Goal: Transaction & Acquisition: Purchase product/service

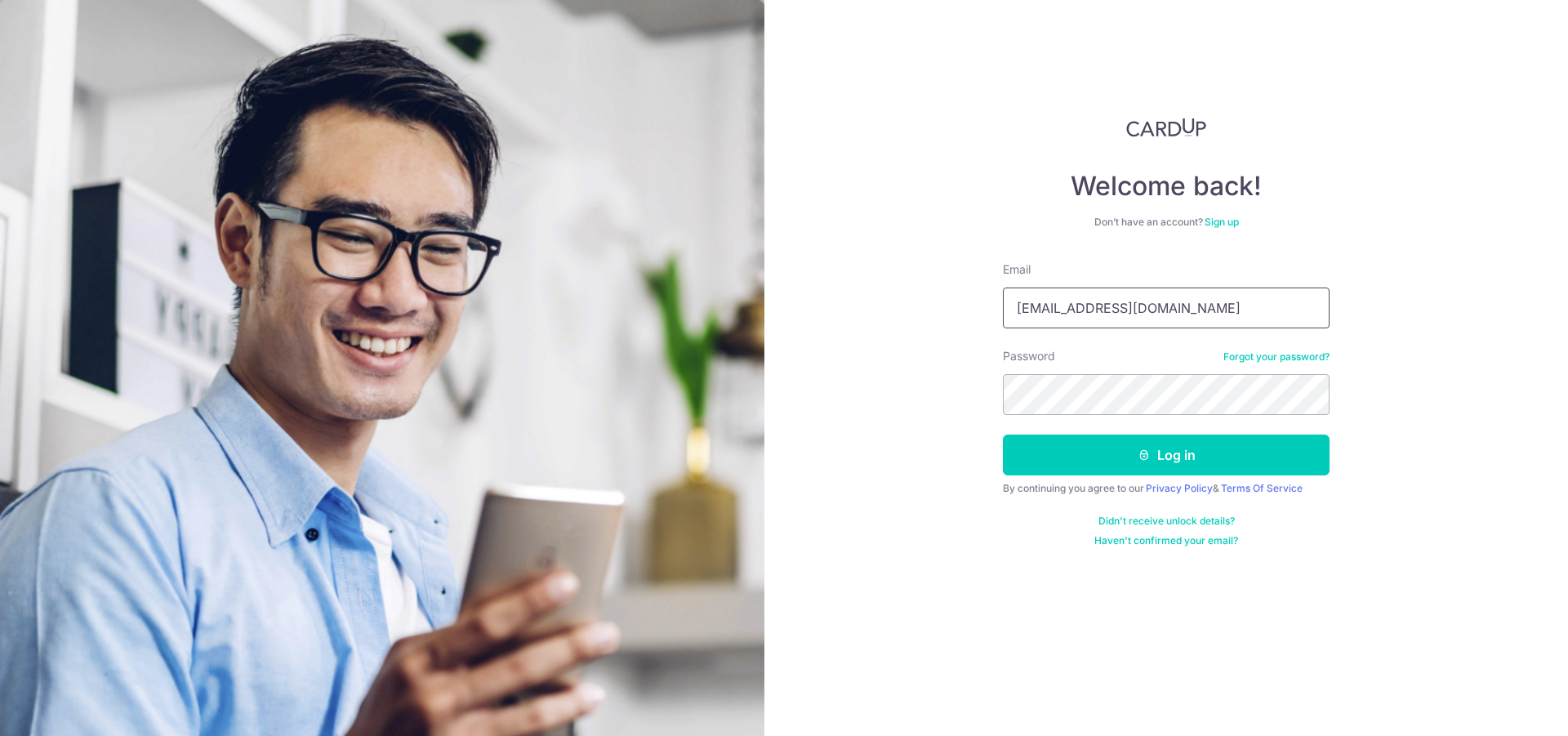
click at [1183, 303] on input "yendilikin@yahoo.com" at bounding box center [1166, 307] width 327 height 41
type input "[EMAIL_ADDRESS][DOMAIN_NAME]"
click at [1074, 463] on button "Log in" at bounding box center [1166, 454] width 327 height 41
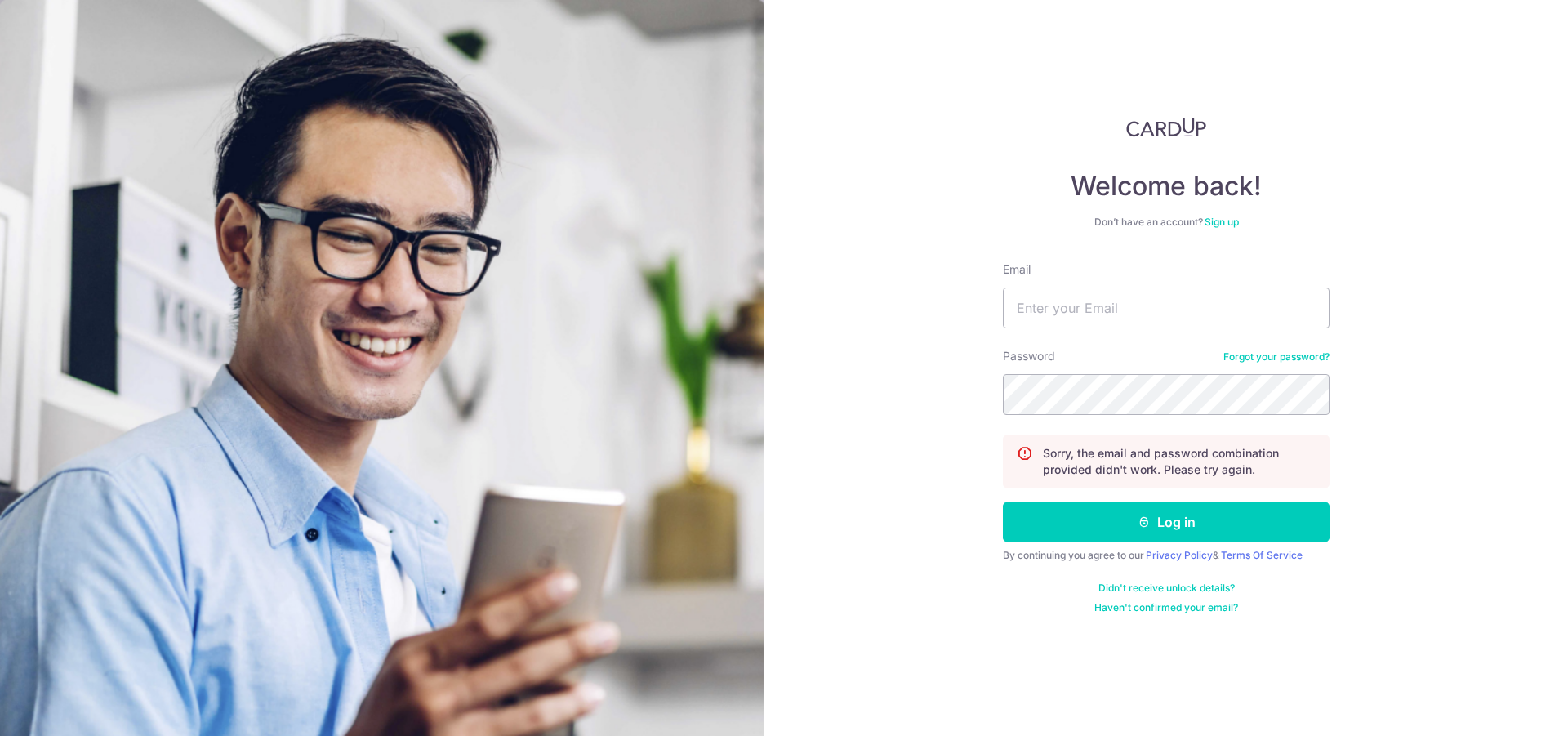
click at [1257, 360] on link "Forgot your password?" at bounding box center [1276, 357] width 106 height 13
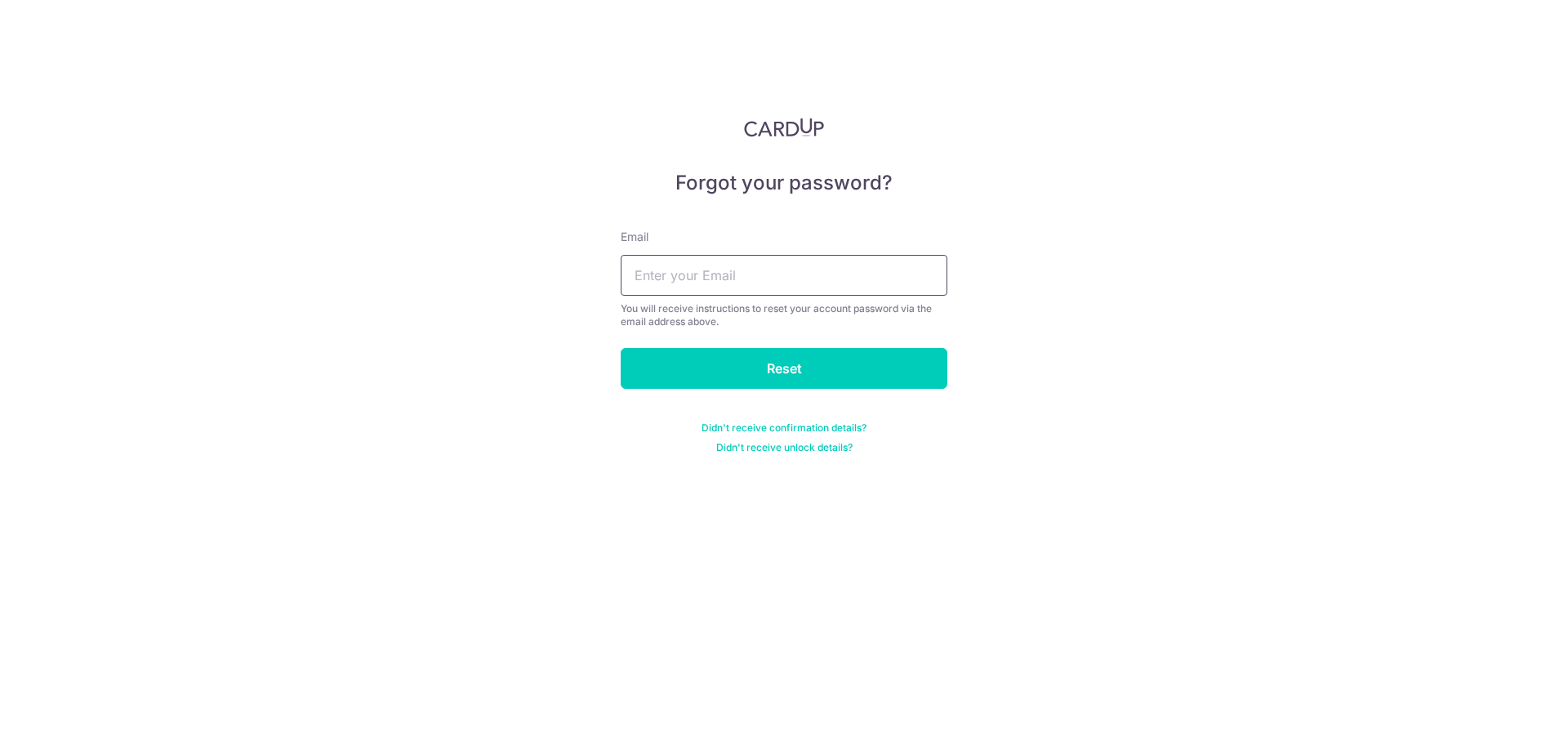
click at [871, 284] on input "text" at bounding box center [784, 275] width 327 height 41
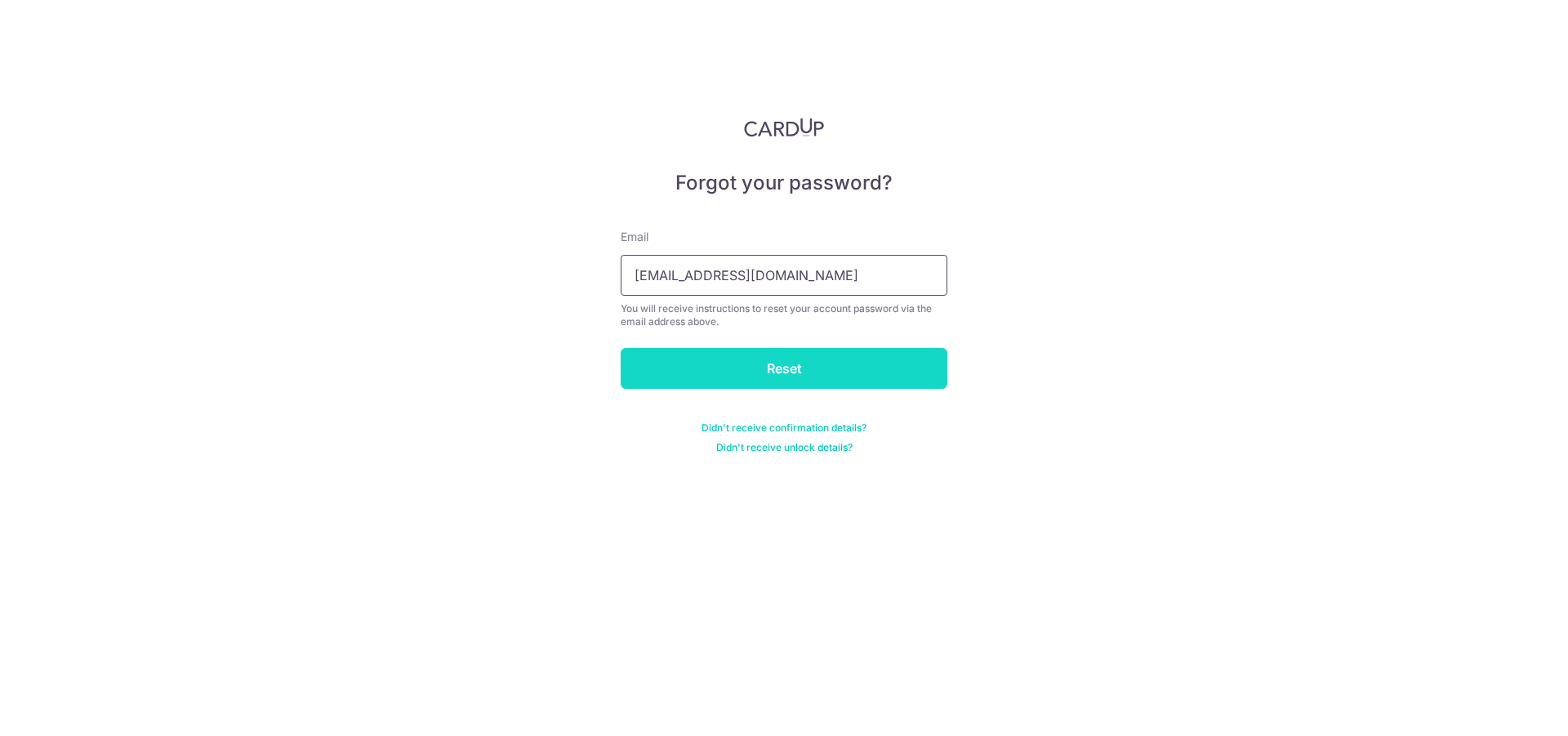
type input "[EMAIL_ADDRESS][DOMAIN_NAME]"
click at [890, 363] on input "Reset" at bounding box center [784, 368] width 327 height 41
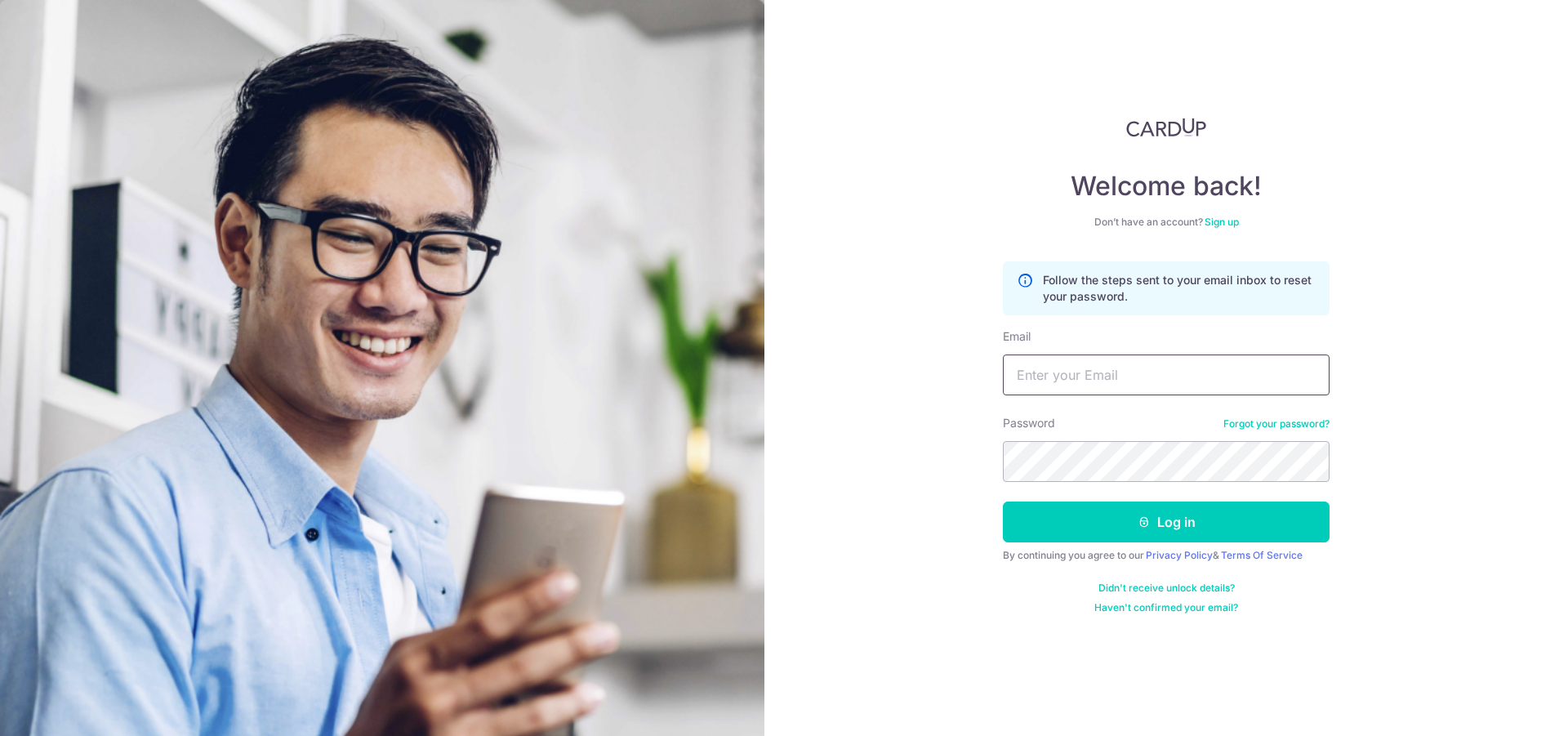
click at [1063, 365] on input "Email" at bounding box center [1166, 374] width 327 height 41
type input "[EMAIL_ADDRESS][DOMAIN_NAME]"
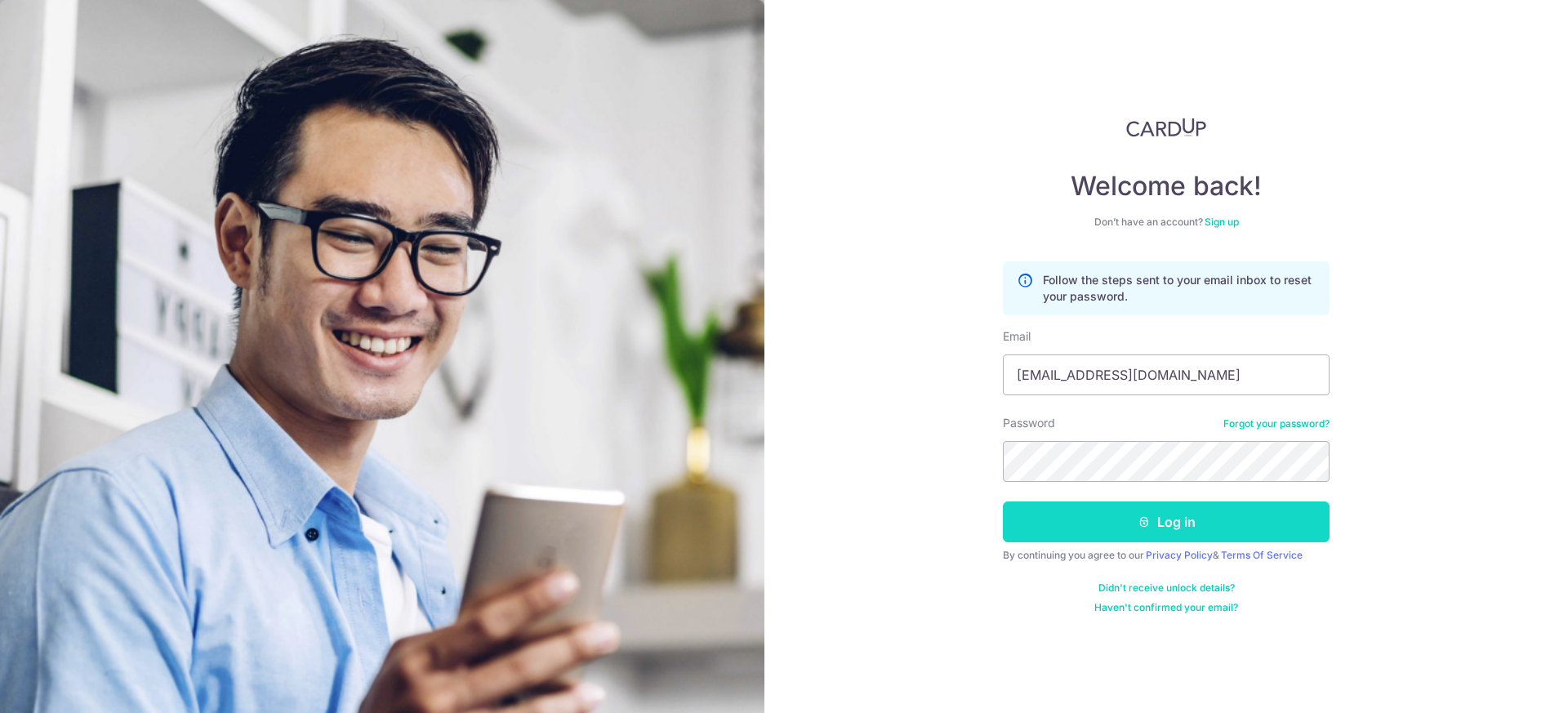
click at [1139, 515] on icon "submit" at bounding box center [1143, 521] width 13 height 13
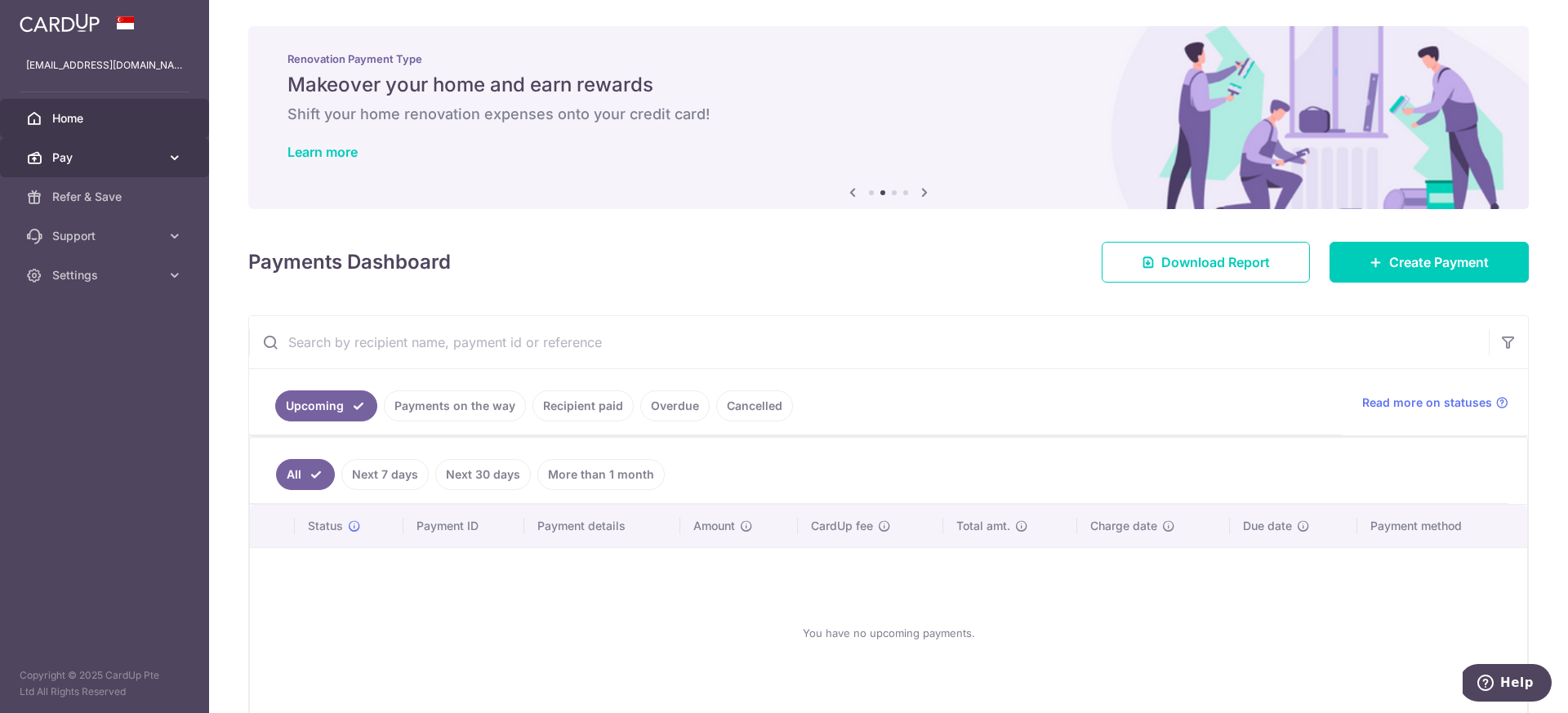
click at [170, 159] on icon at bounding box center [175, 157] width 17 height 17
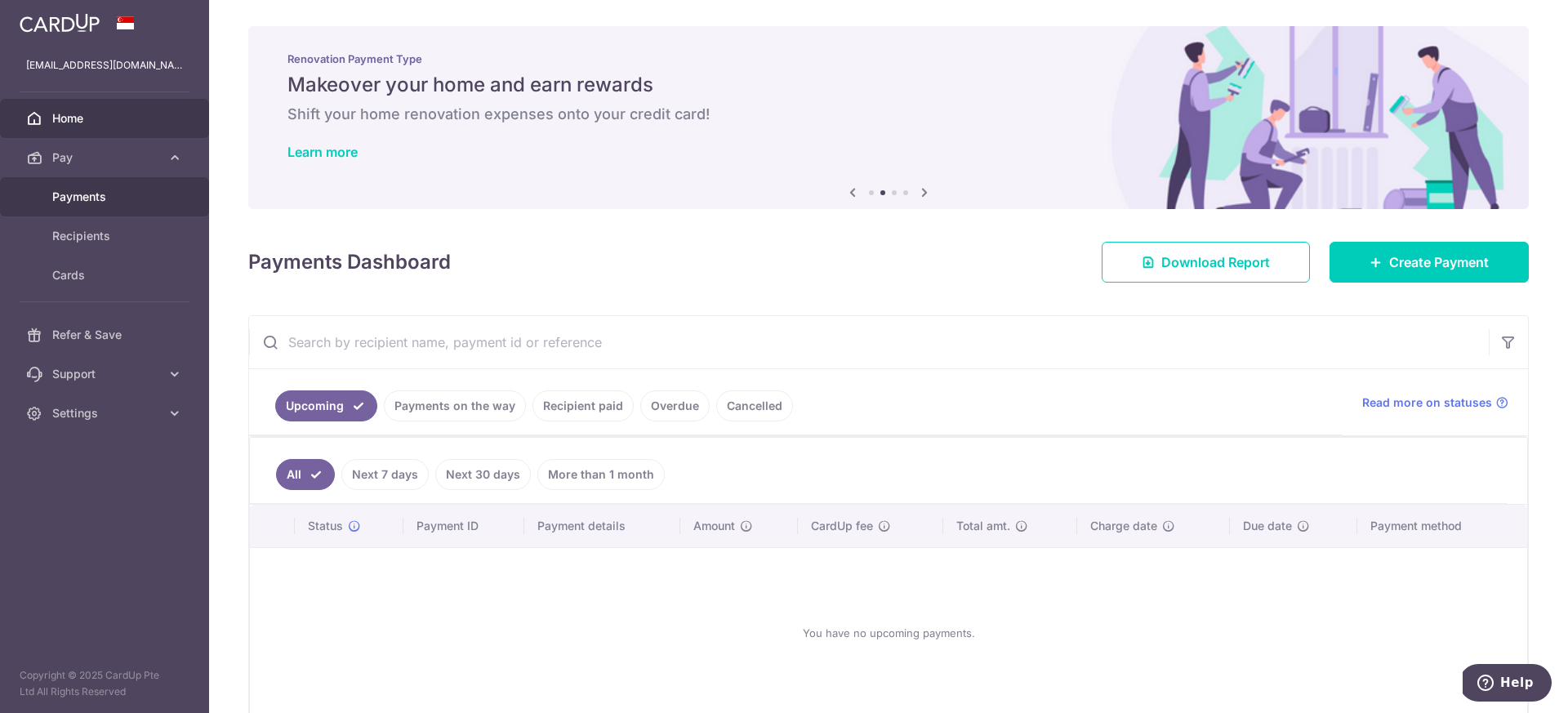
click at [84, 198] on span "Payments" at bounding box center [106, 197] width 108 height 17
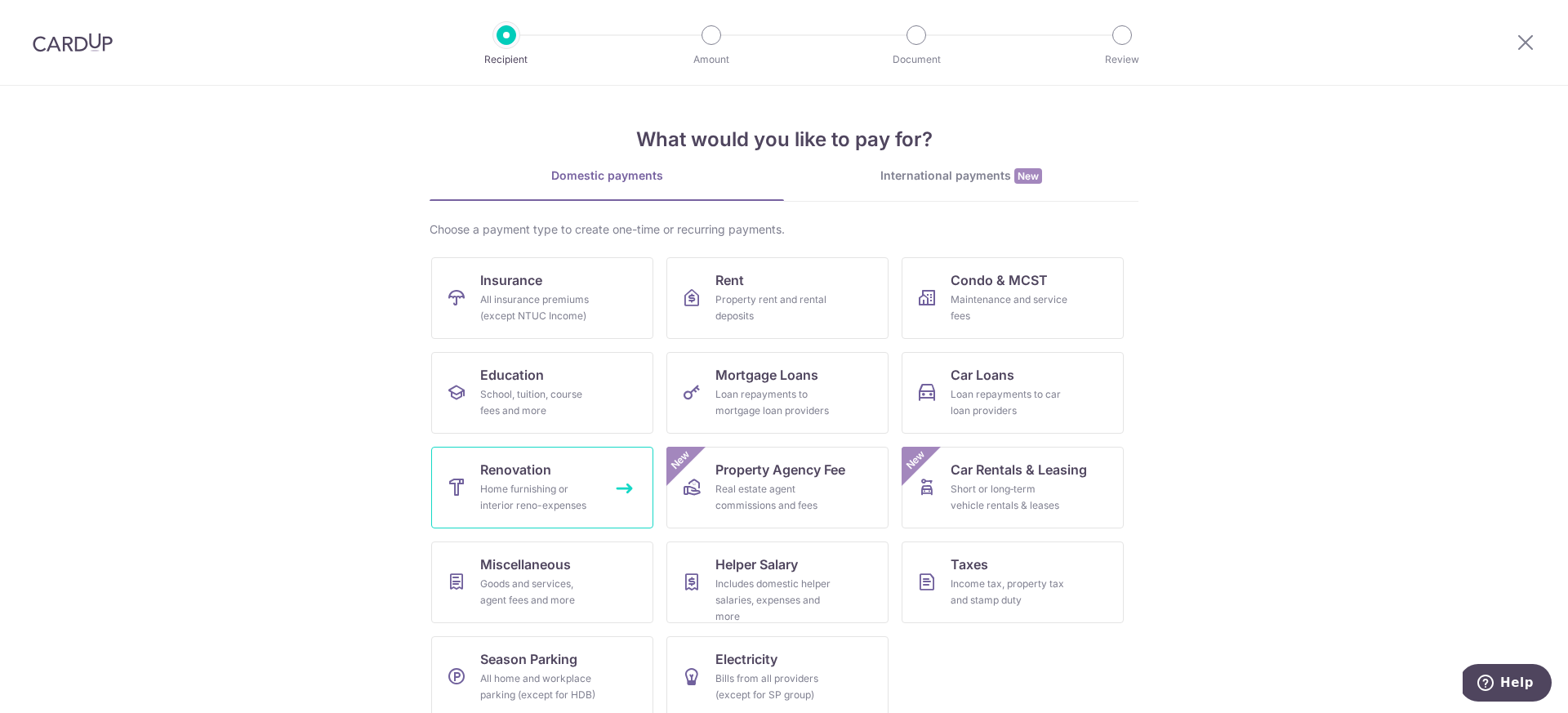
scroll to position [18, 0]
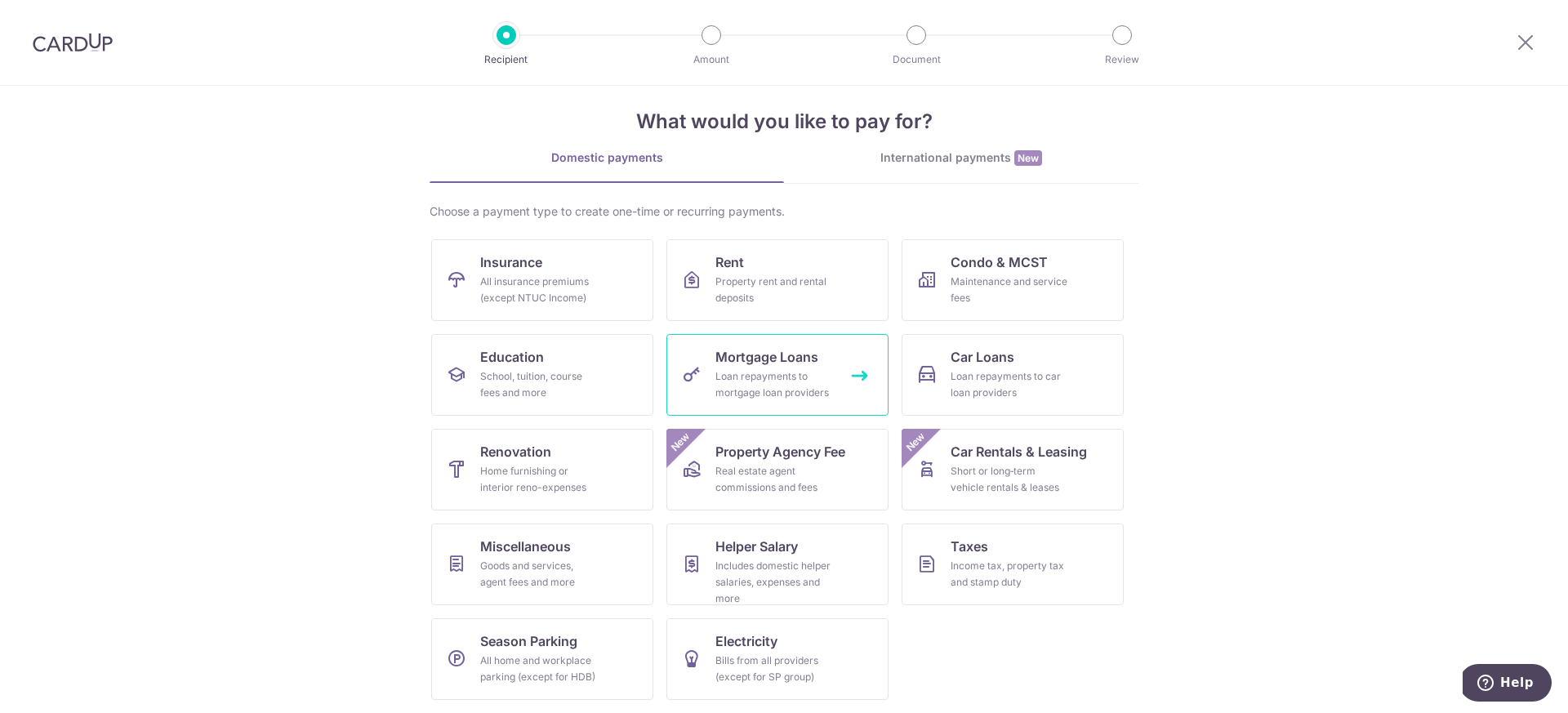
click at [775, 361] on span "Mortgage Loans" at bounding box center [767, 356] width 103 height 20
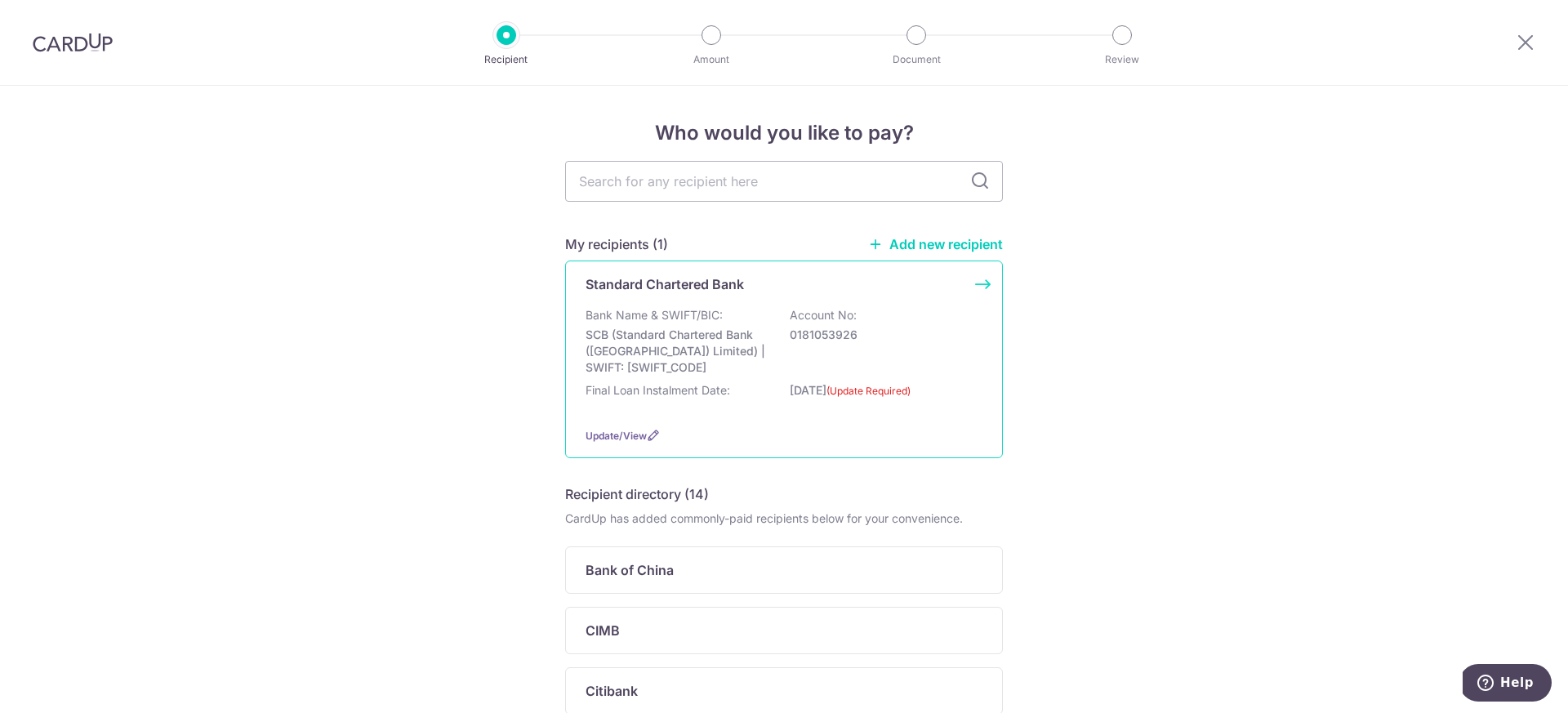
click at [766, 394] on div "Final Loan Instalment Date: [DATE] (Update Required)" at bounding box center [784, 398] width 397 height 32
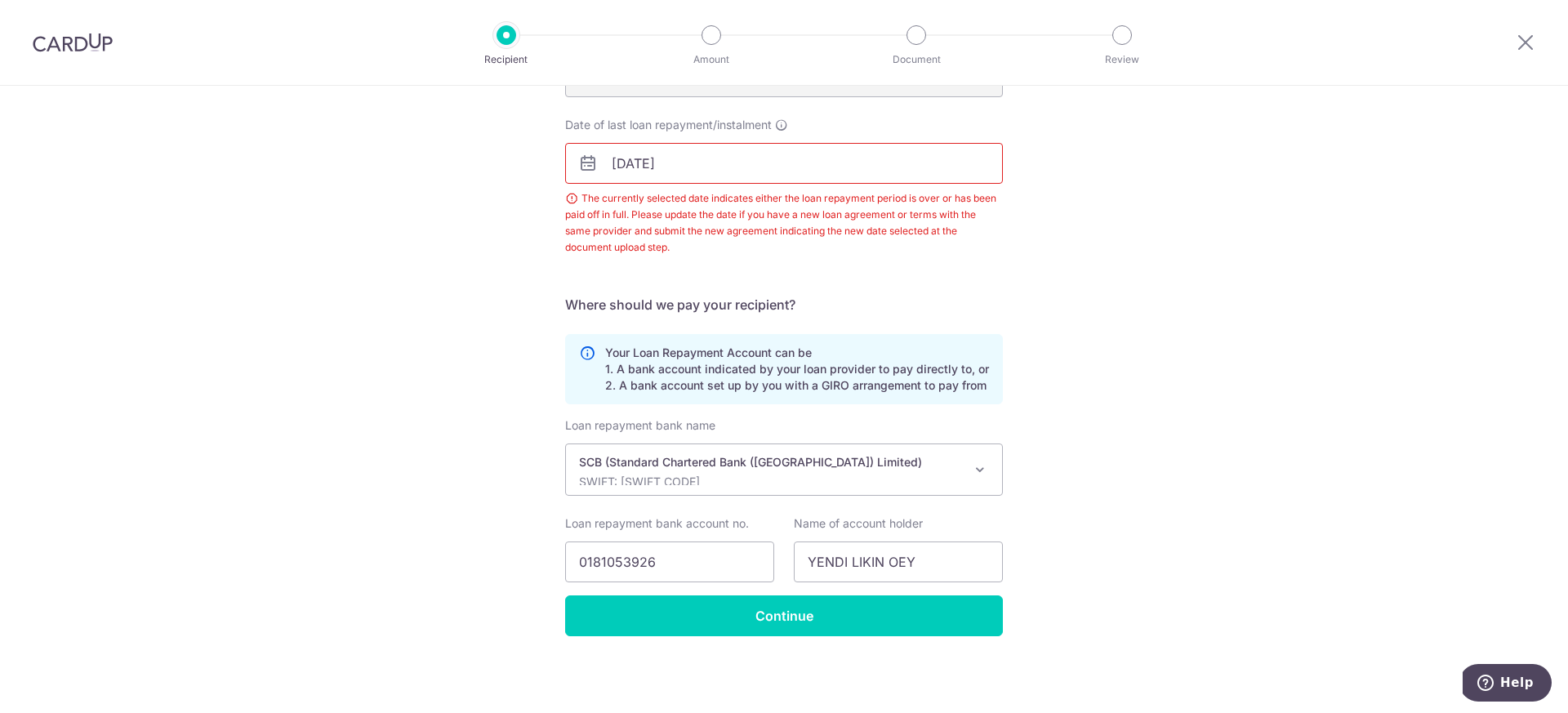
click at [588, 165] on icon at bounding box center [588, 163] width 20 height 20
click at [616, 167] on input "02/04/2025" at bounding box center [784, 163] width 438 height 40
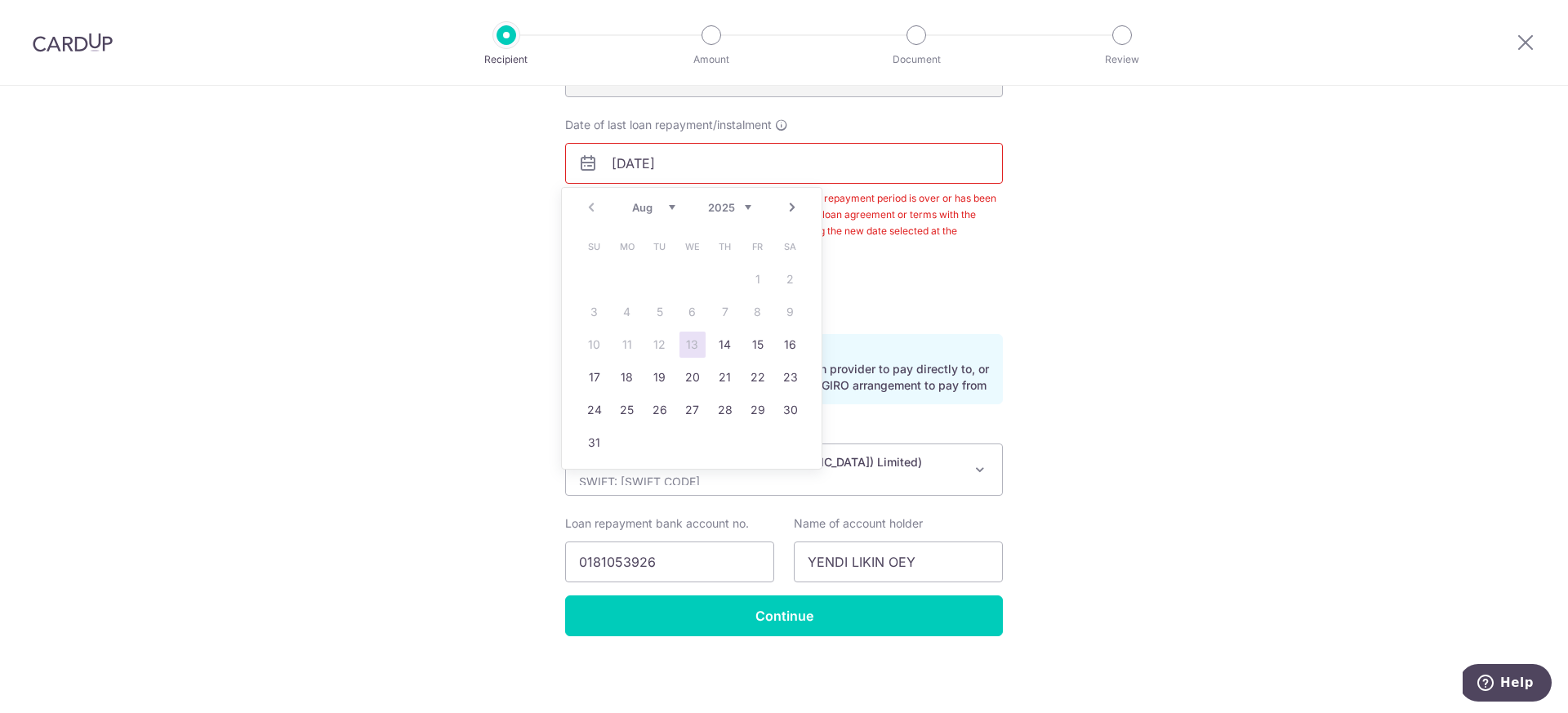
click at [788, 204] on link "Next" at bounding box center [792, 207] width 20 height 20
click at [666, 413] on link "30" at bounding box center [660, 410] width 26 height 26
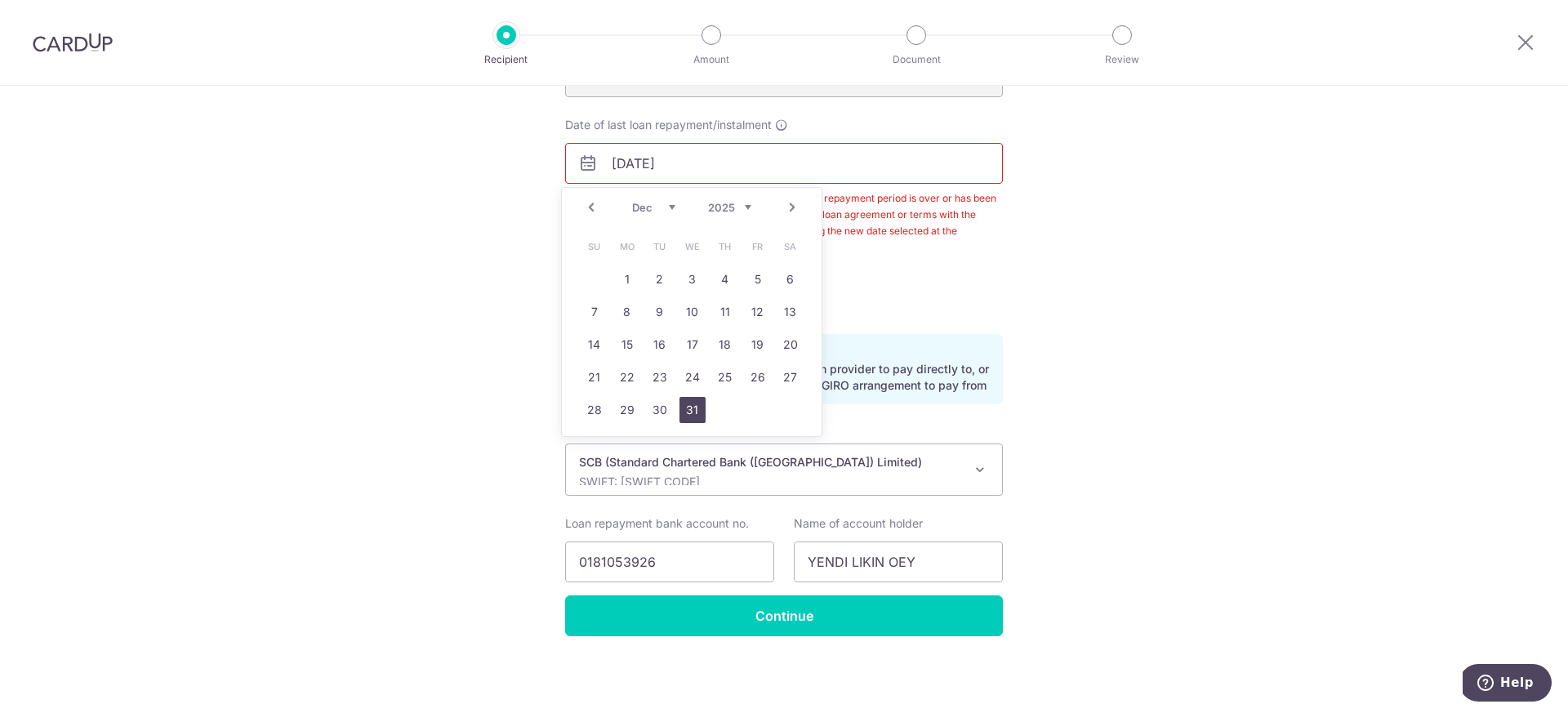
type input "30/12/2025"
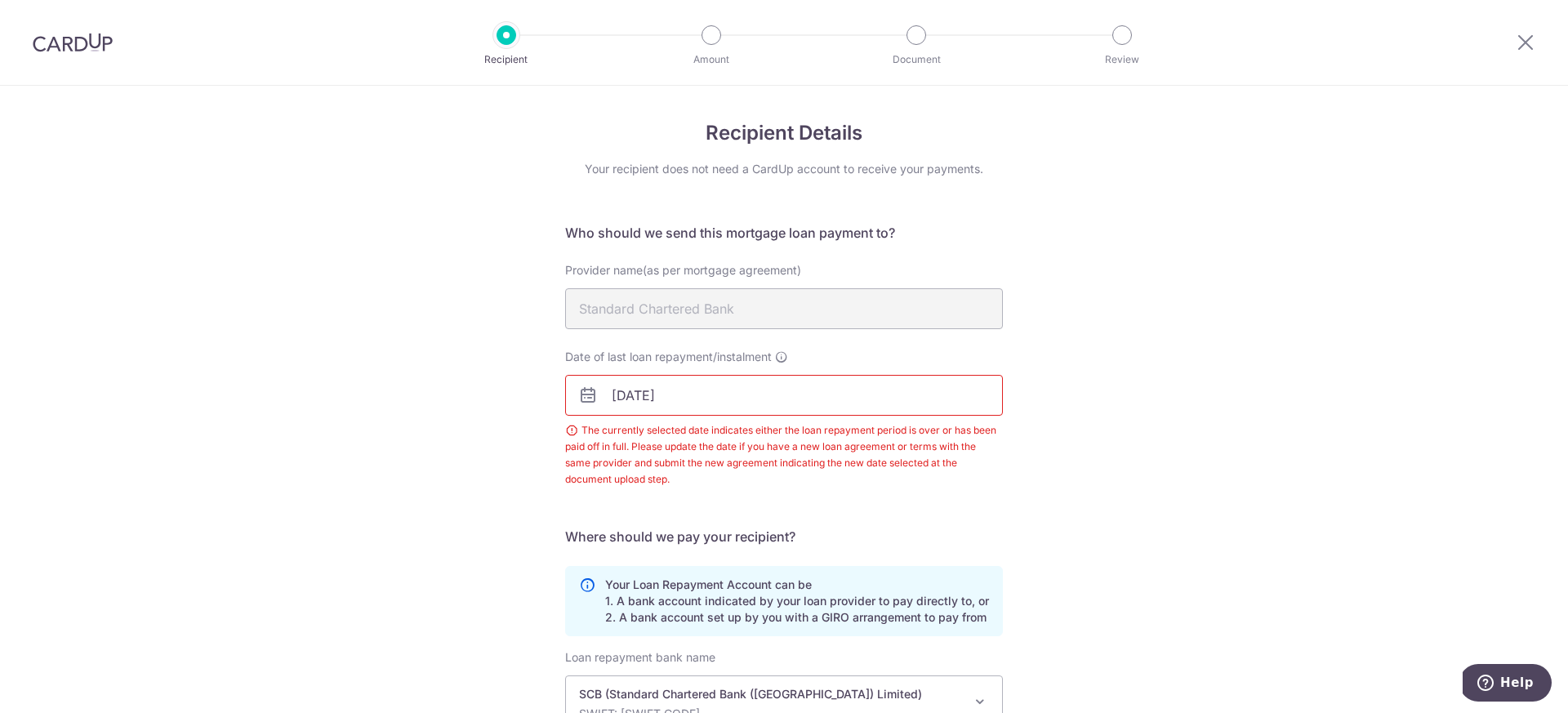
click at [78, 57] on div at bounding box center [72, 42] width 145 height 85
click at [80, 53] on div at bounding box center [72, 42] width 145 height 85
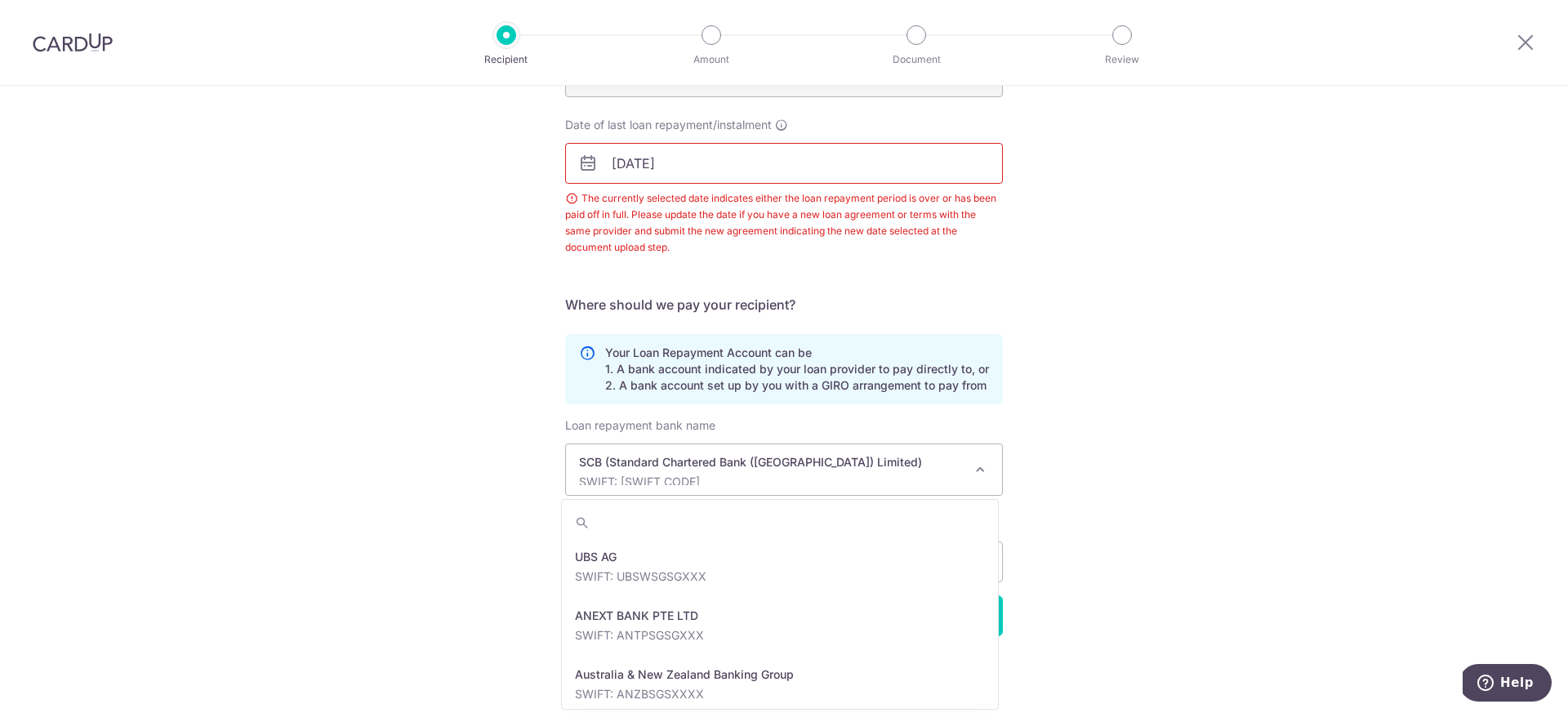
click at [962, 470] on span "SCB (Standard Chartered Bank (Singapore) Limited) SWIFT: SCBLSG22XXX" at bounding box center [784, 469] width 436 height 50
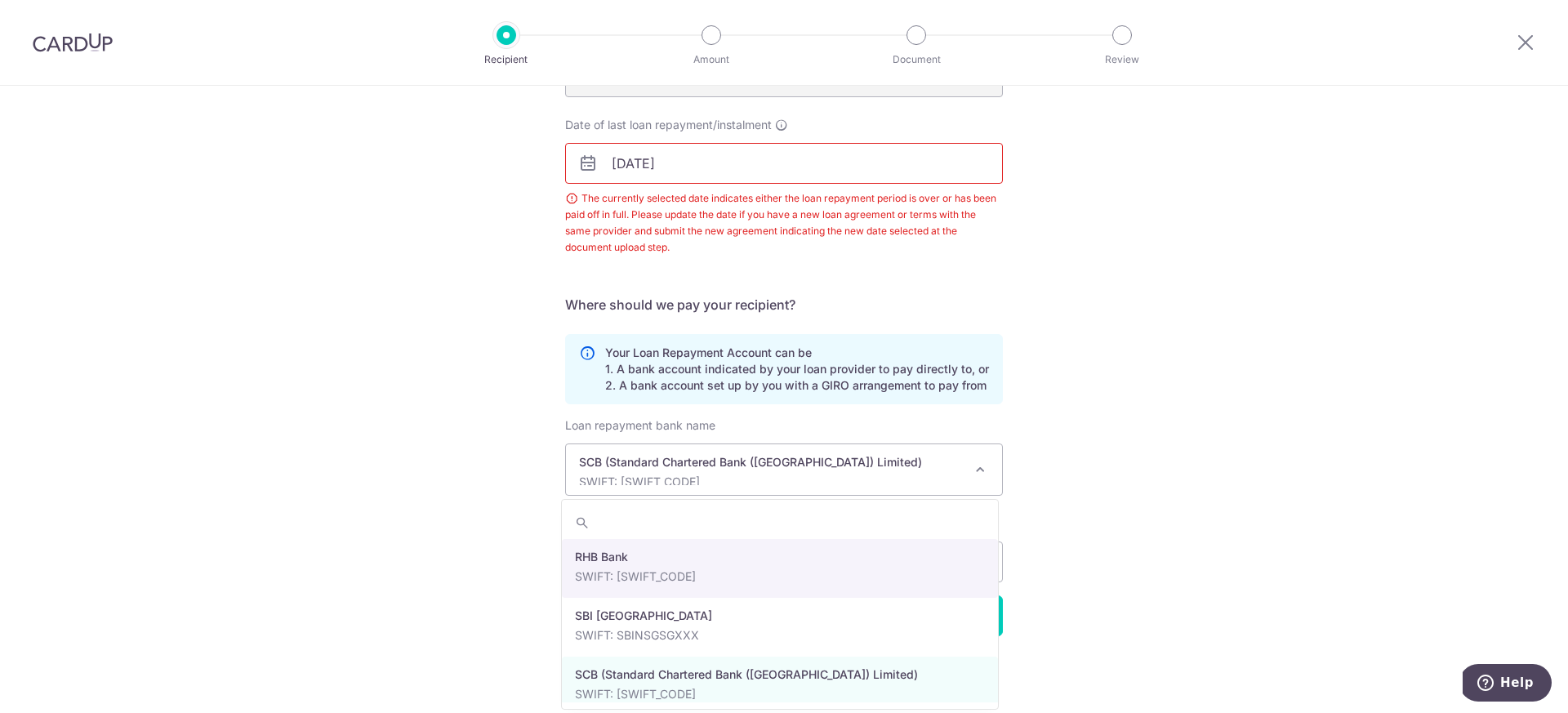
click at [1052, 487] on div "Recipient Details Your recipient does not need a CardUp account to receive your…" at bounding box center [784, 282] width 1568 height 858
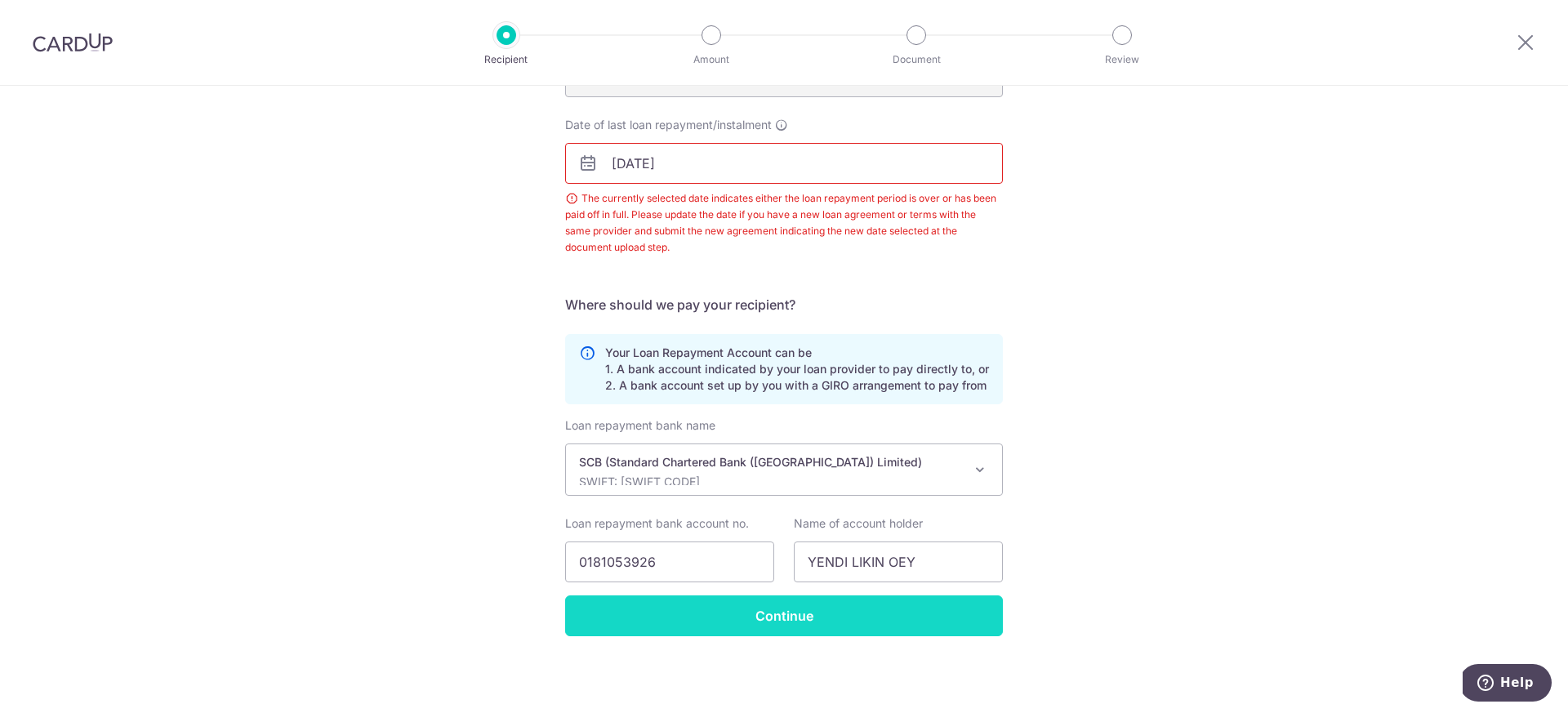
click at [790, 619] on input "Continue" at bounding box center [784, 615] width 438 height 40
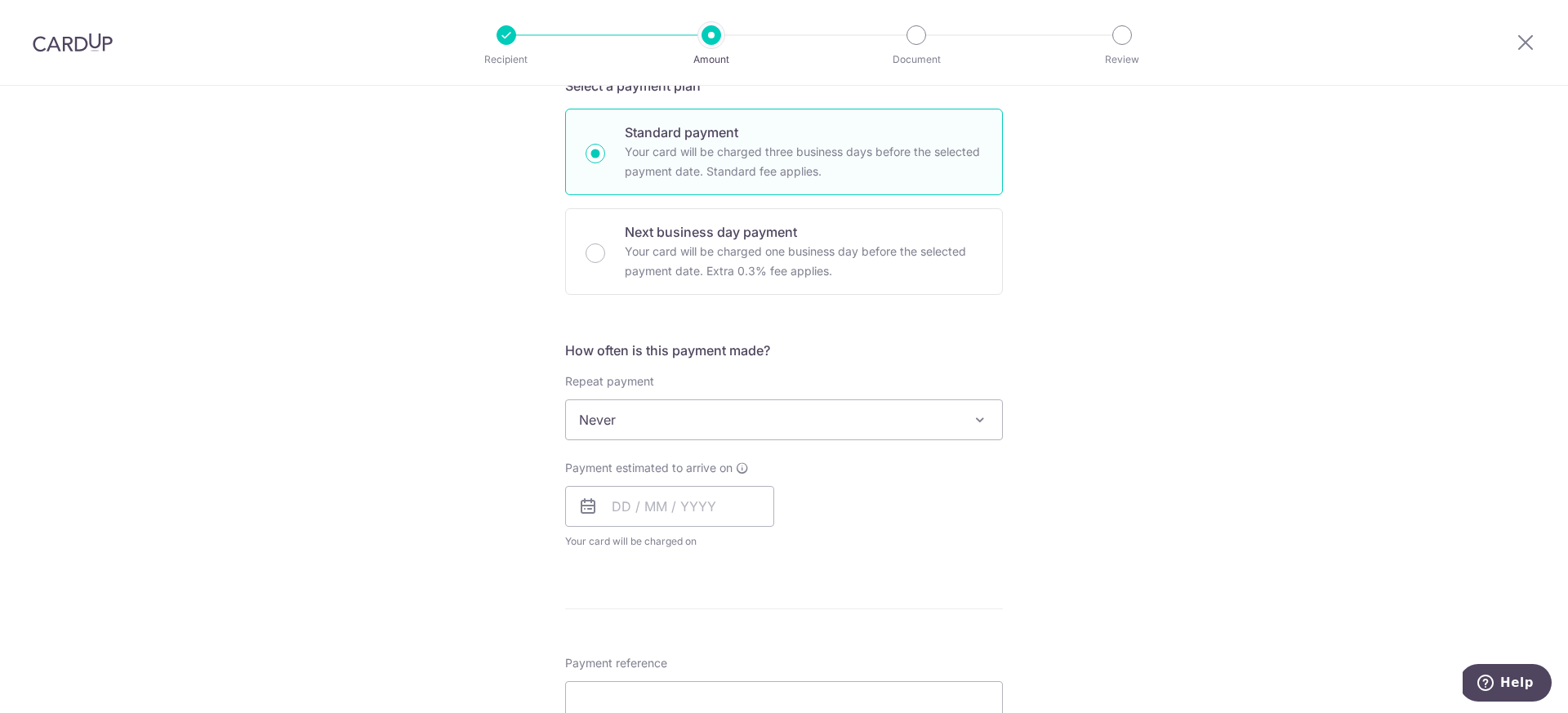
scroll to position [400, 0]
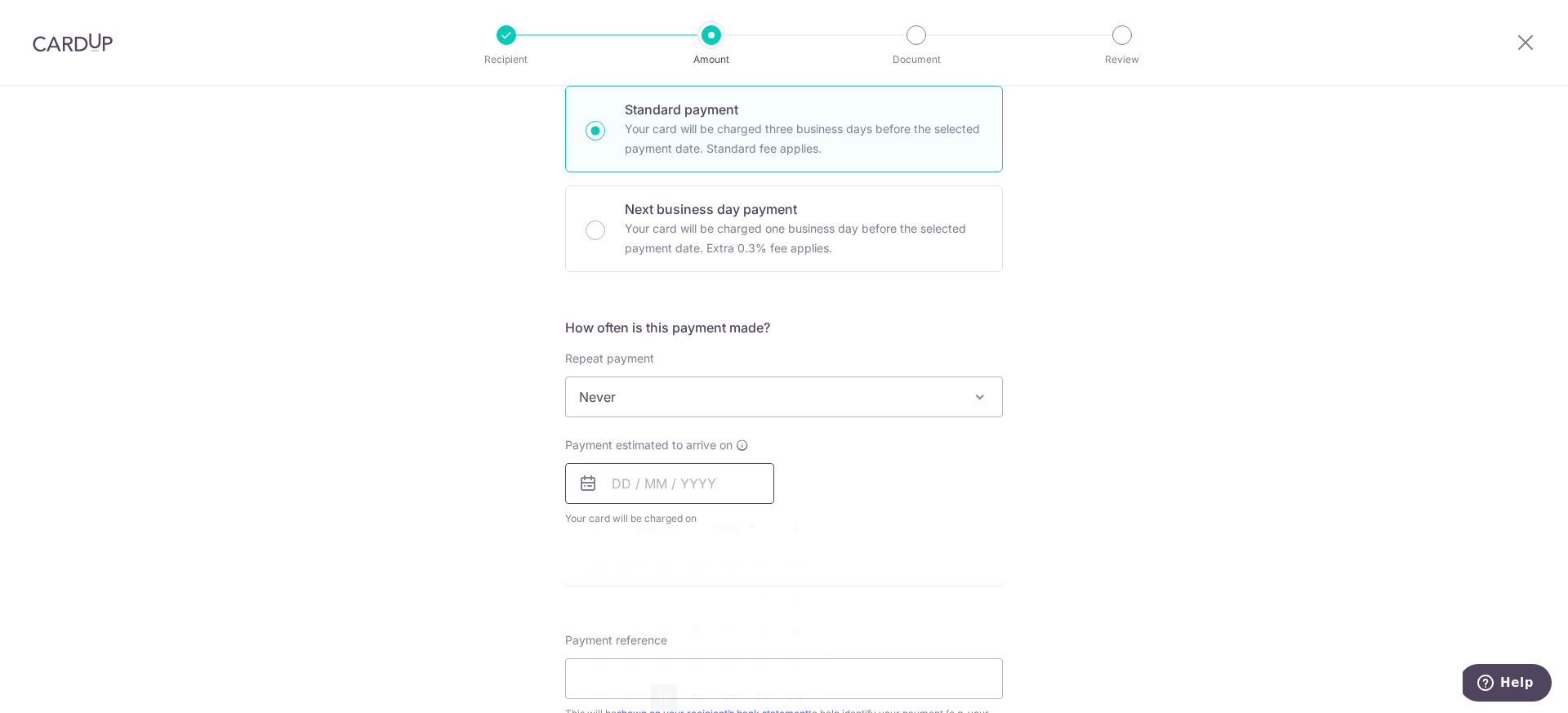
click at [680, 496] on input "text" at bounding box center [670, 483] width 209 height 40
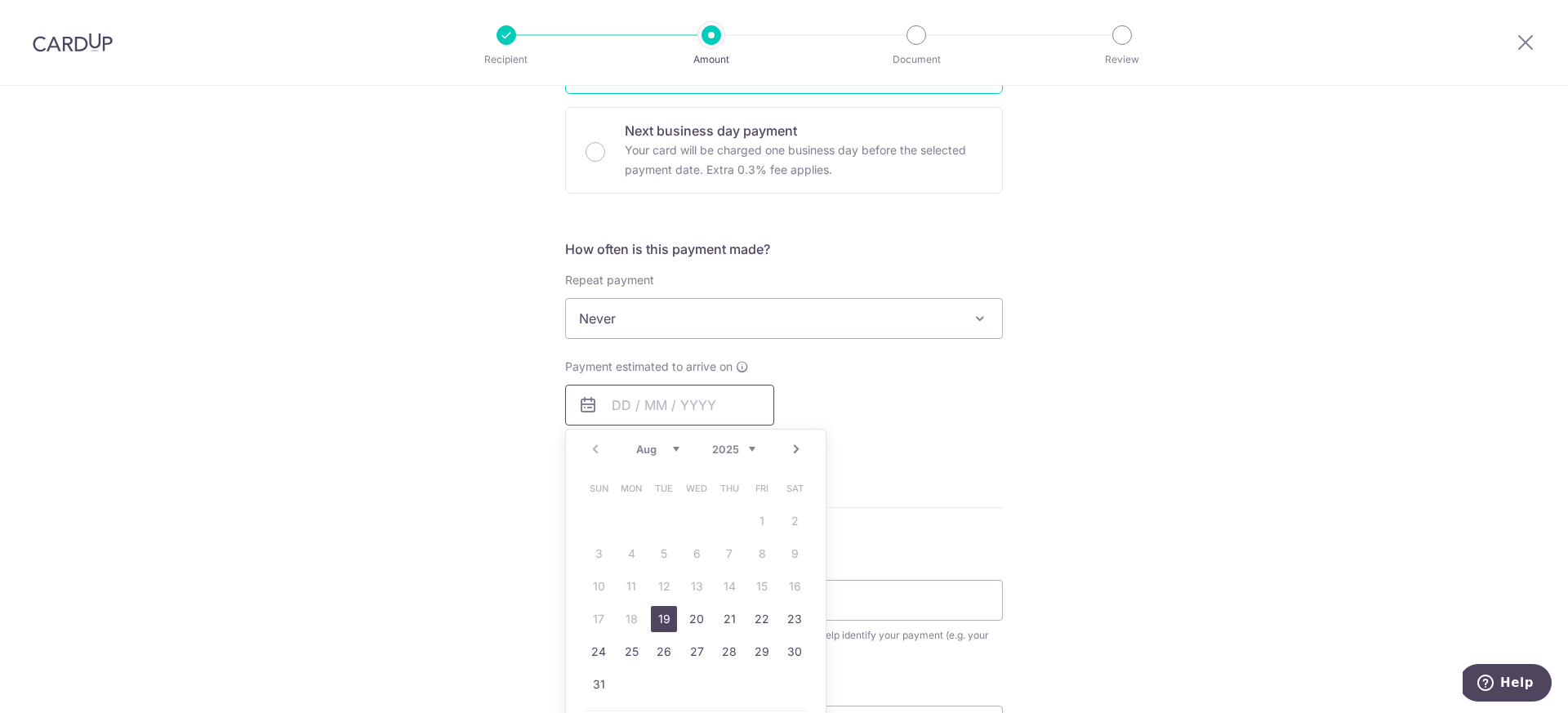
scroll to position [507, 0]
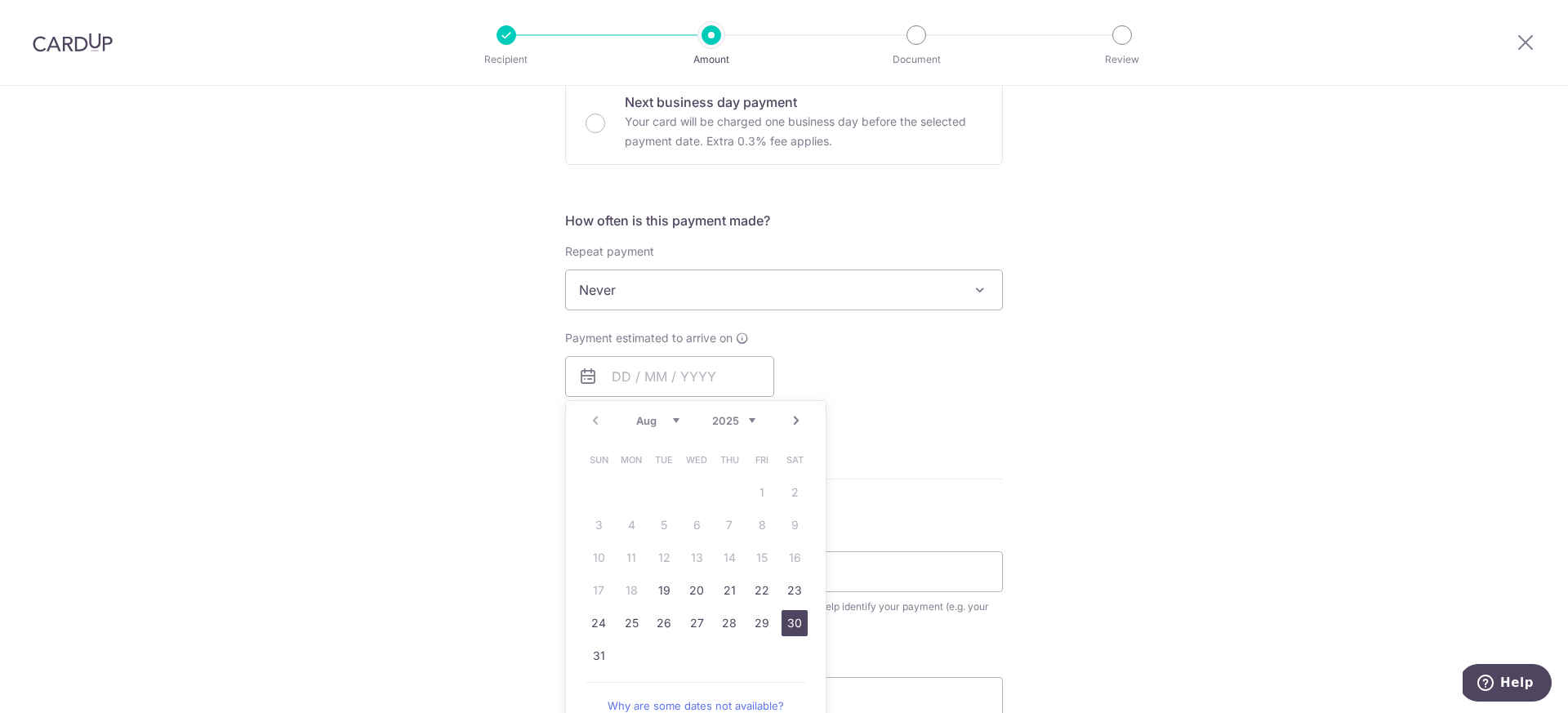
click at [782, 621] on link "30" at bounding box center [794, 622] width 26 height 26
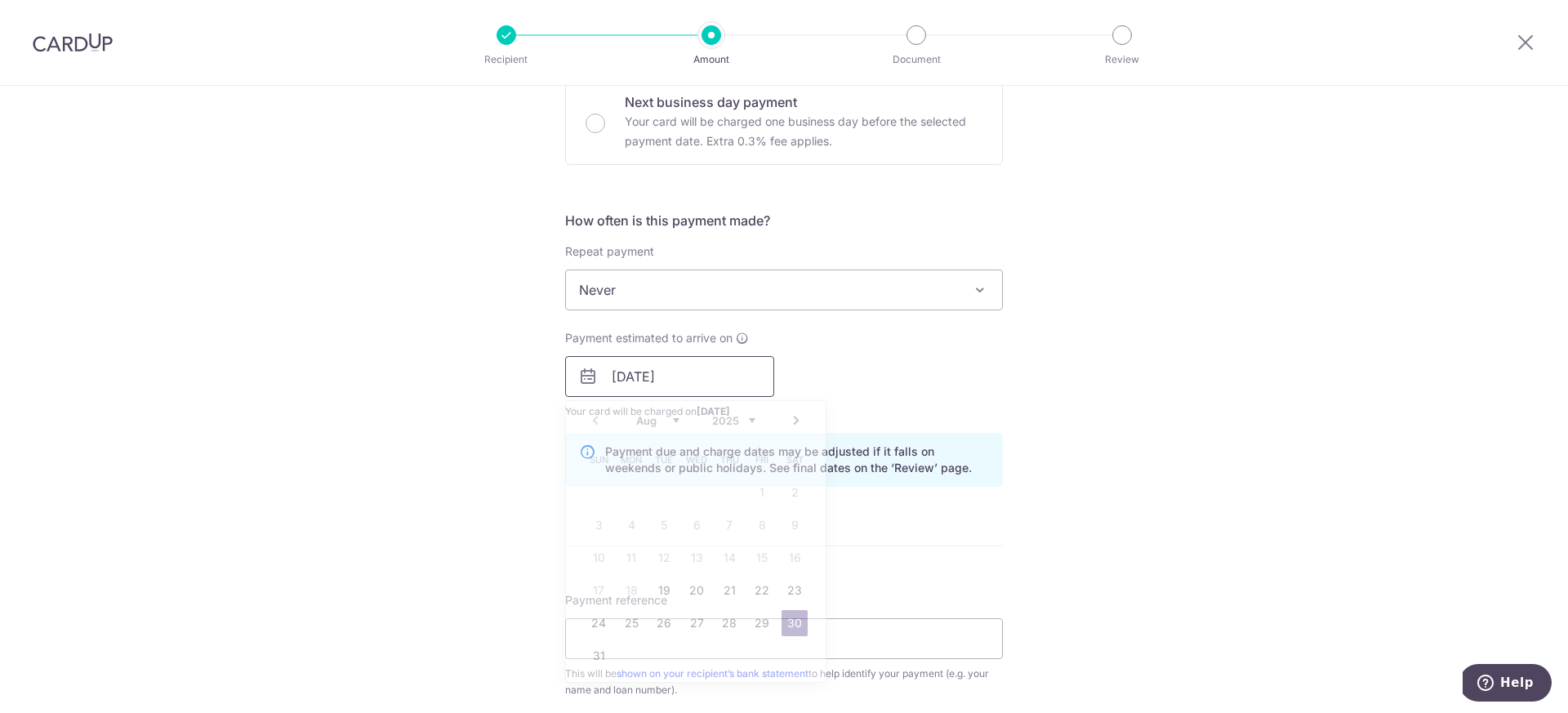
click at [719, 378] on input "30/08/2025" at bounding box center [670, 375] width 209 height 40
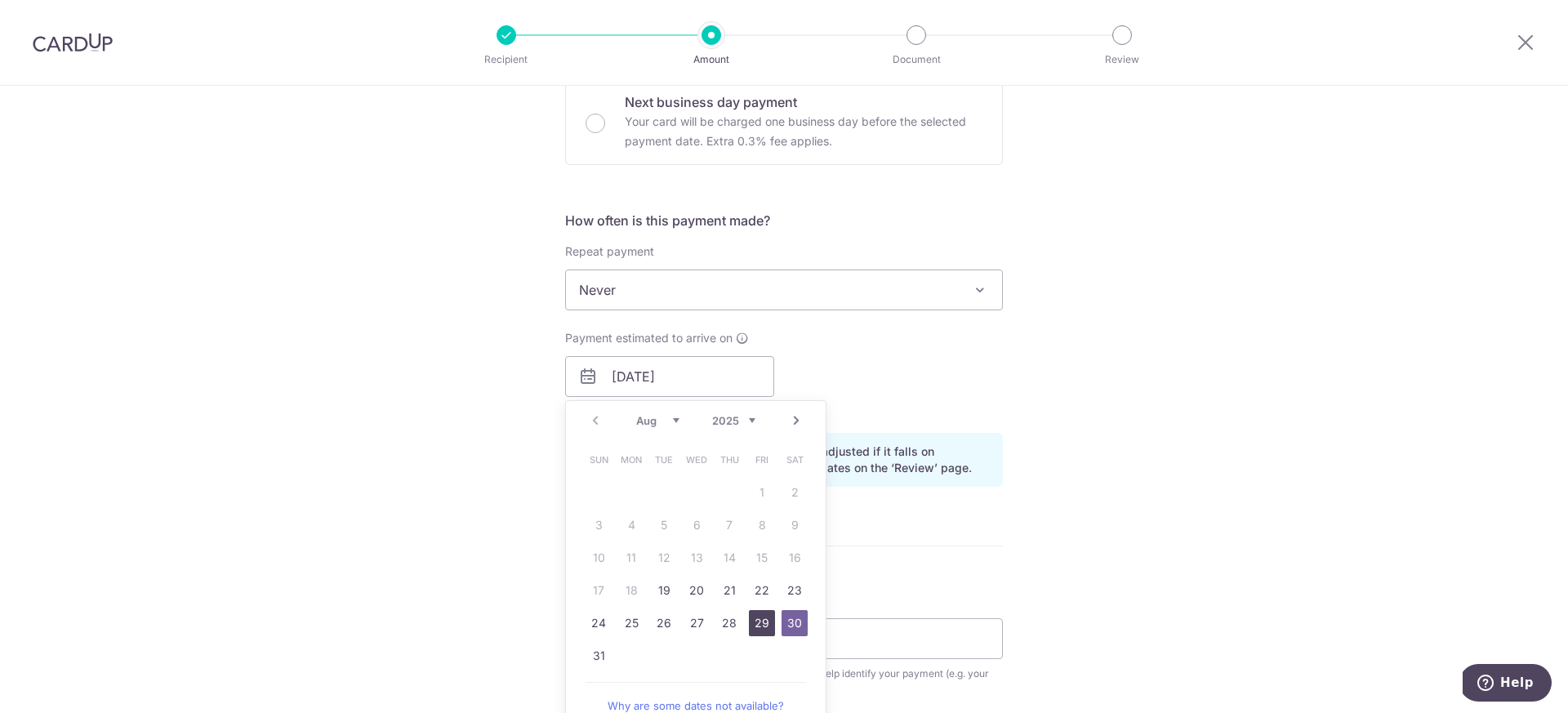
click at [753, 623] on link "29" at bounding box center [762, 622] width 26 height 26
type input "[DATE]"
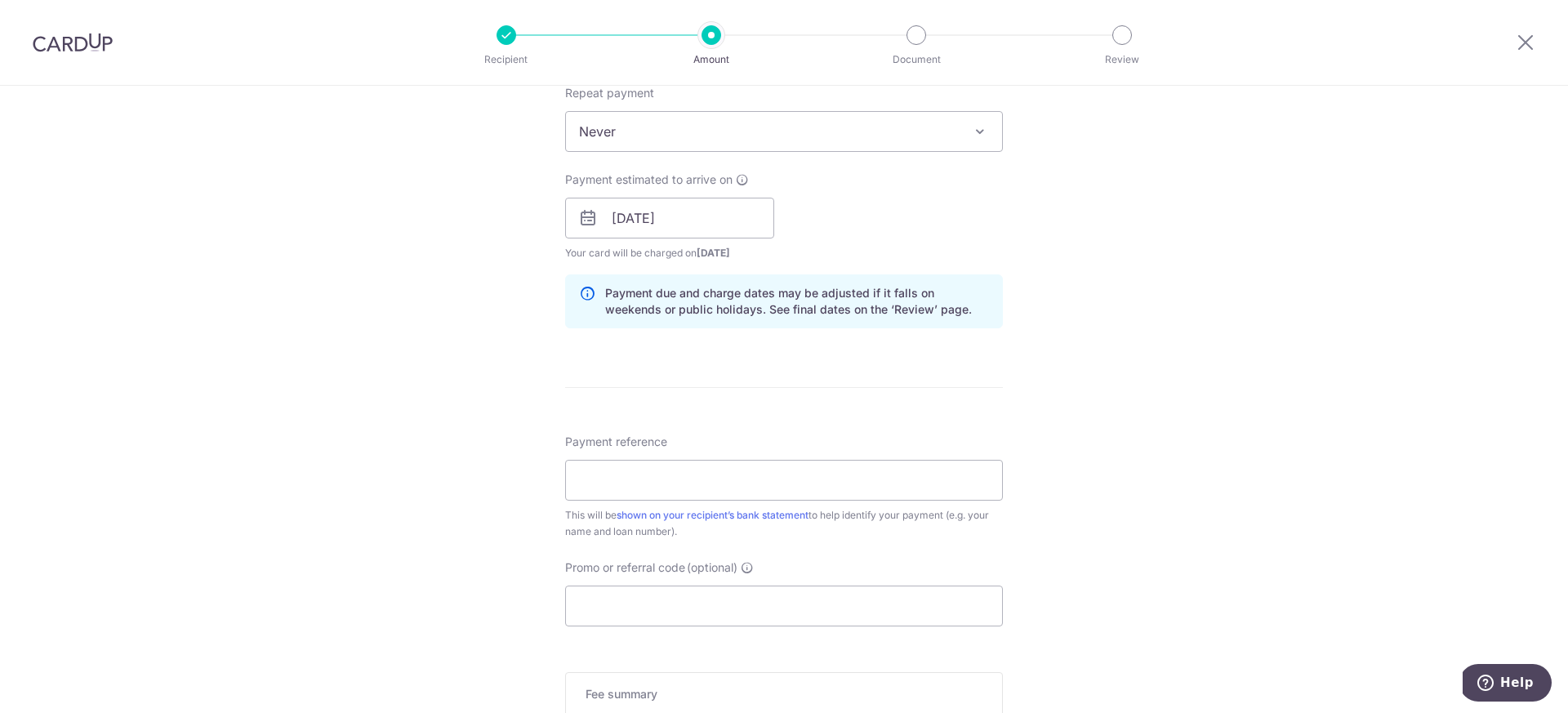
scroll to position [686, 0]
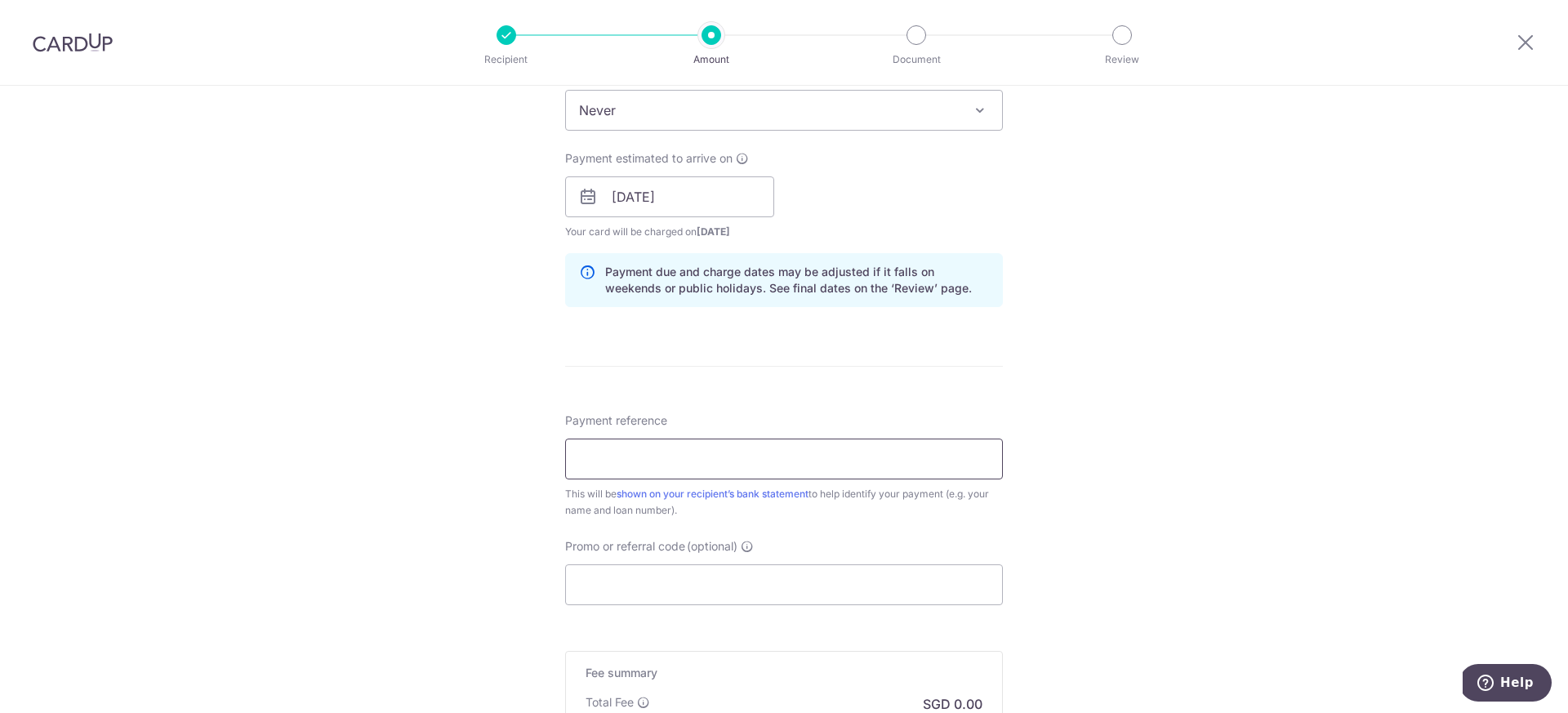
click at [821, 458] on input "Payment reference" at bounding box center [784, 458] width 438 height 40
type input "Morgage Payment - YL"
click at [730, 586] on input "Promo or referral code (optional)" at bounding box center [784, 581] width 438 height 40
paste input "3HOME25R"
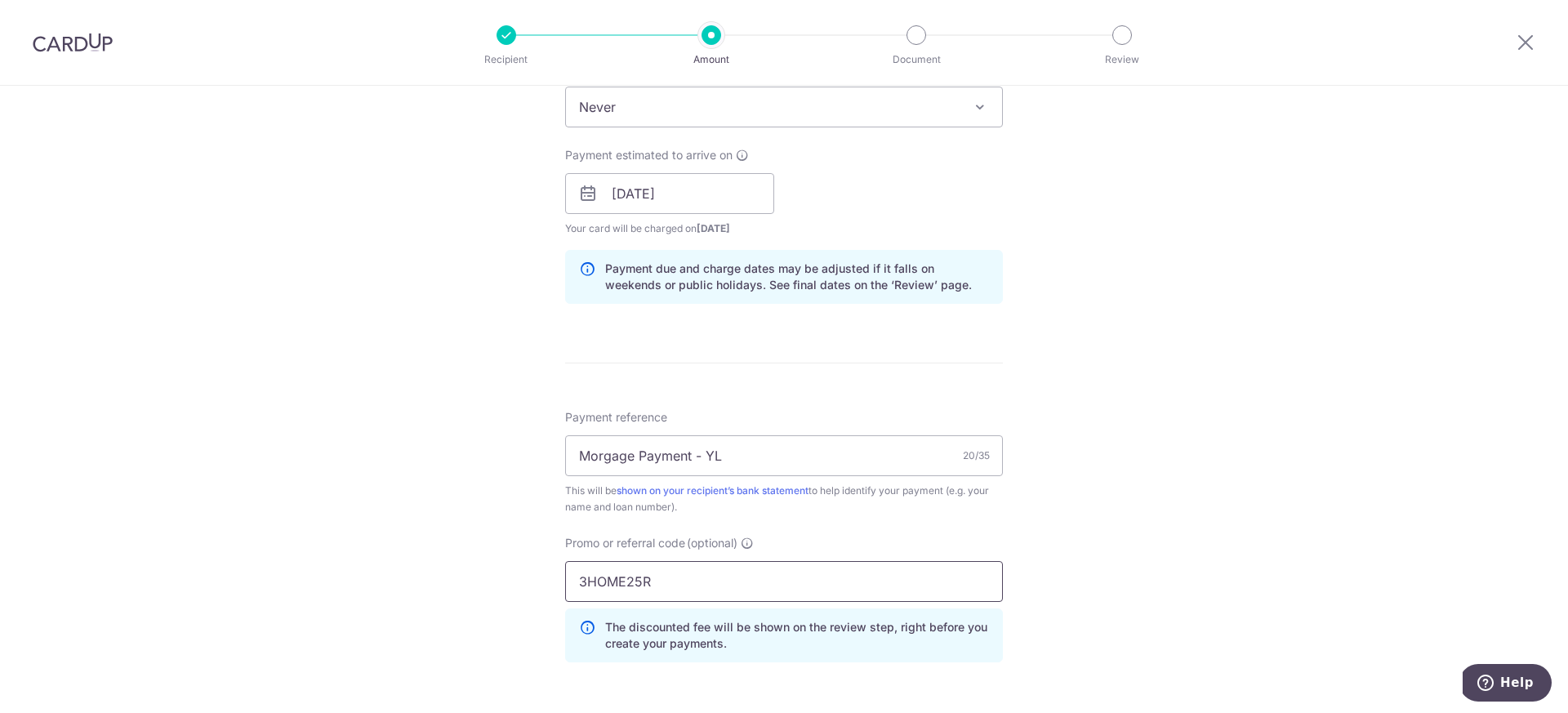
type input "3HOME25R"
click at [1097, 610] on div "Tell us more about your payment Enter payment amount SGD Select Card Select opt…" at bounding box center [784, 203] width 1568 height 1617
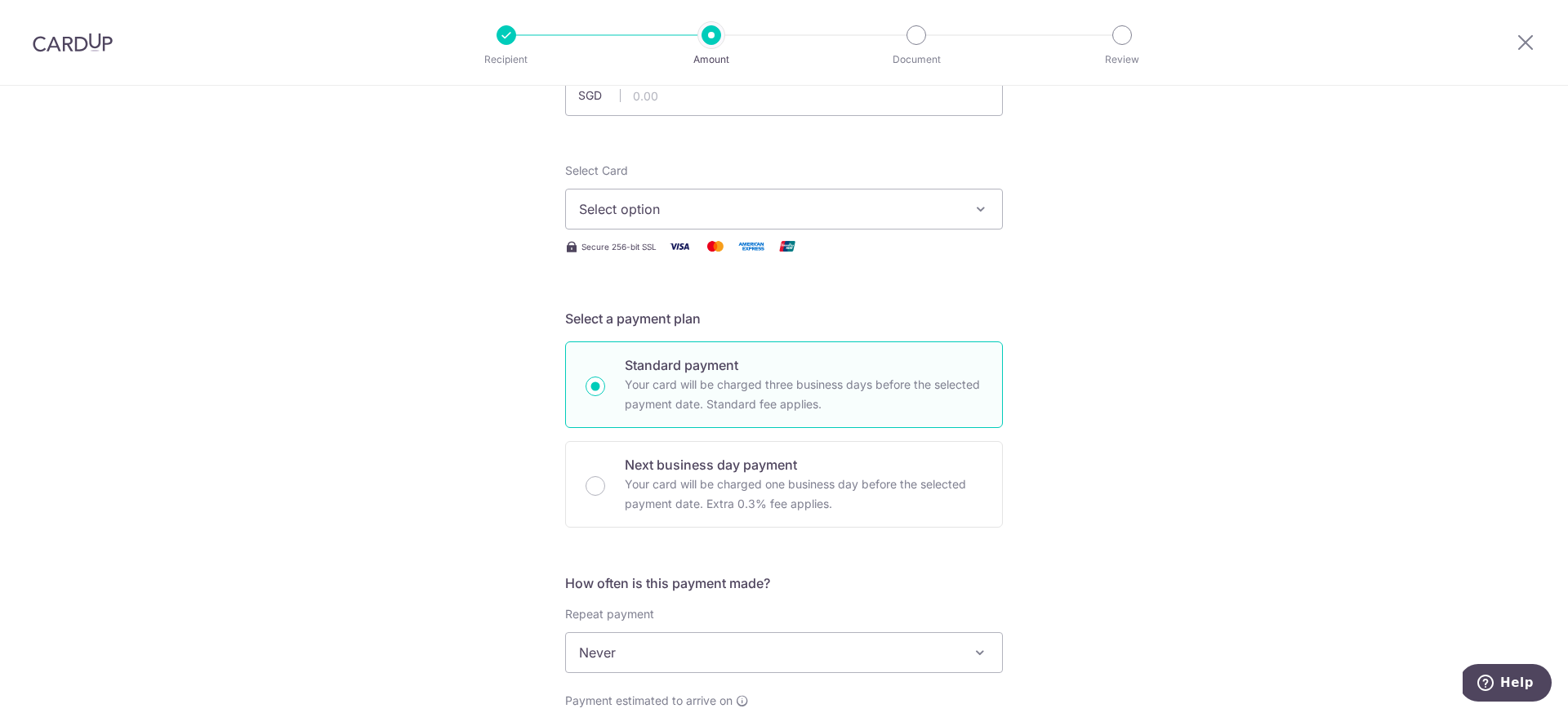
scroll to position [0, 0]
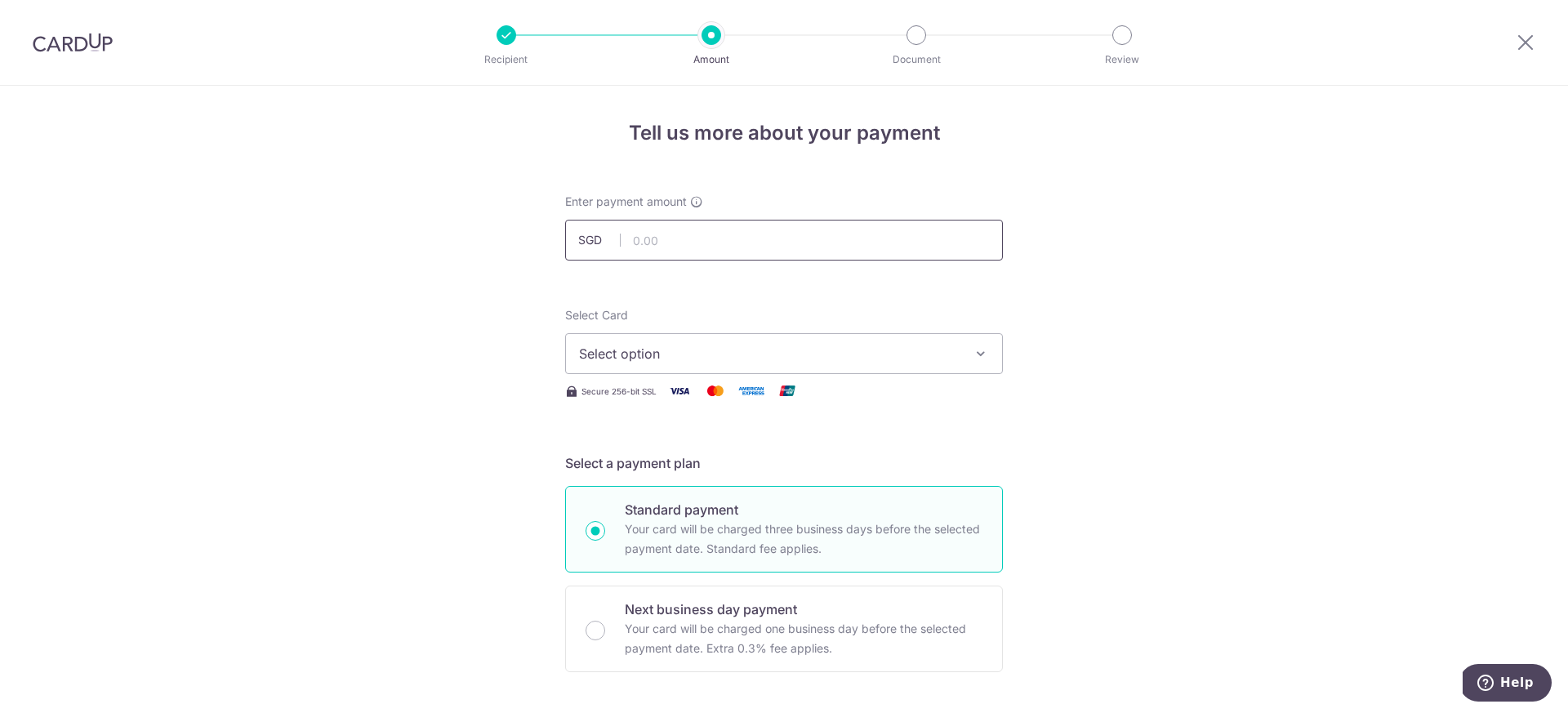
click at [675, 243] on input "text" at bounding box center [784, 239] width 438 height 40
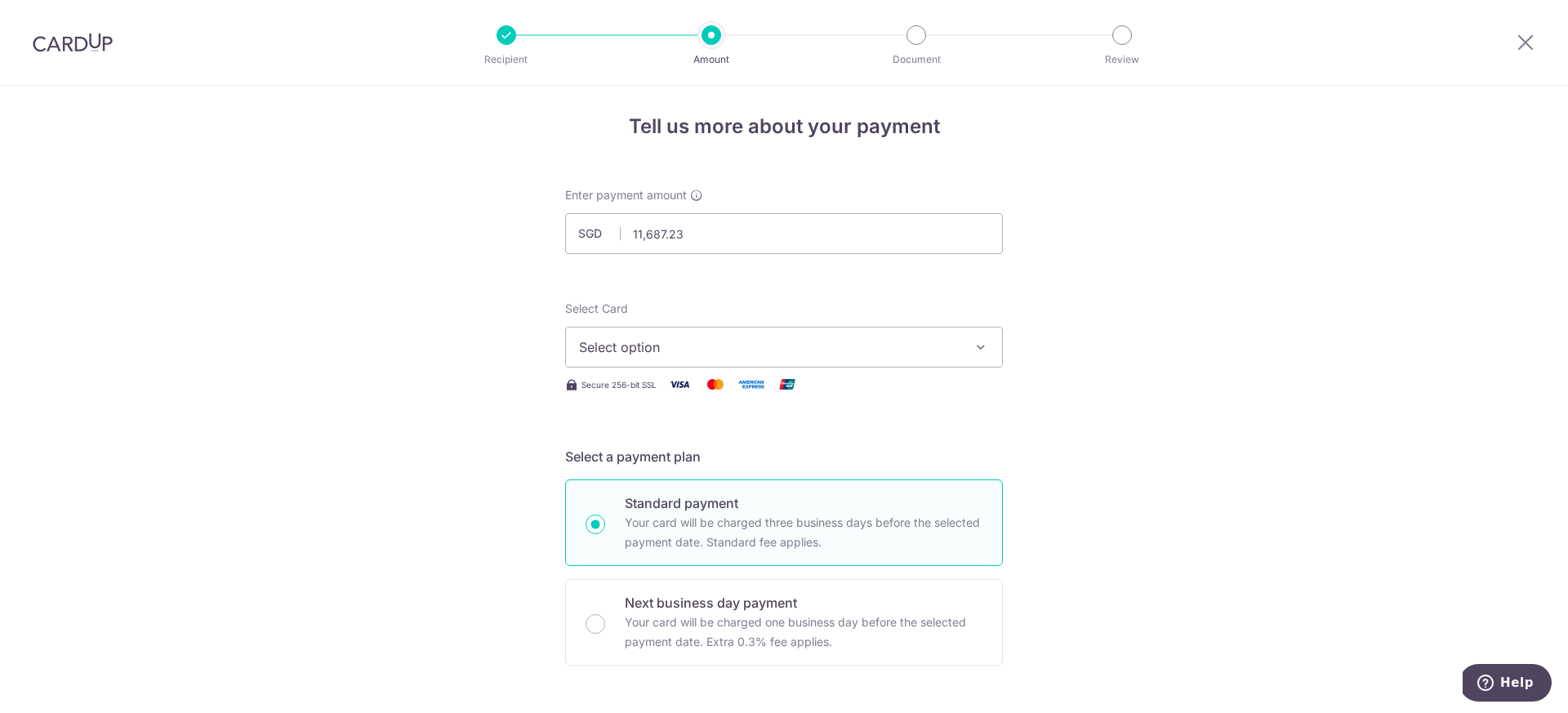
click at [747, 348] on span "Select option" at bounding box center [769, 347] width 380 height 20
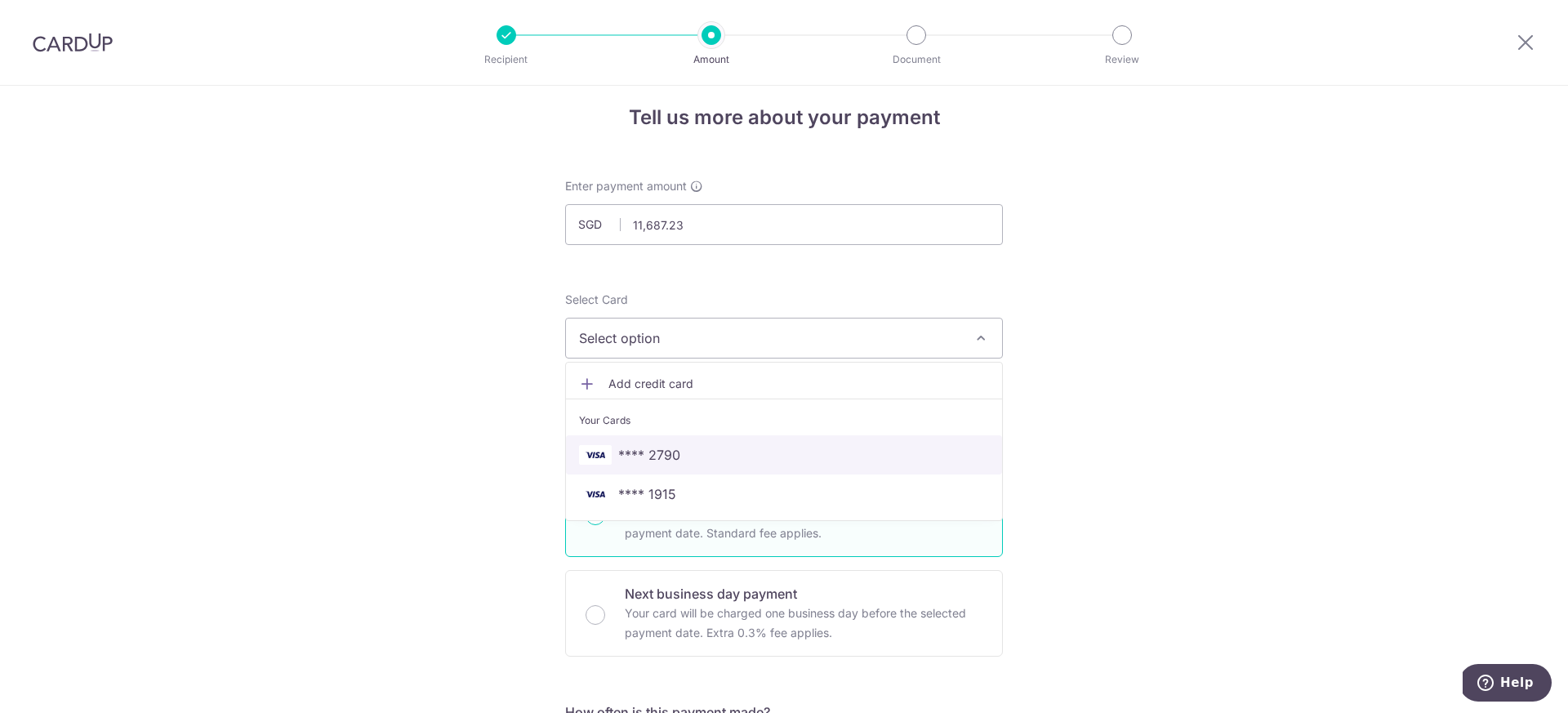
scroll to position [19, 0]
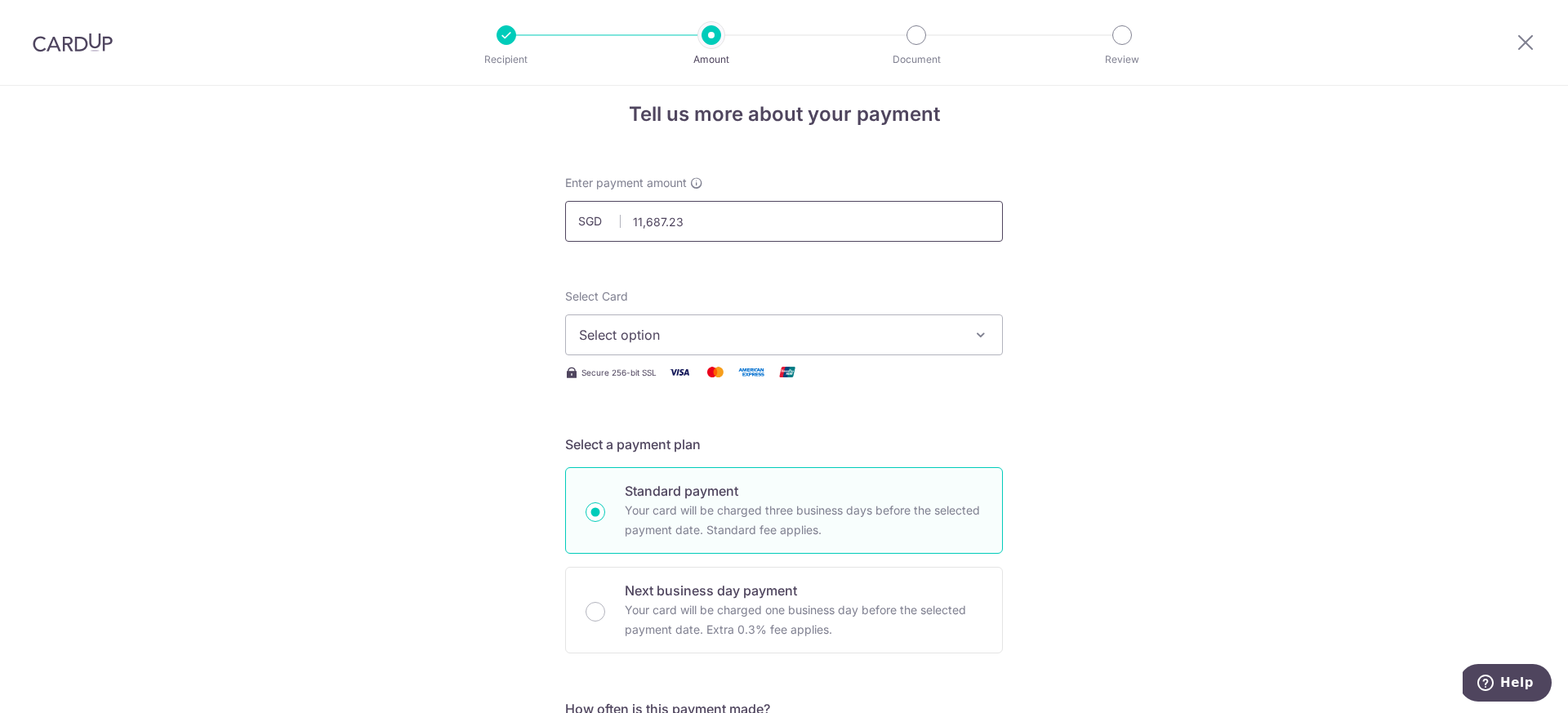
click at [703, 223] on input "11,687.23" at bounding box center [784, 220] width 438 height 40
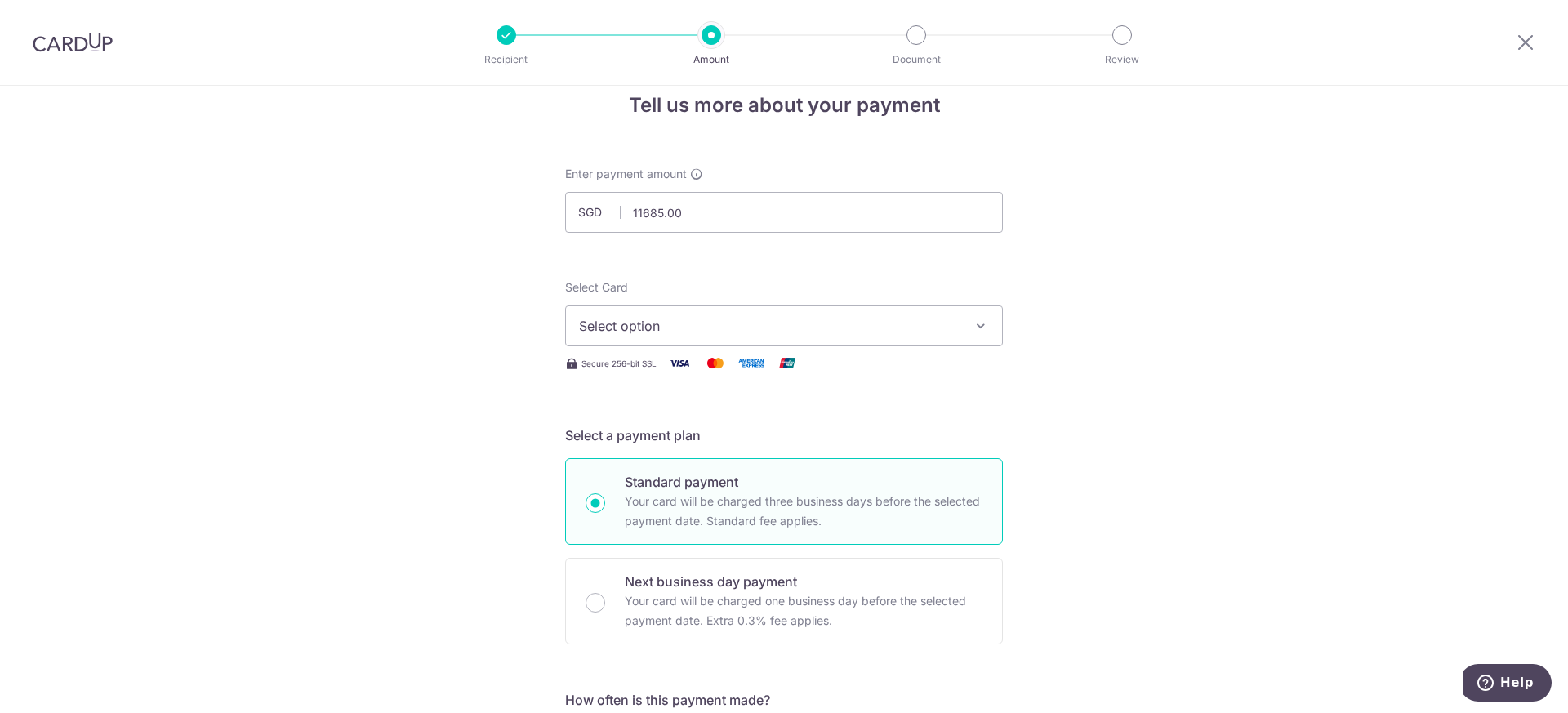
type input "11,685.00"
click at [821, 327] on span "Select option" at bounding box center [769, 326] width 380 height 20
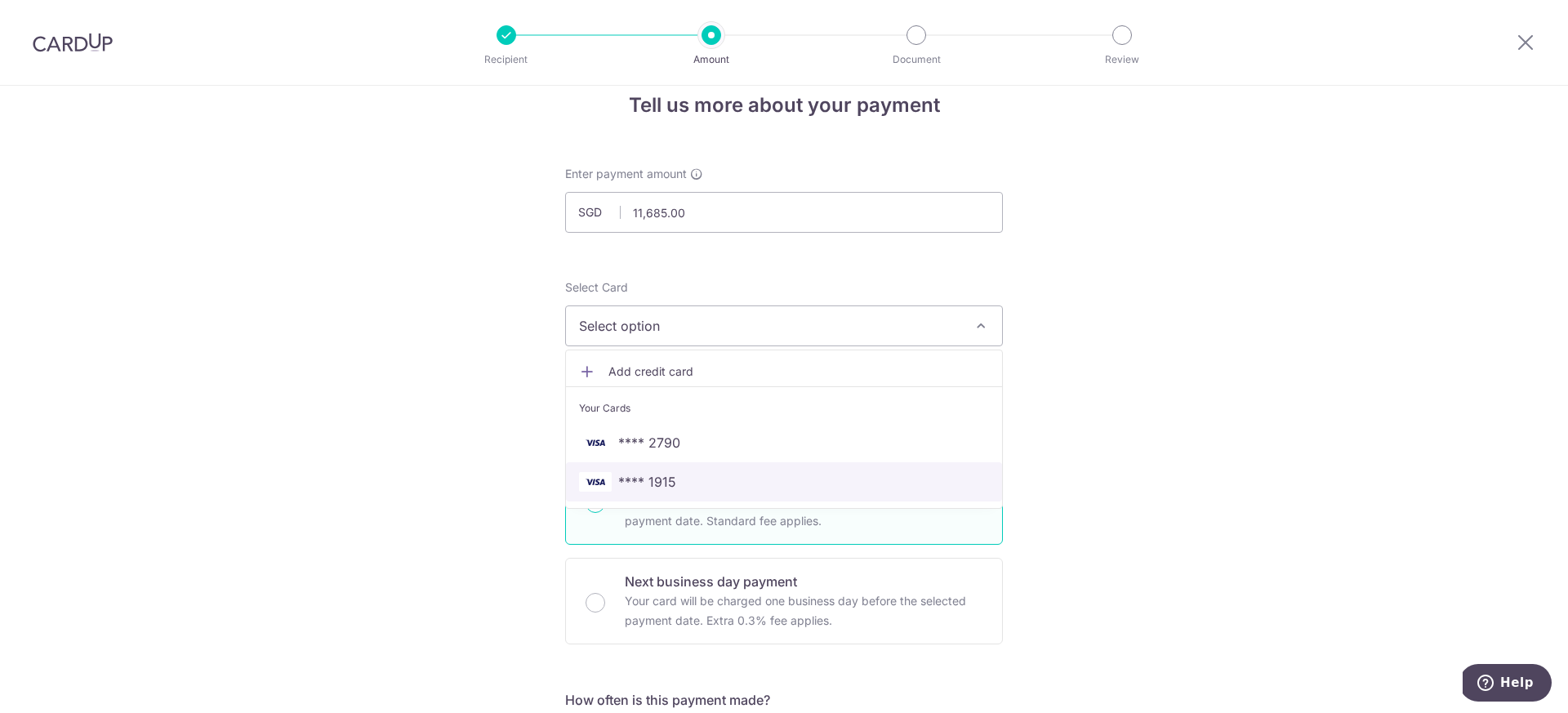
click at [728, 484] on span "**** 1915" at bounding box center [784, 482] width 410 height 20
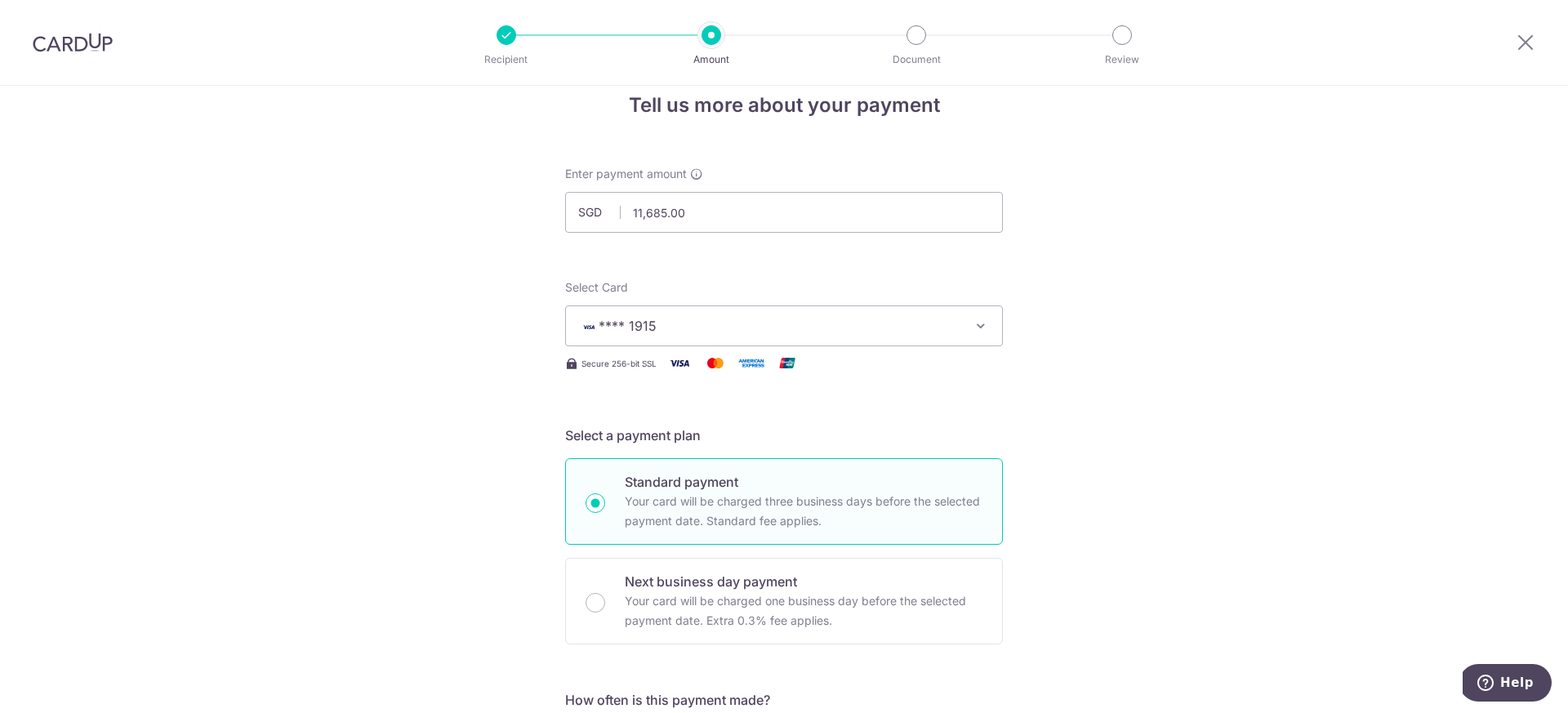
click at [944, 327] on span "**** 1915" at bounding box center [769, 326] width 380 height 20
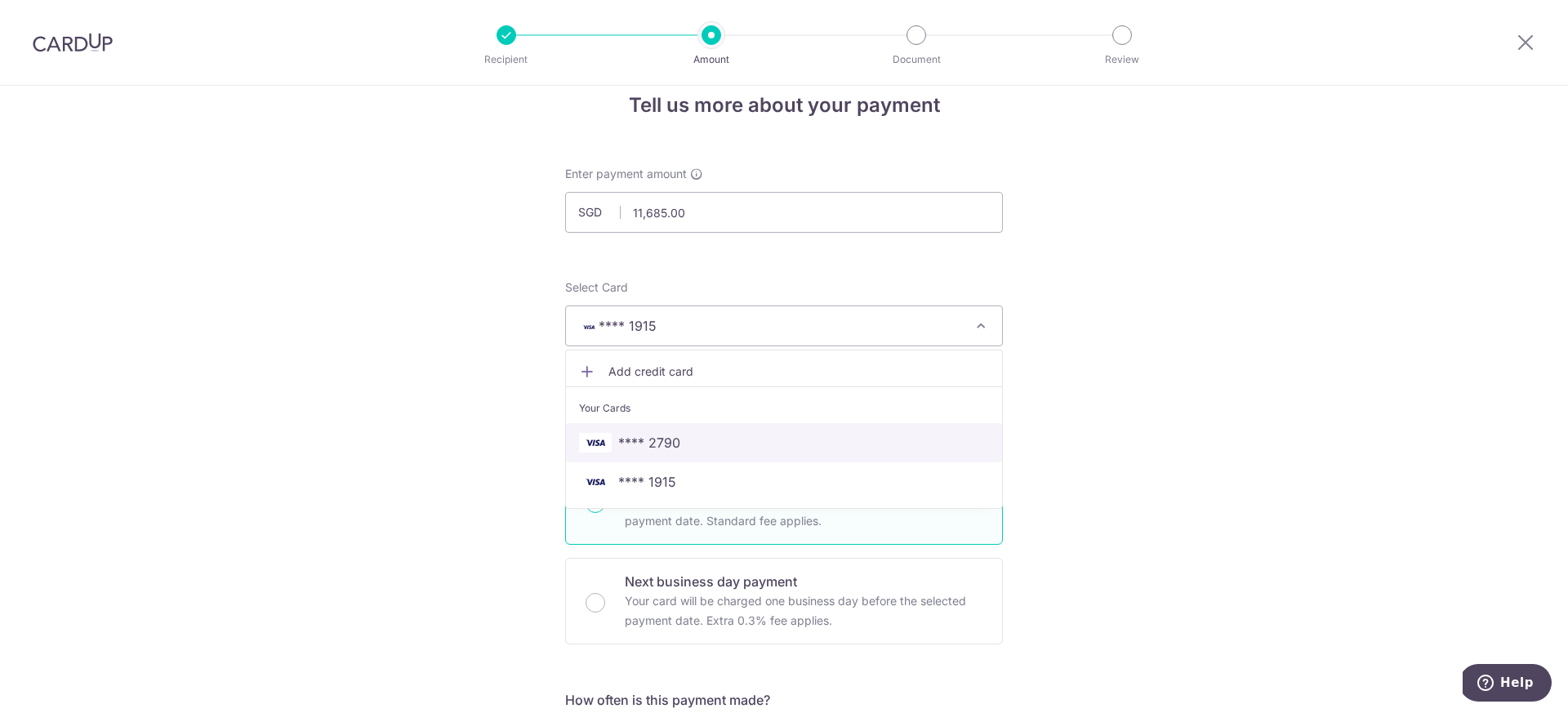
click at [938, 423] on link "**** 2790" at bounding box center [784, 442] width 436 height 40
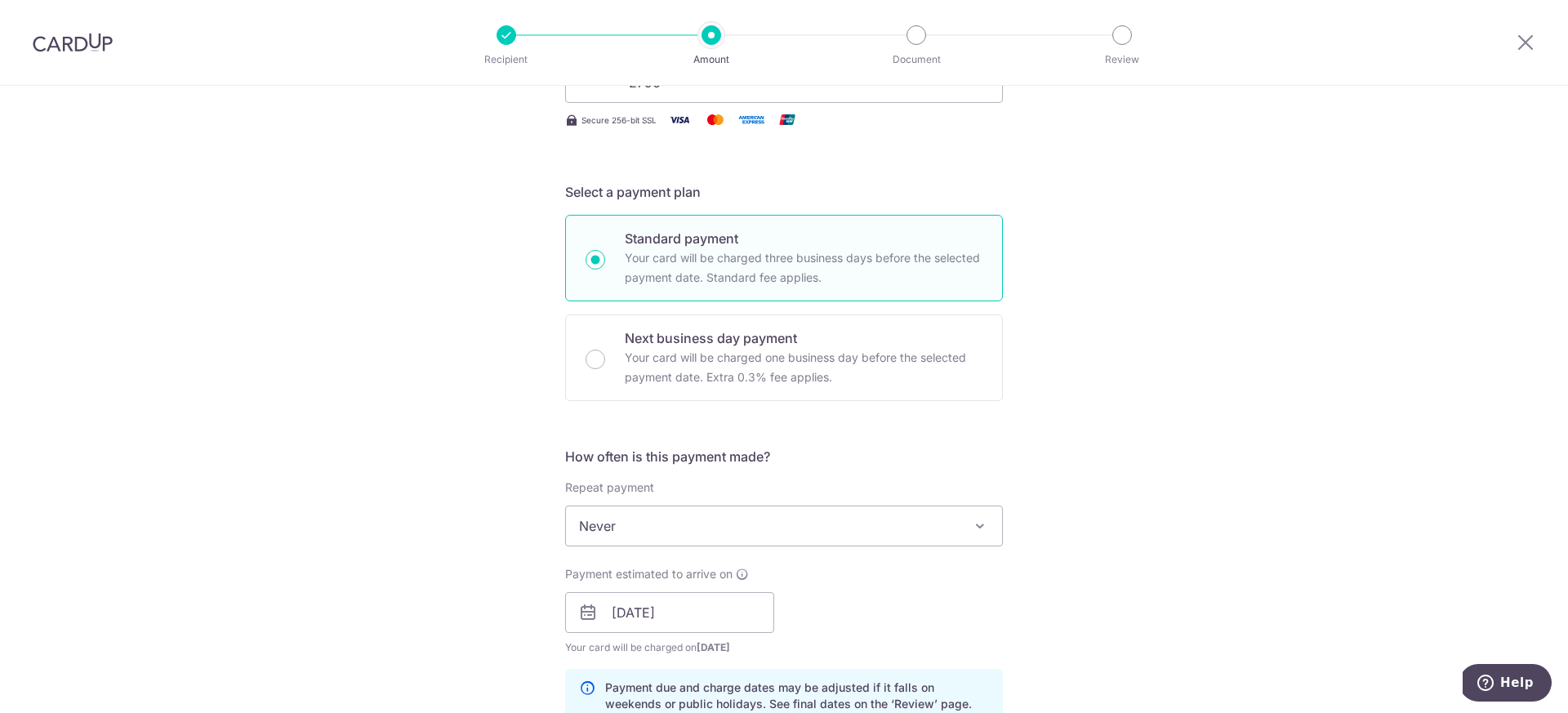
scroll to position [367, 0]
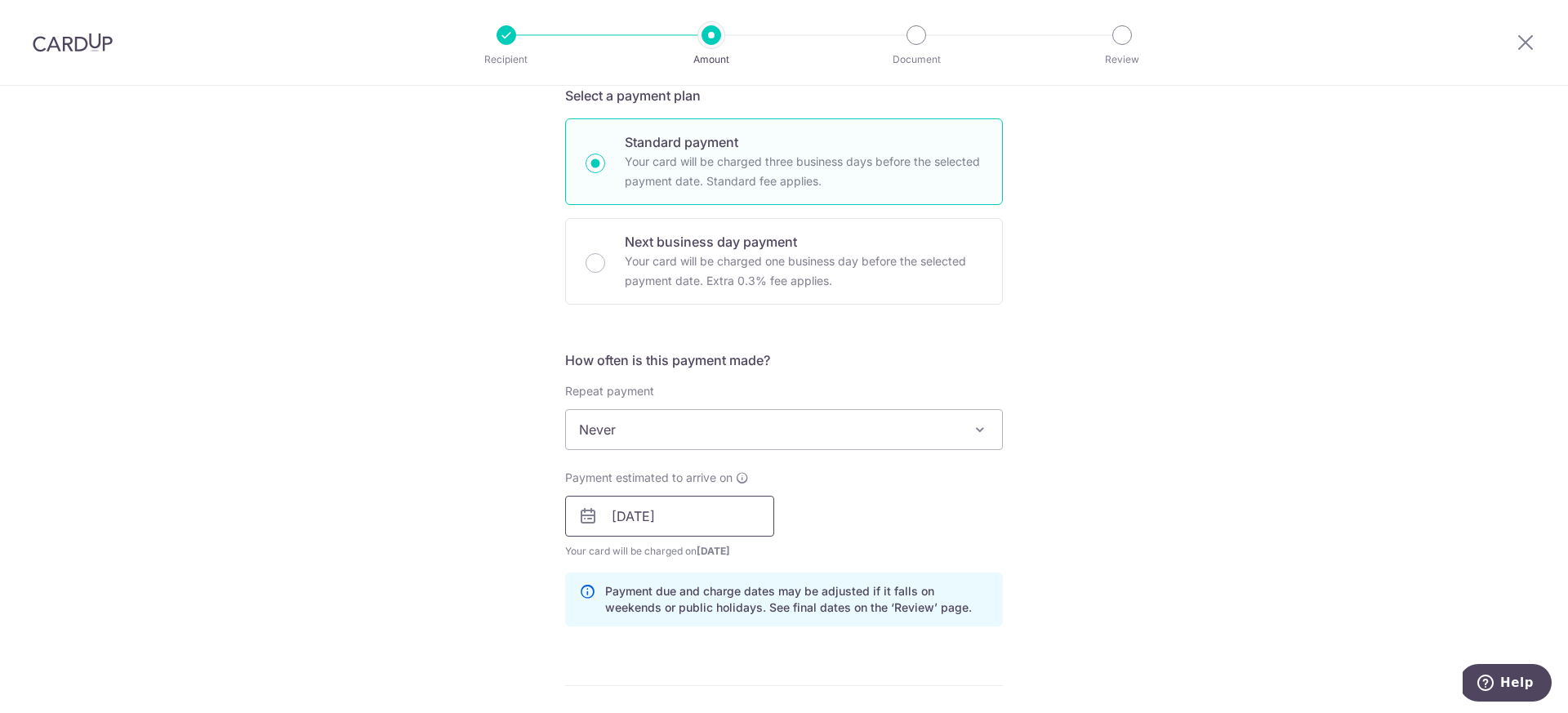
click at [623, 515] on input "29/08/2025" at bounding box center [670, 515] width 209 height 40
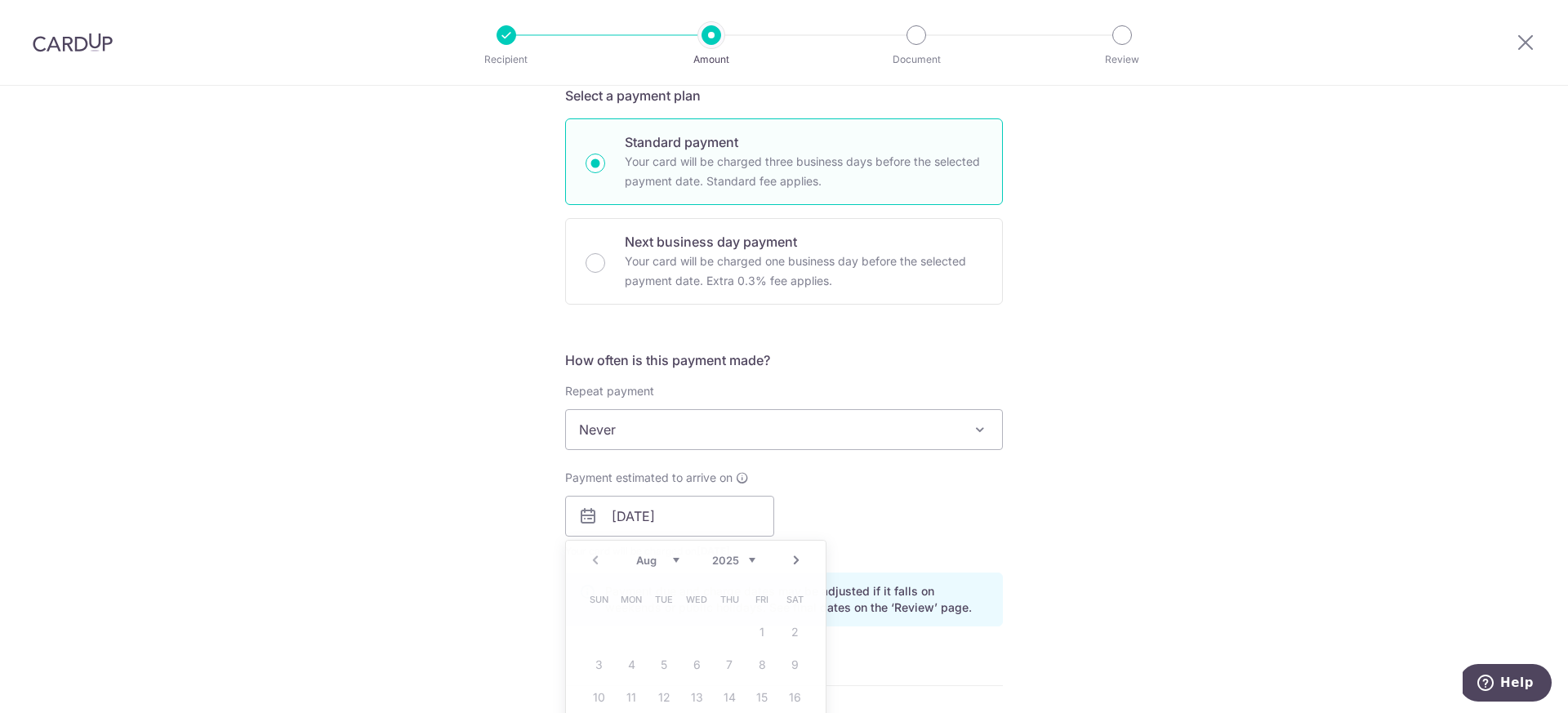
click at [859, 509] on div "Payment estimated to arrive on 29/08/2025 Prev Next Aug Sep Oct Nov Dec 2025 20…" at bounding box center [784, 514] width 457 height 90
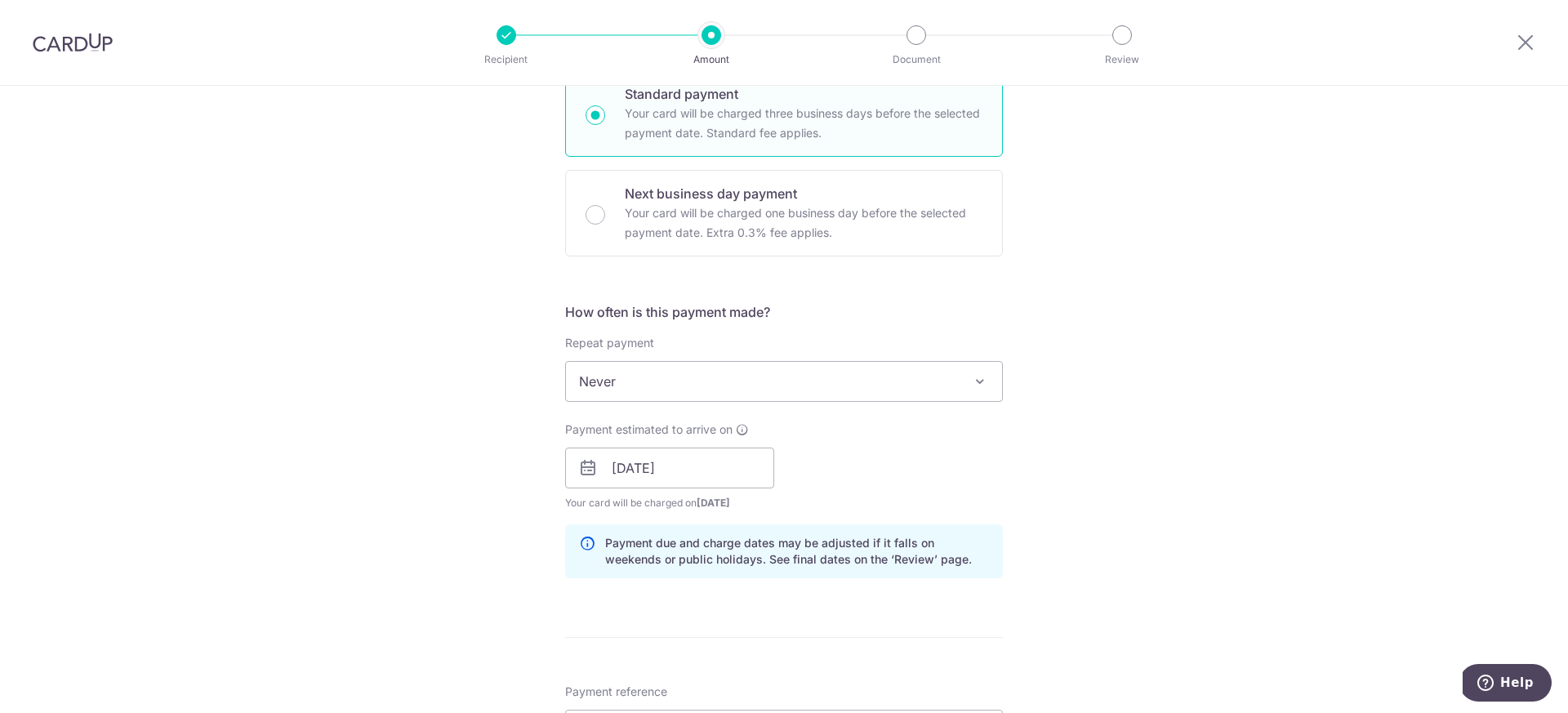
scroll to position [0, 0]
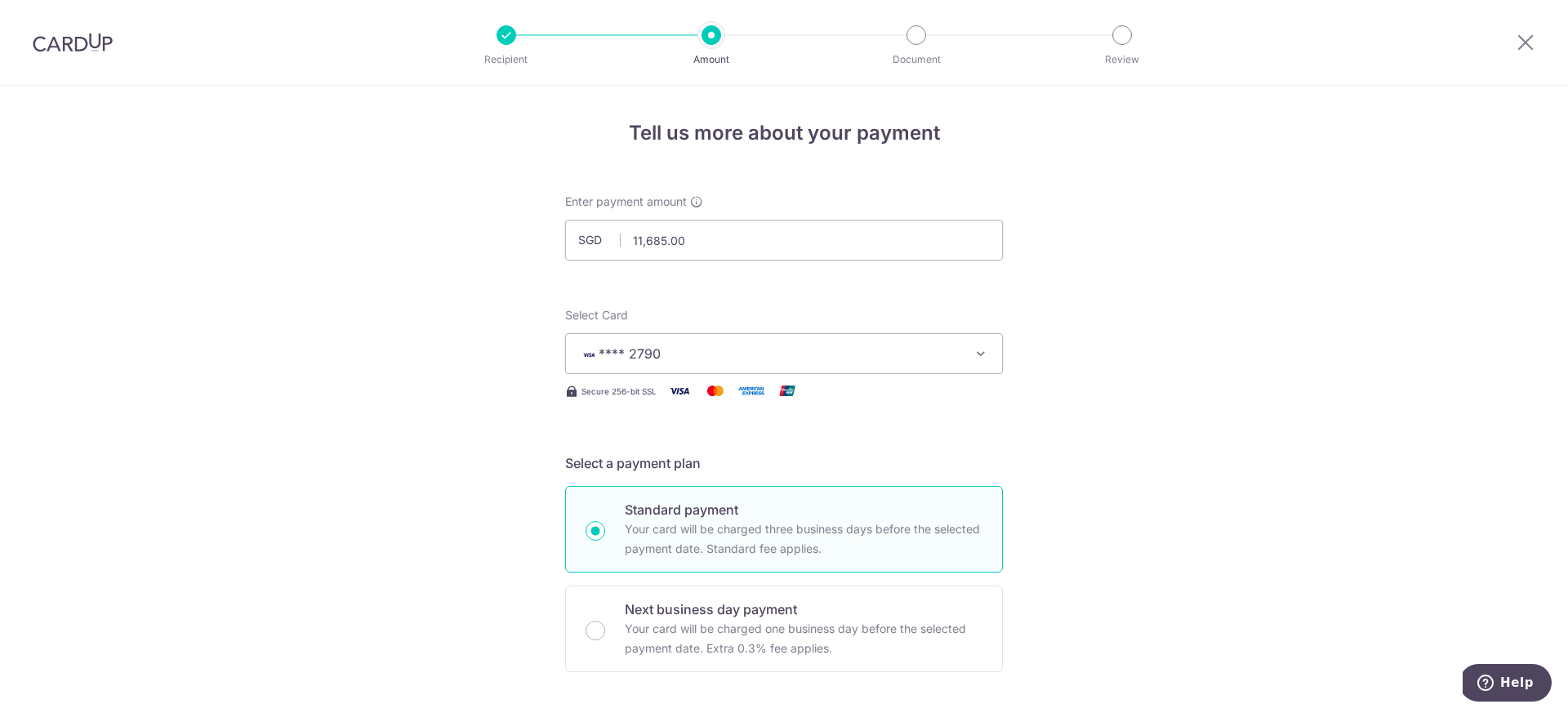
click at [803, 343] on button "**** 2790" at bounding box center [784, 353] width 438 height 40
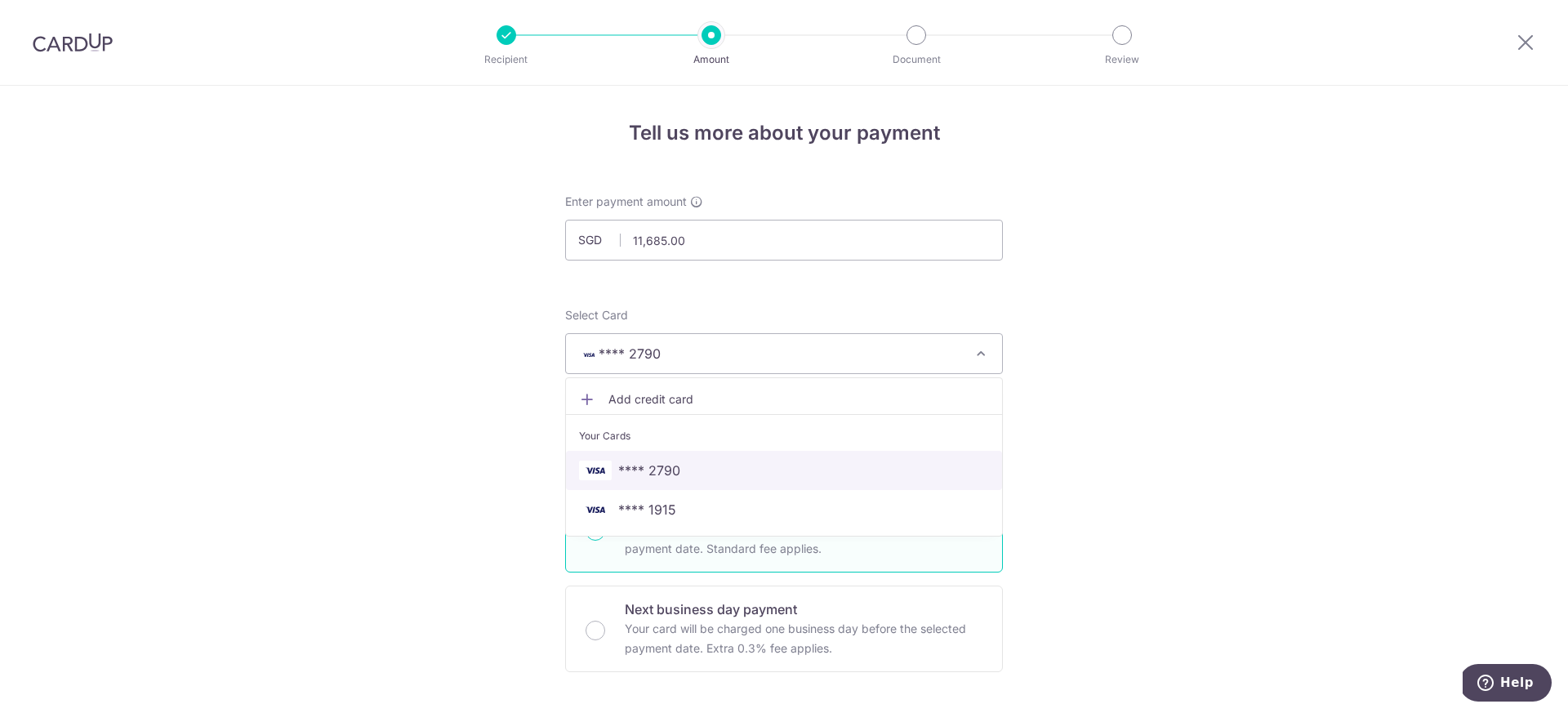
click at [771, 466] on span "**** 2790" at bounding box center [784, 470] width 410 height 20
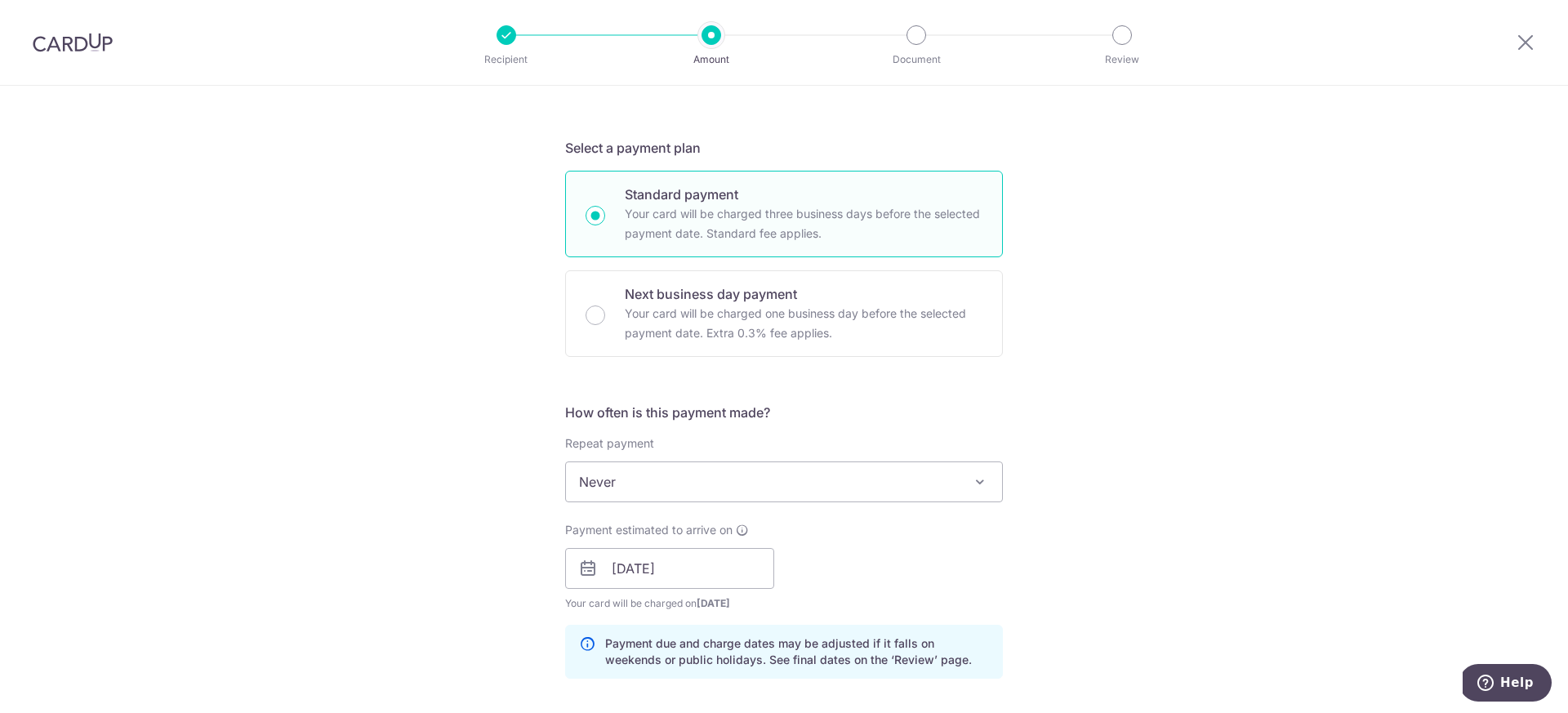
scroll to position [349, 0]
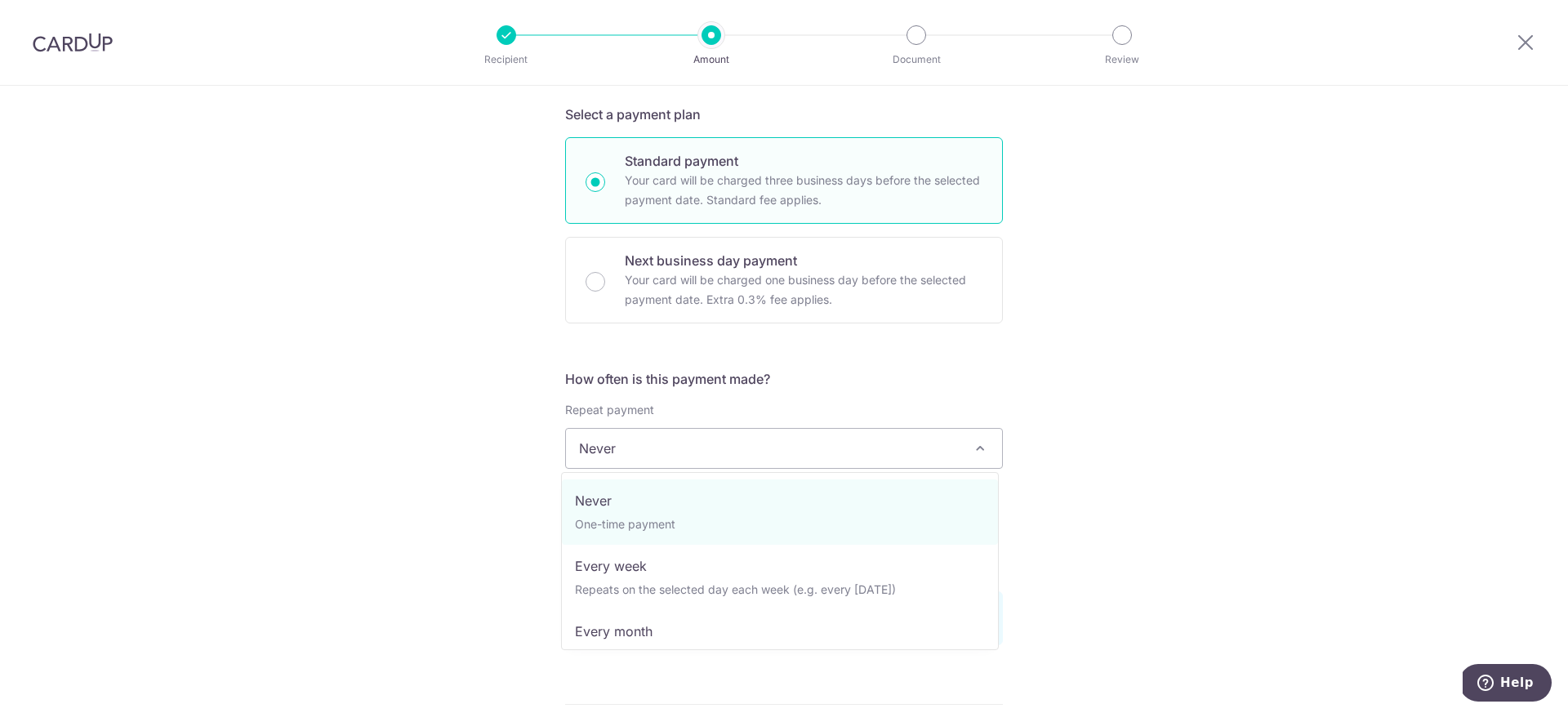
click at [919, 445] on span "Never" at bounding box center [784, 448] width 436 height 40
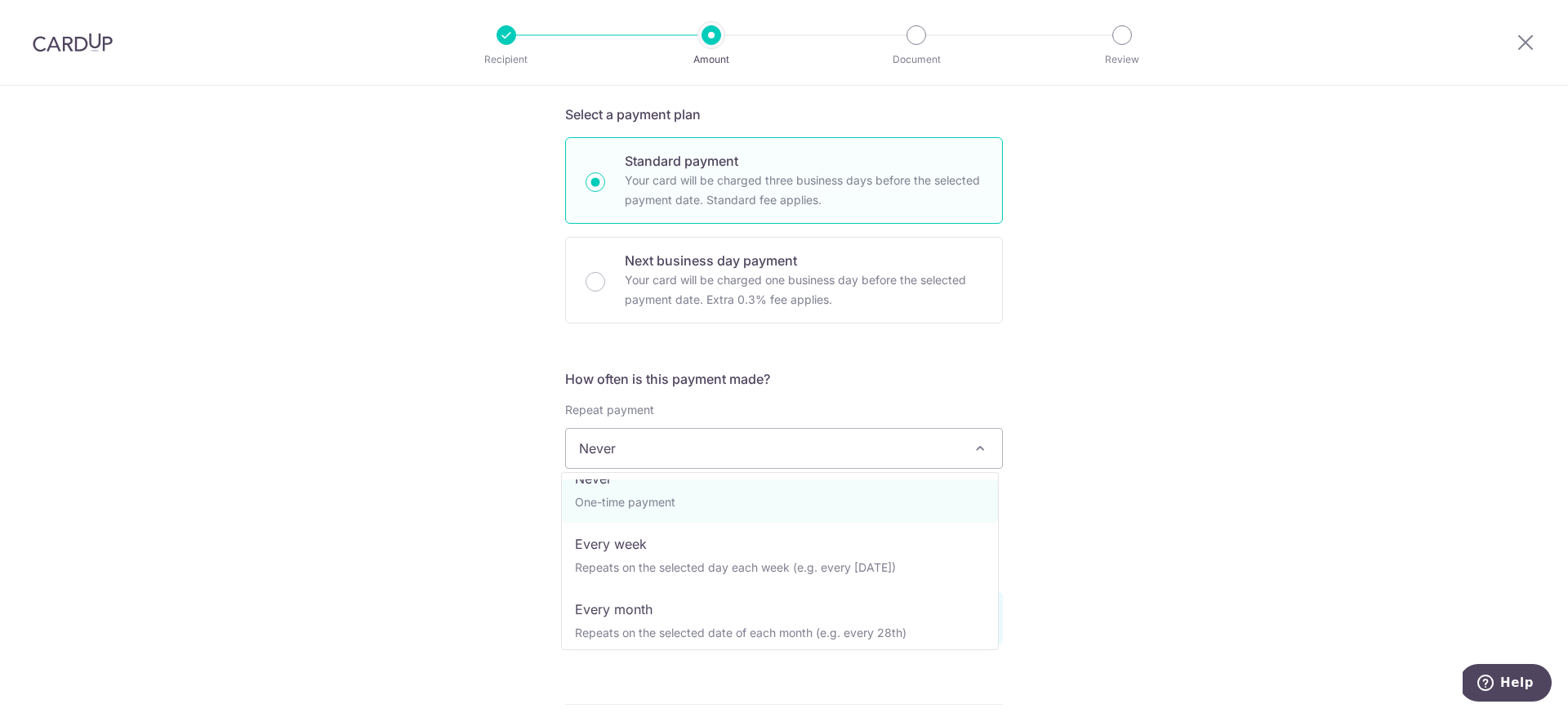
scroll to position [127, 0]
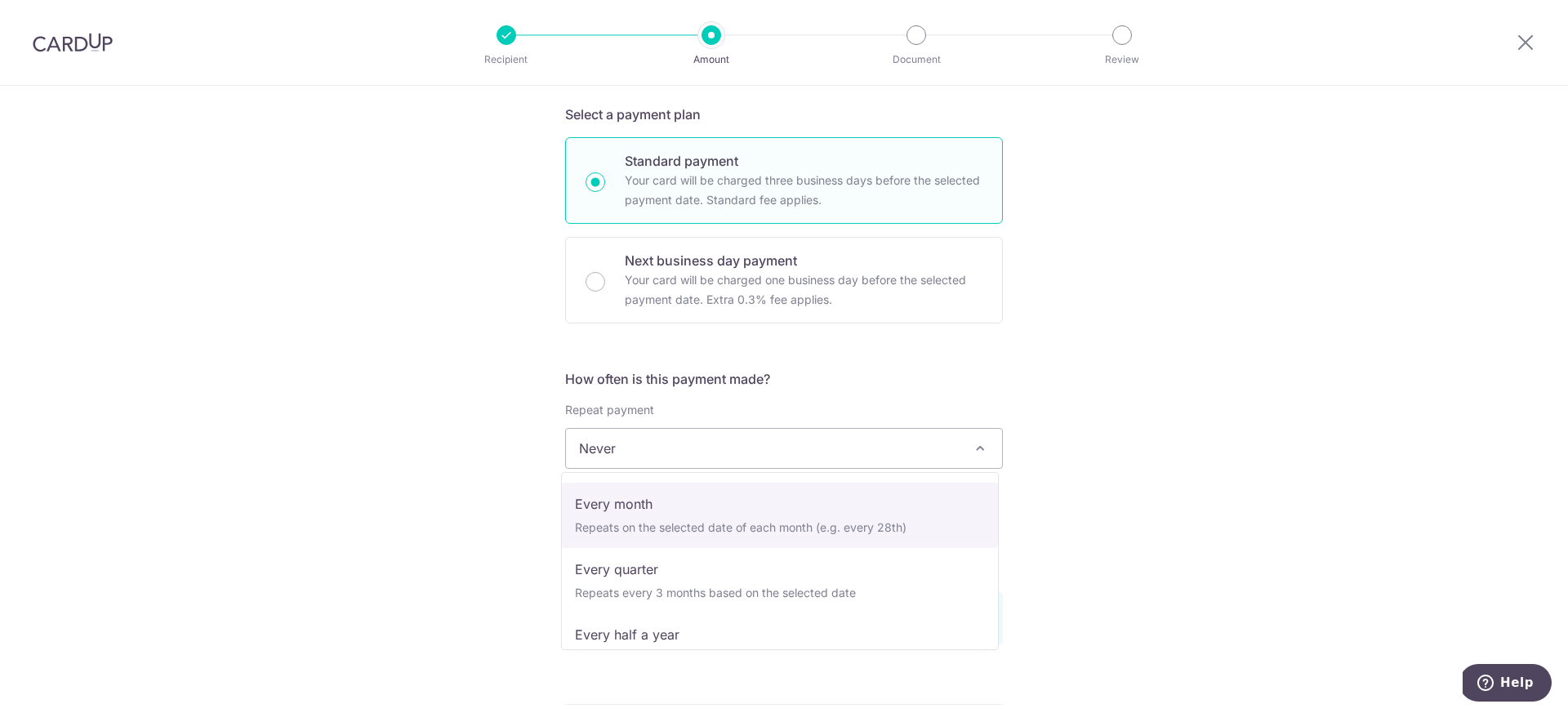
select select "3"
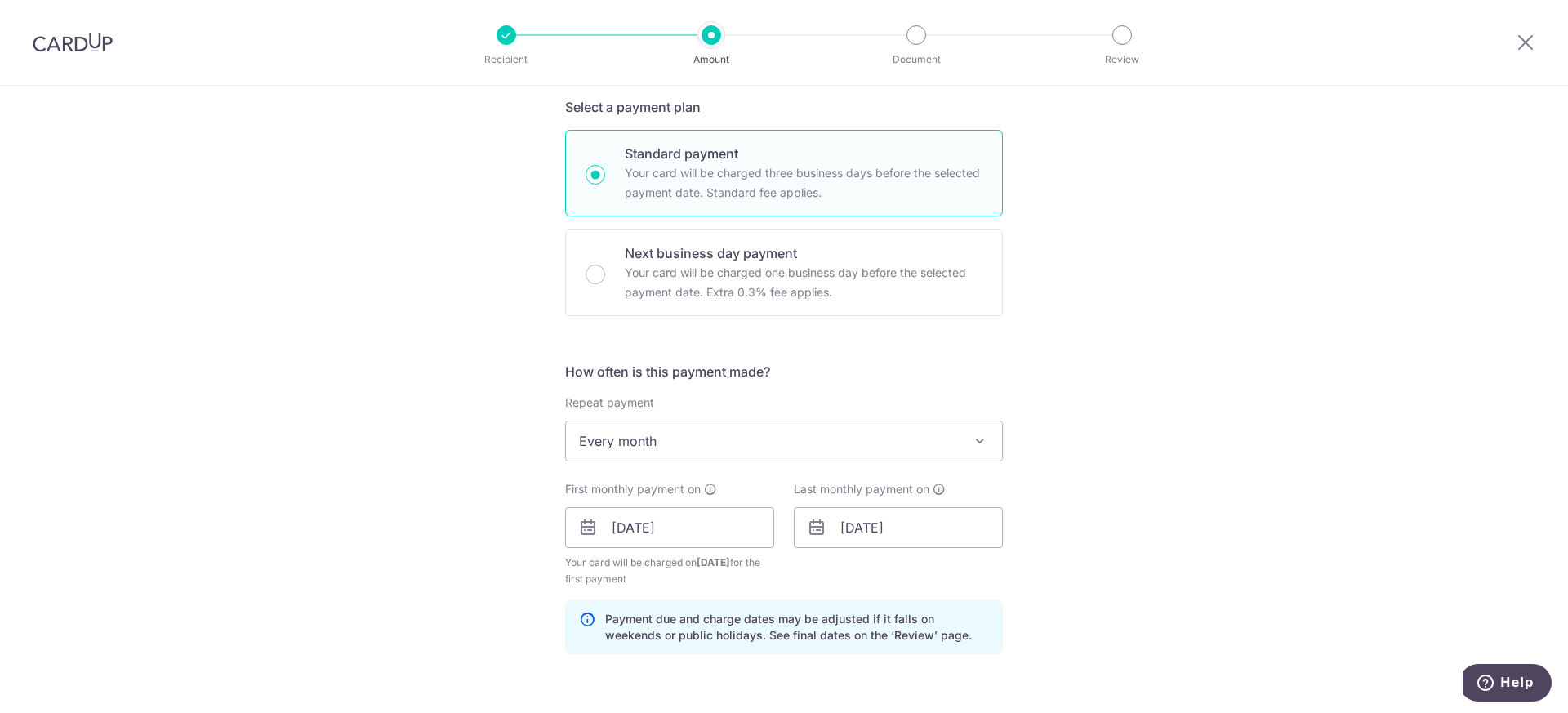
scroll to position [368, 0]
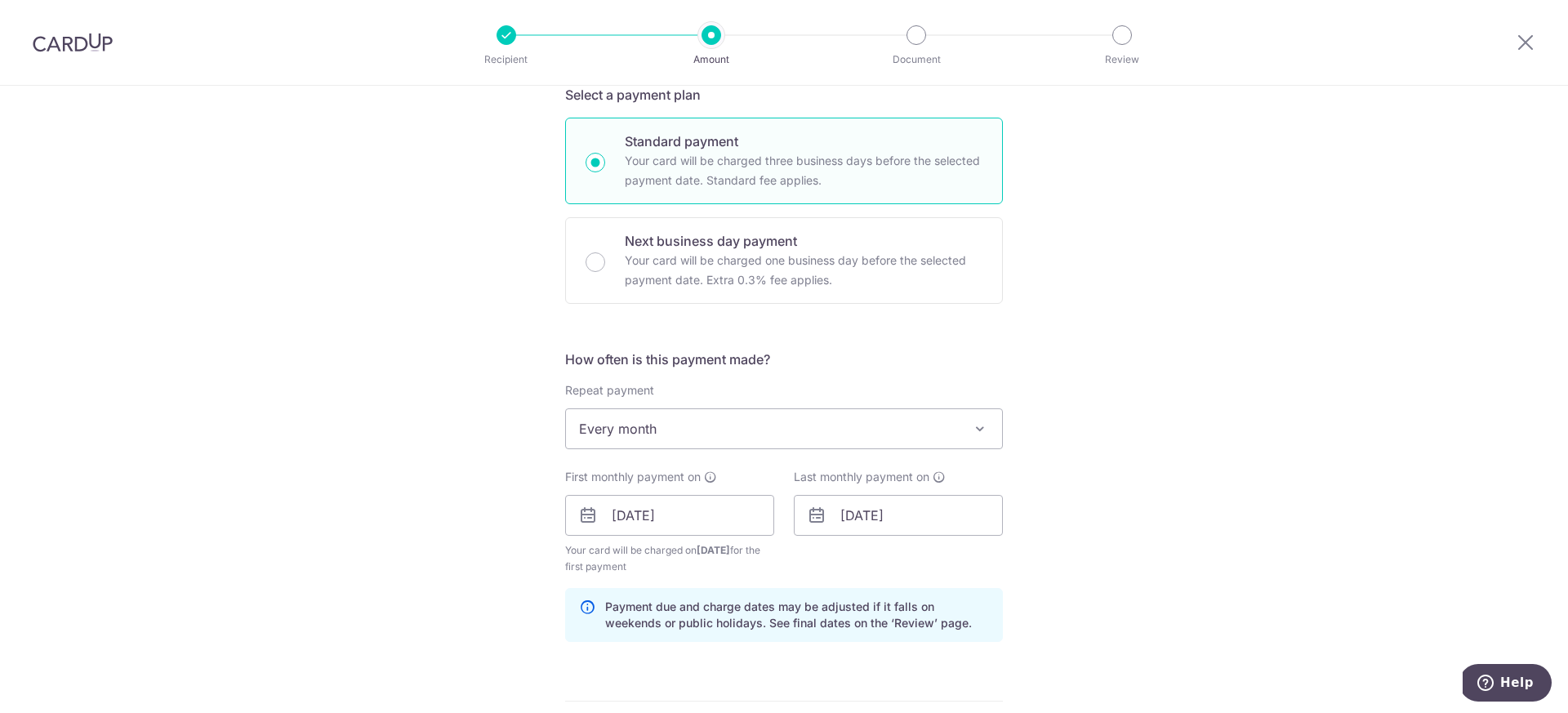
click at [812, 516] on icon at bounding box center [817, 515] width 20 height 20
click at [868, 511] on input "30/12/2025" at bounding box center [898, 515] width 209 height 40
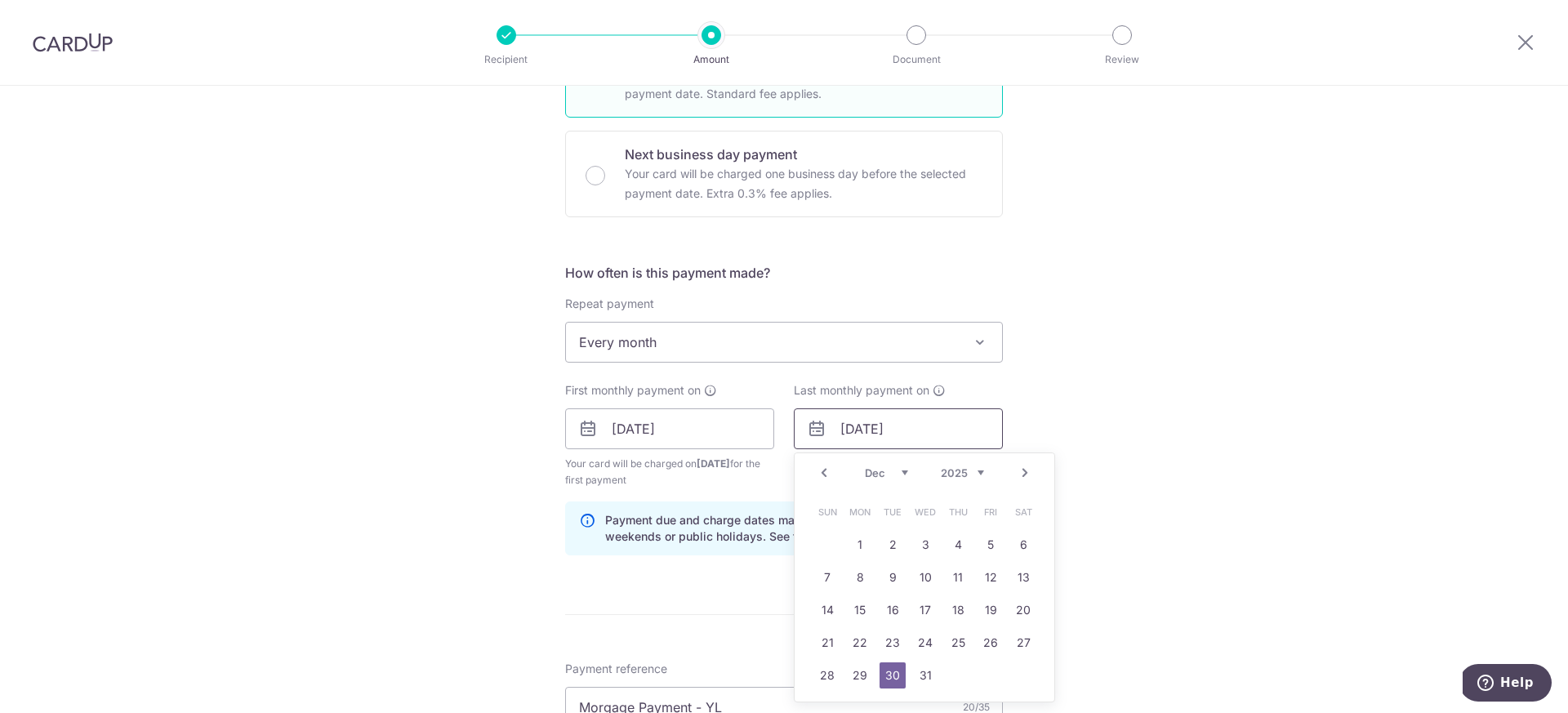
scroll to position [465, 0]
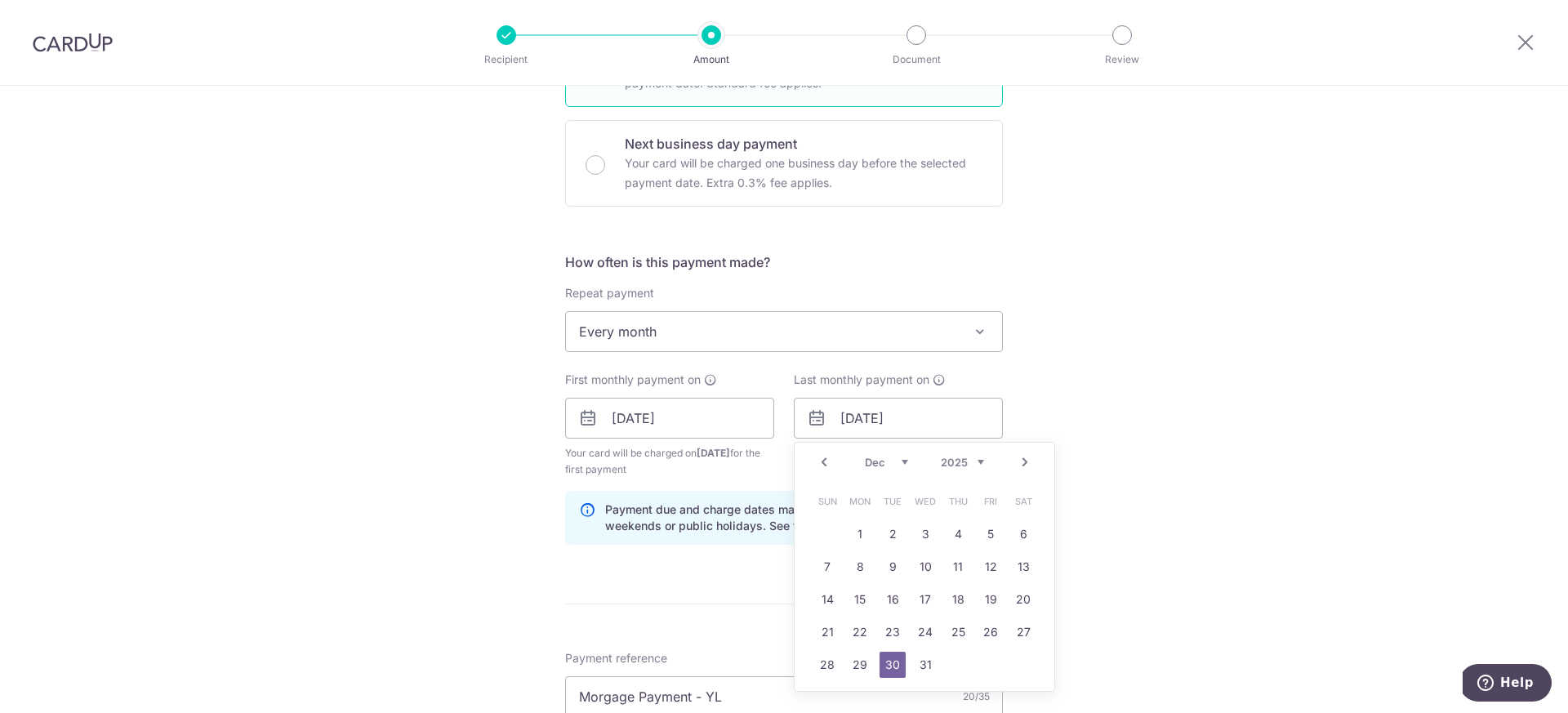
click at [819, 462] on link "Prev" at bounding box center [824, 462] width 20 height 20
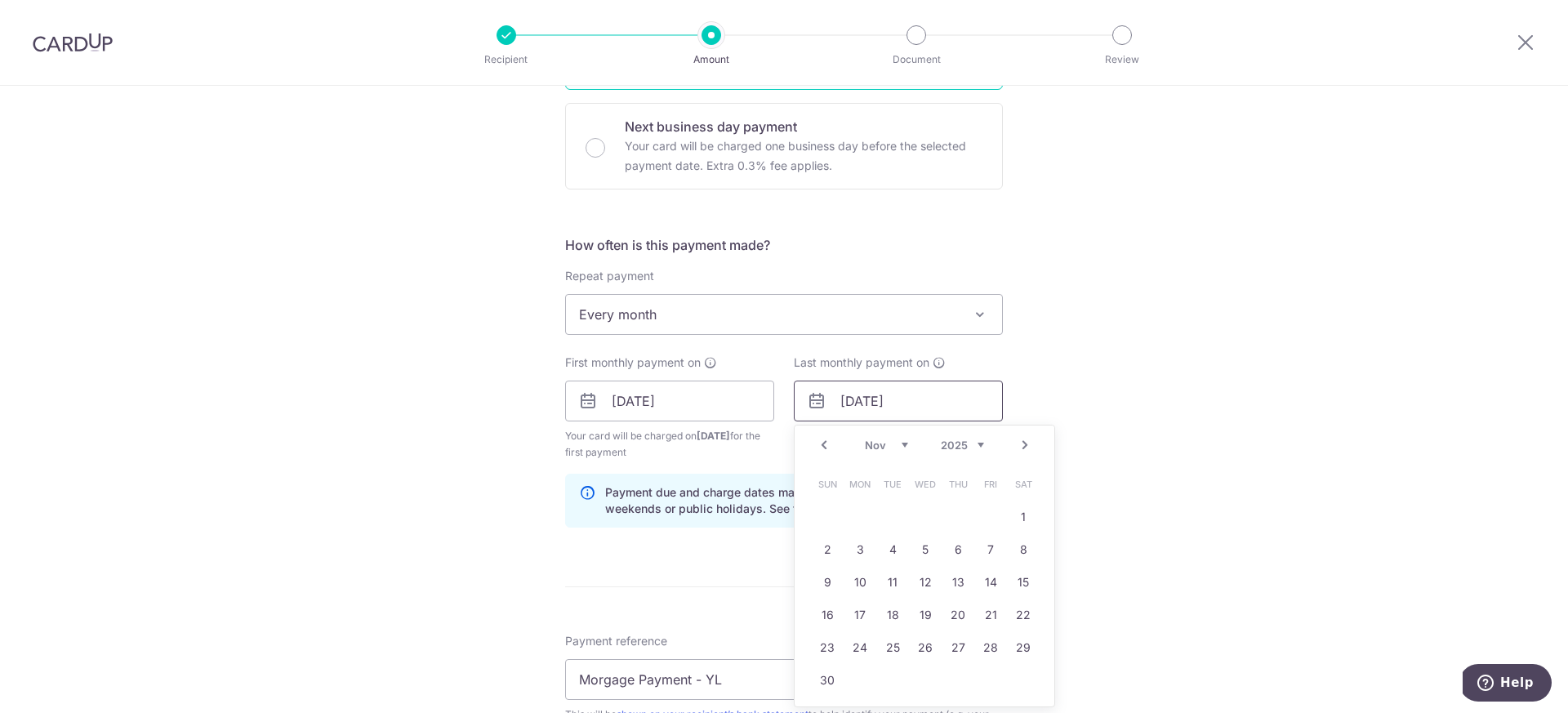
scroll to position [486, 0]
click at [821, 442] on link "Prev" at bounding box center [824, 441] width 20 height 20
drag, startPoint x: 953, startPoint y: 637, endPoint x: 929, endPoint y: 643, distance: 24.7
click at [929, 643] on tr "26 27 28 29 30 31" at bounding box center [925, 644] width 228 height 33
click at [928, 643] on link "29" at bounding box center [925, 644] width 26 height 26
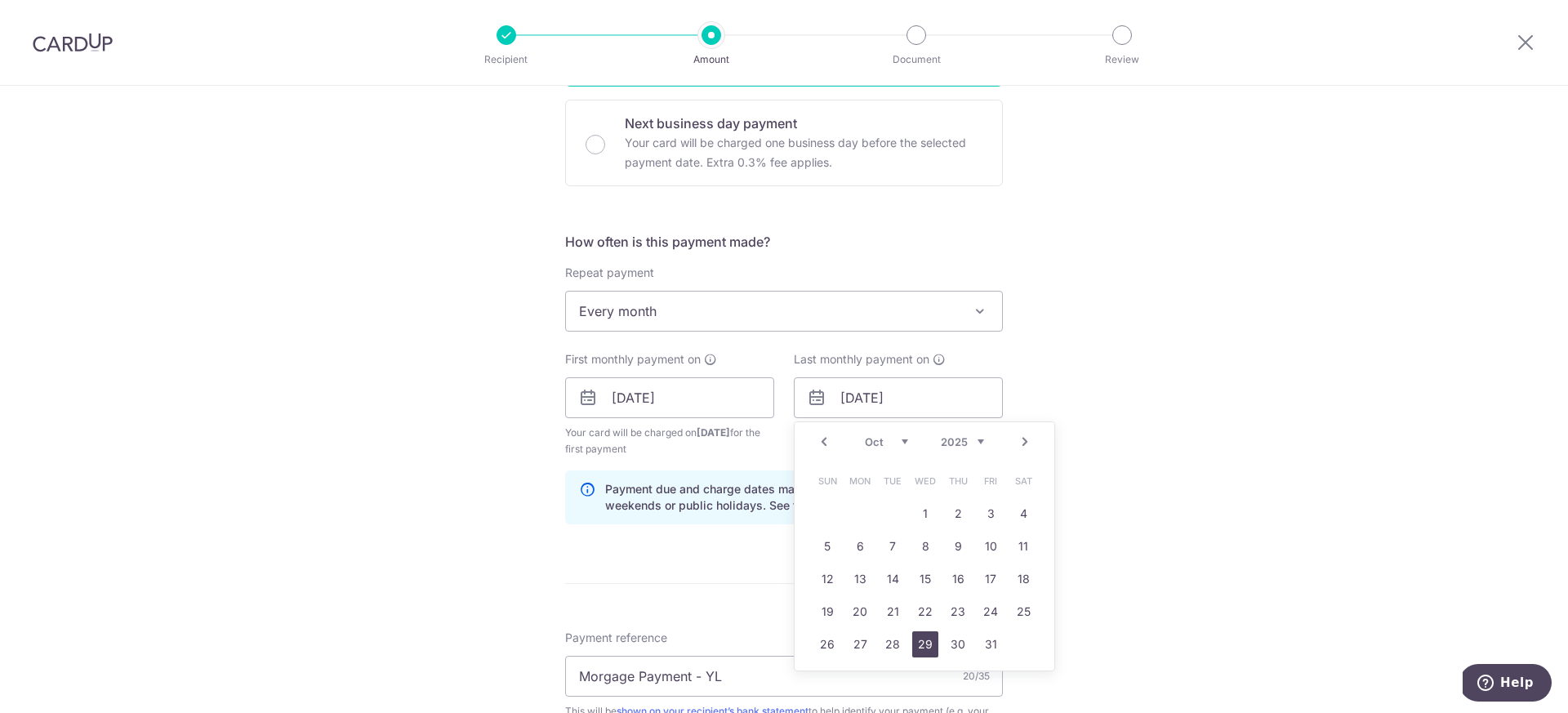
type input "29/10/2025"
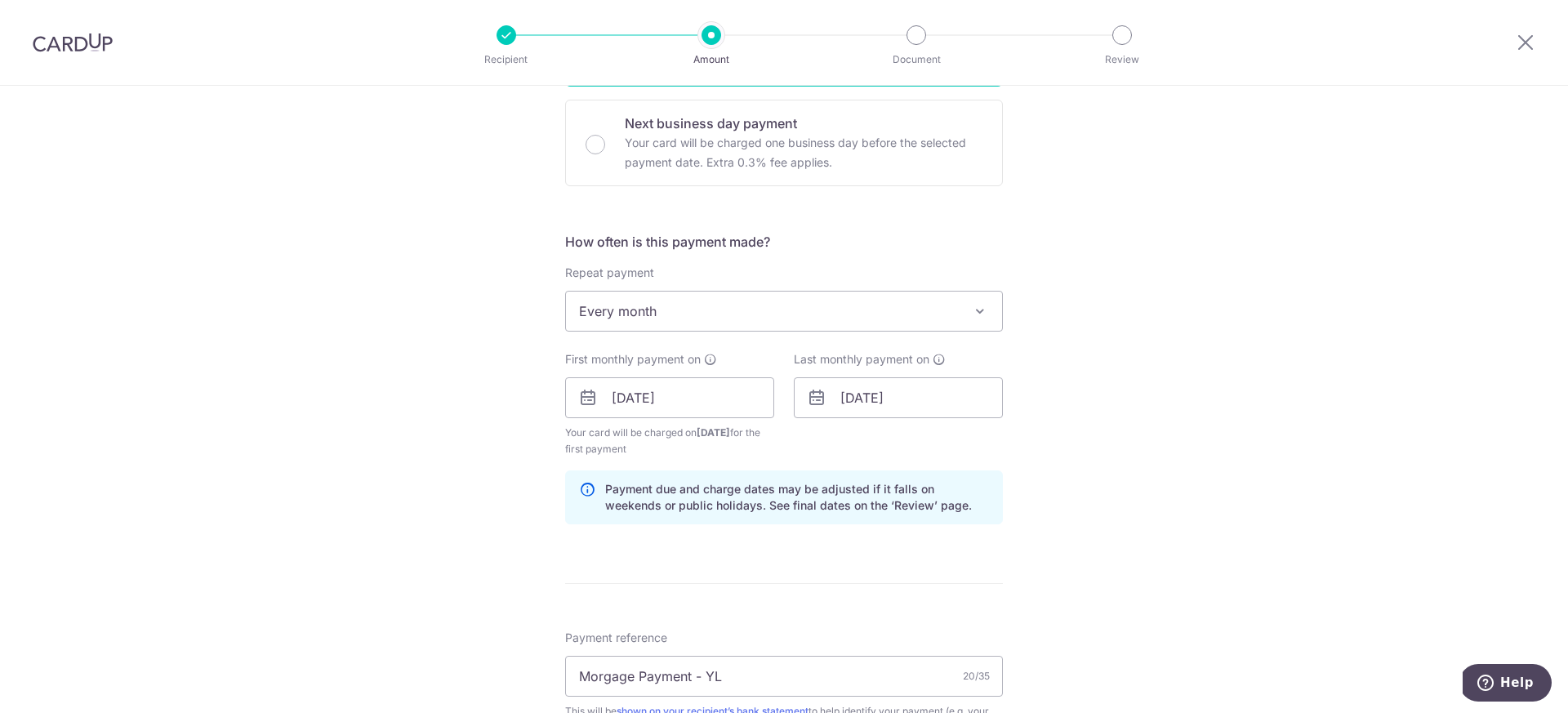
click at [1067, 489] on div "Tell us more about your payment Enter payment amount SGD 11,685.00 11685.00 Sel…" at bounding box center [784, 417] width 1568 height 1633
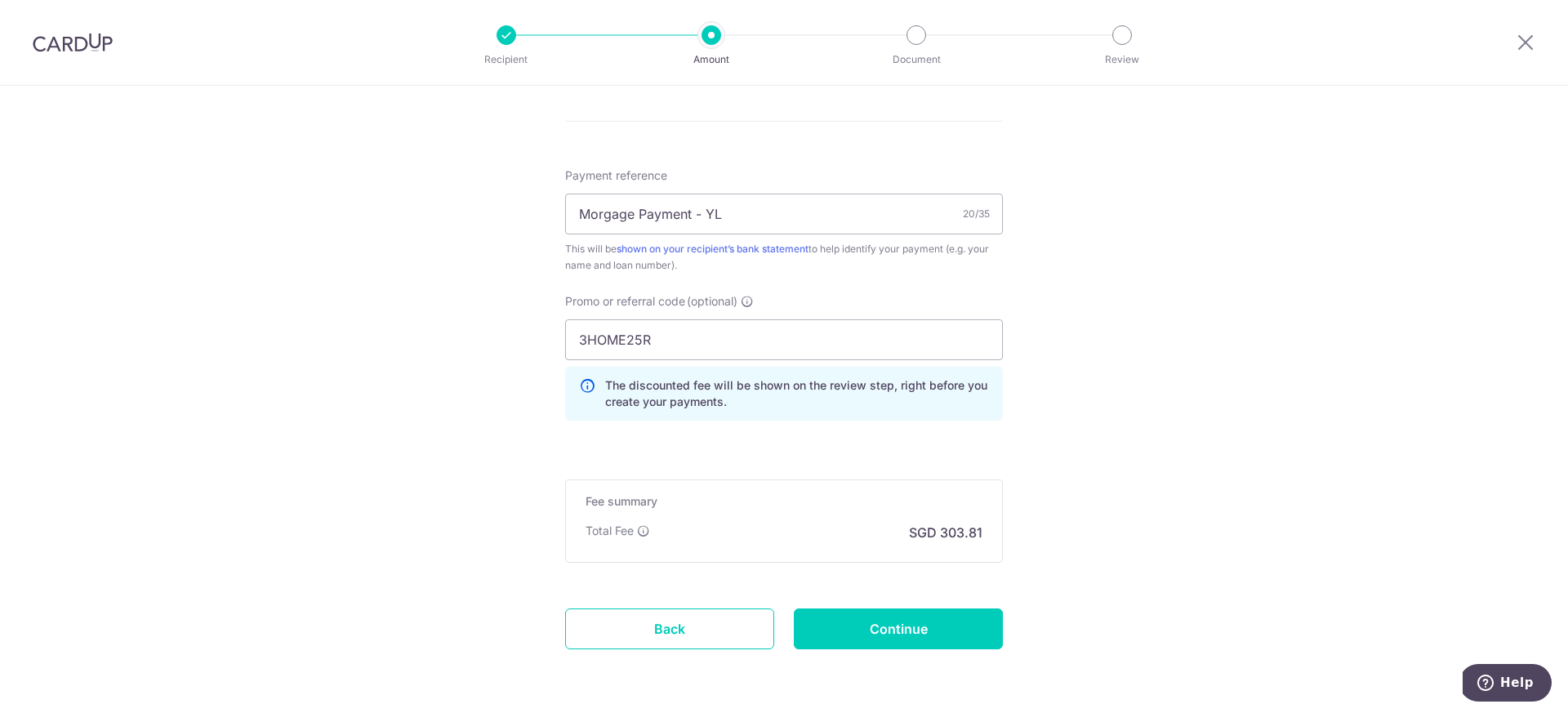
scroll to position [1006, 0]
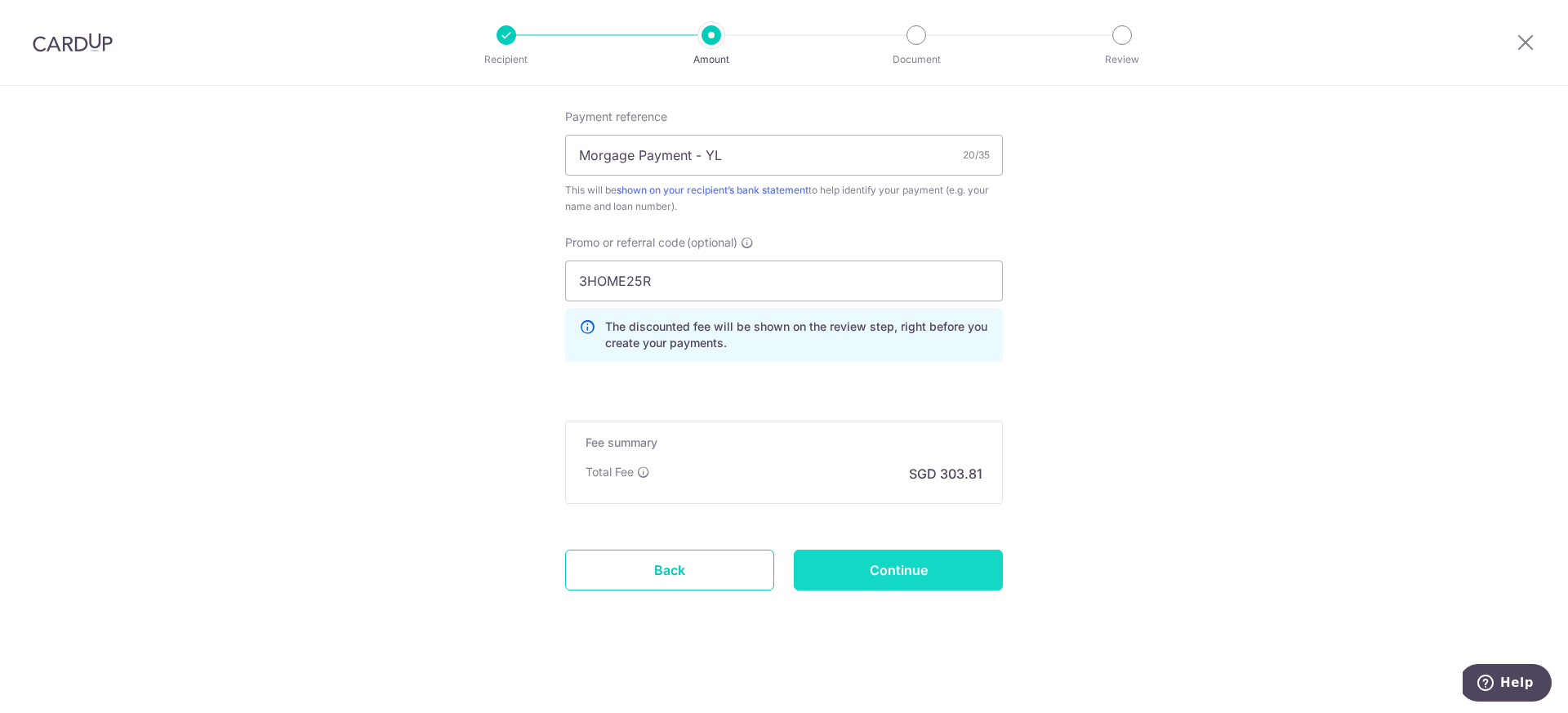
click at [942, 569] on input "Continue" at bounding box center [898, 569] width 209 height 40
type input "Create Schedule"
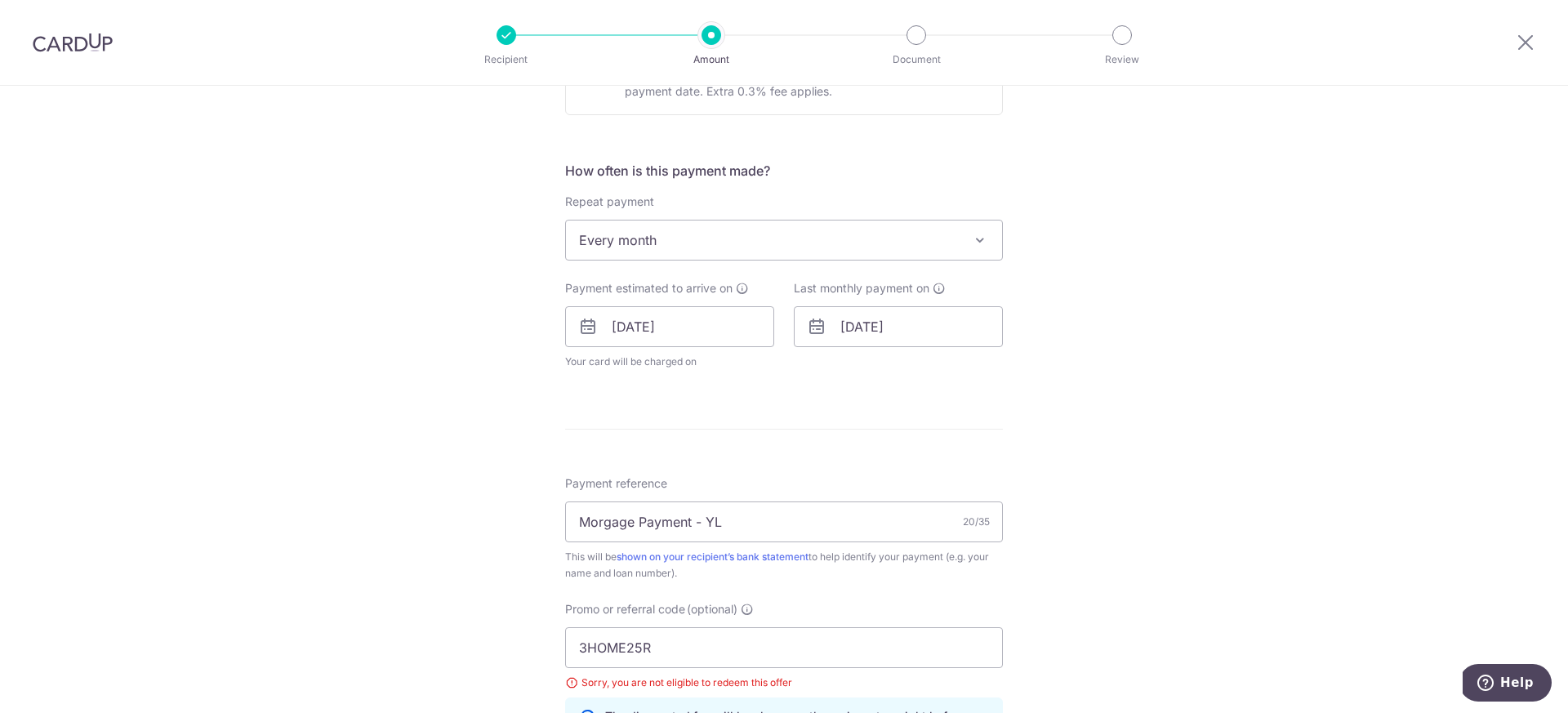
scroll to position [700, 0]
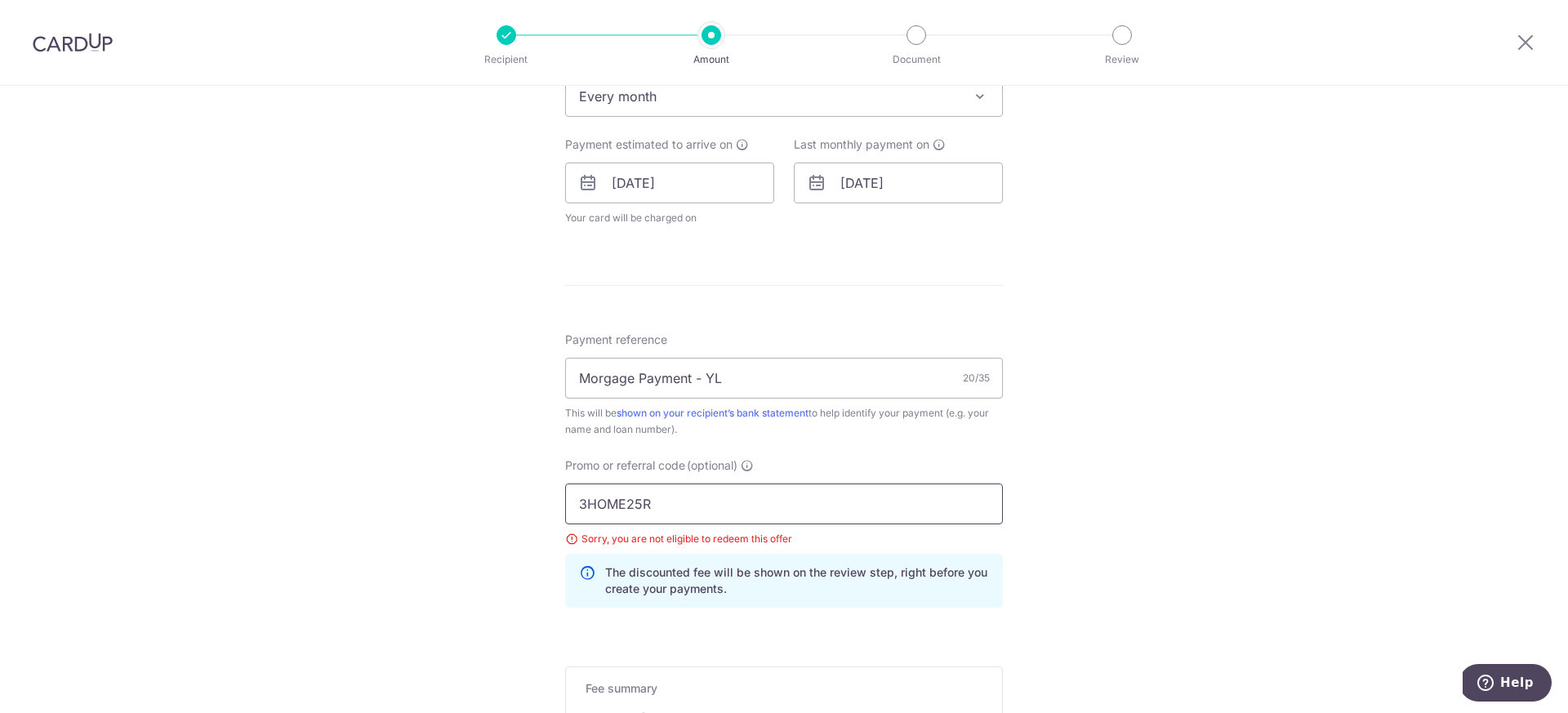
click at [660, 498] on input "3HOME25R" at bounding box center [784, 503] width 438 height 40
type input "3"
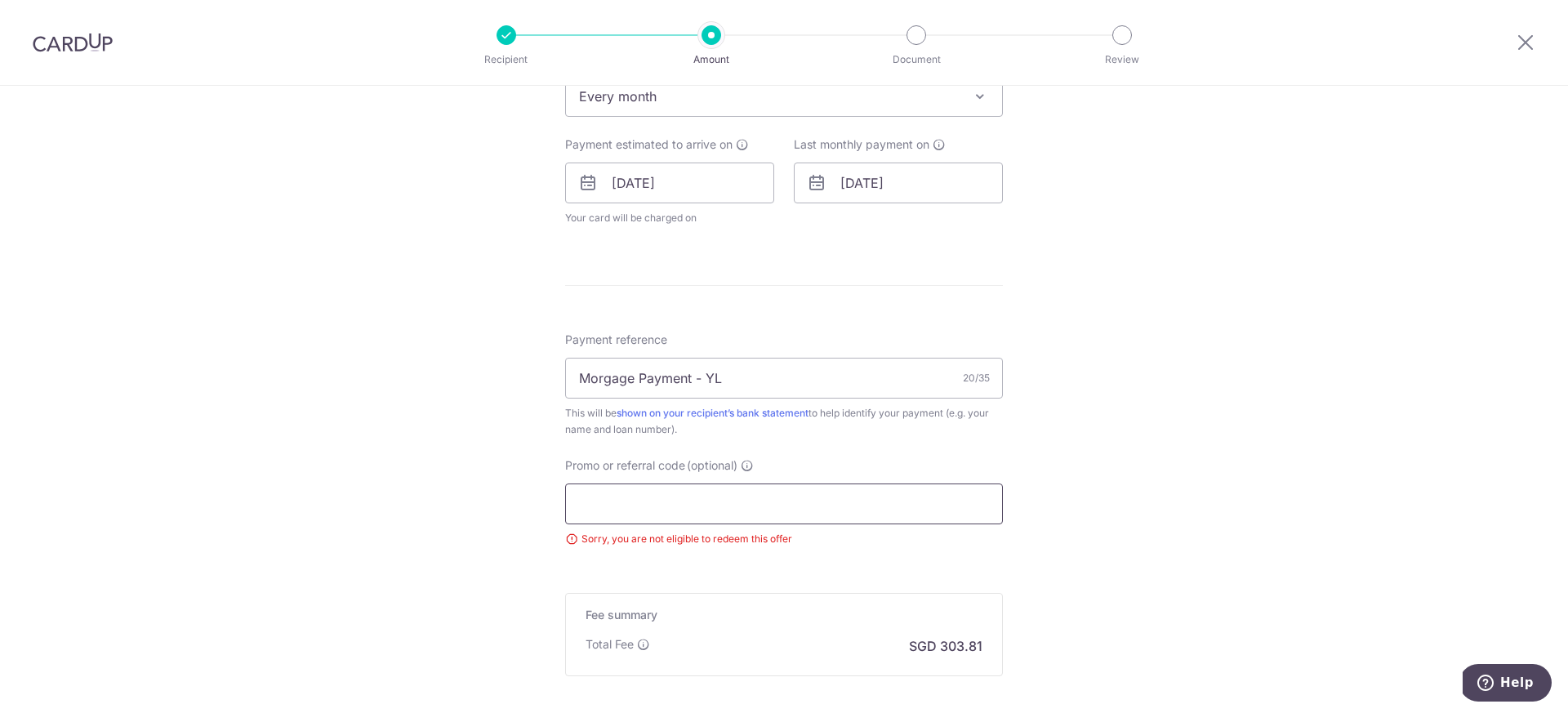
paste input "3HOME25R"
type input "3HOME25R"
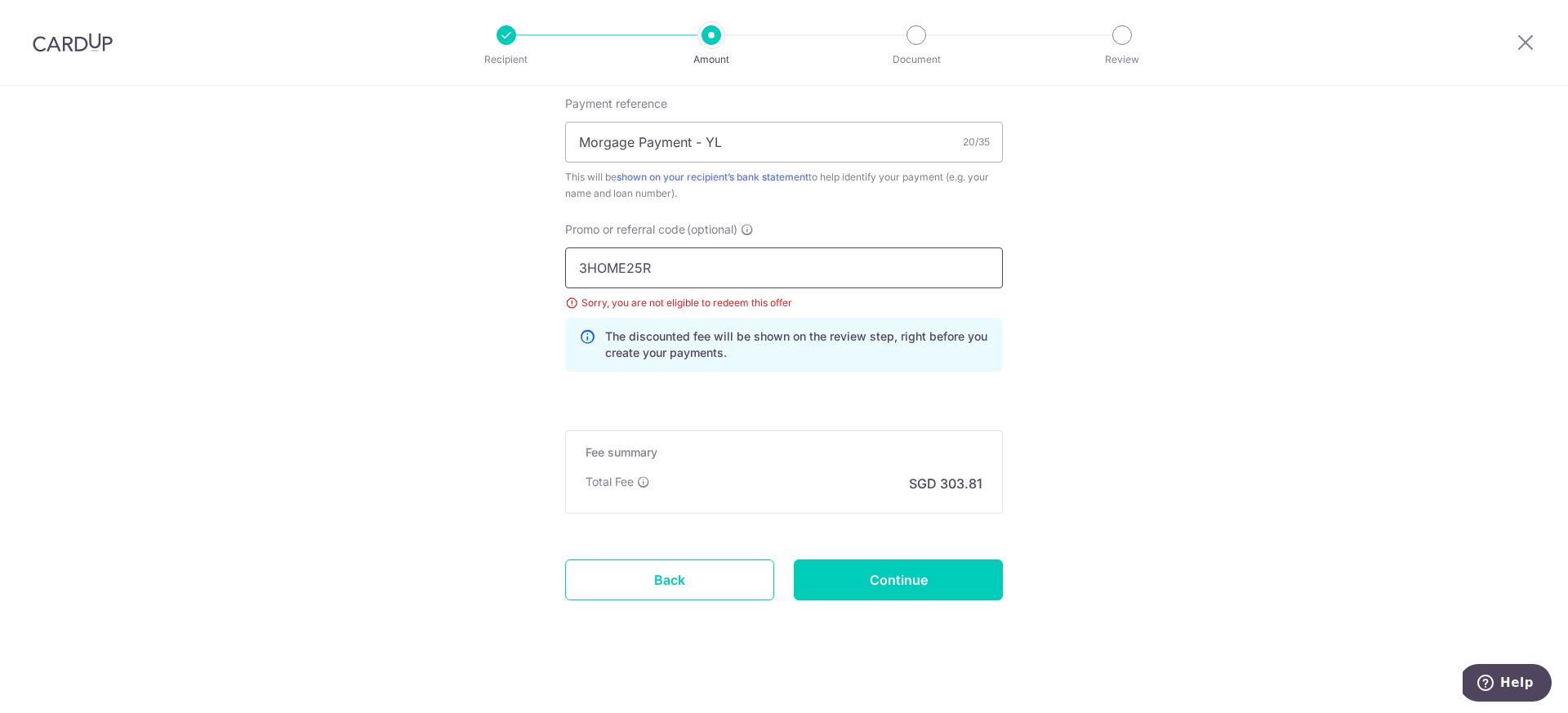
scroll to position [946, 0]
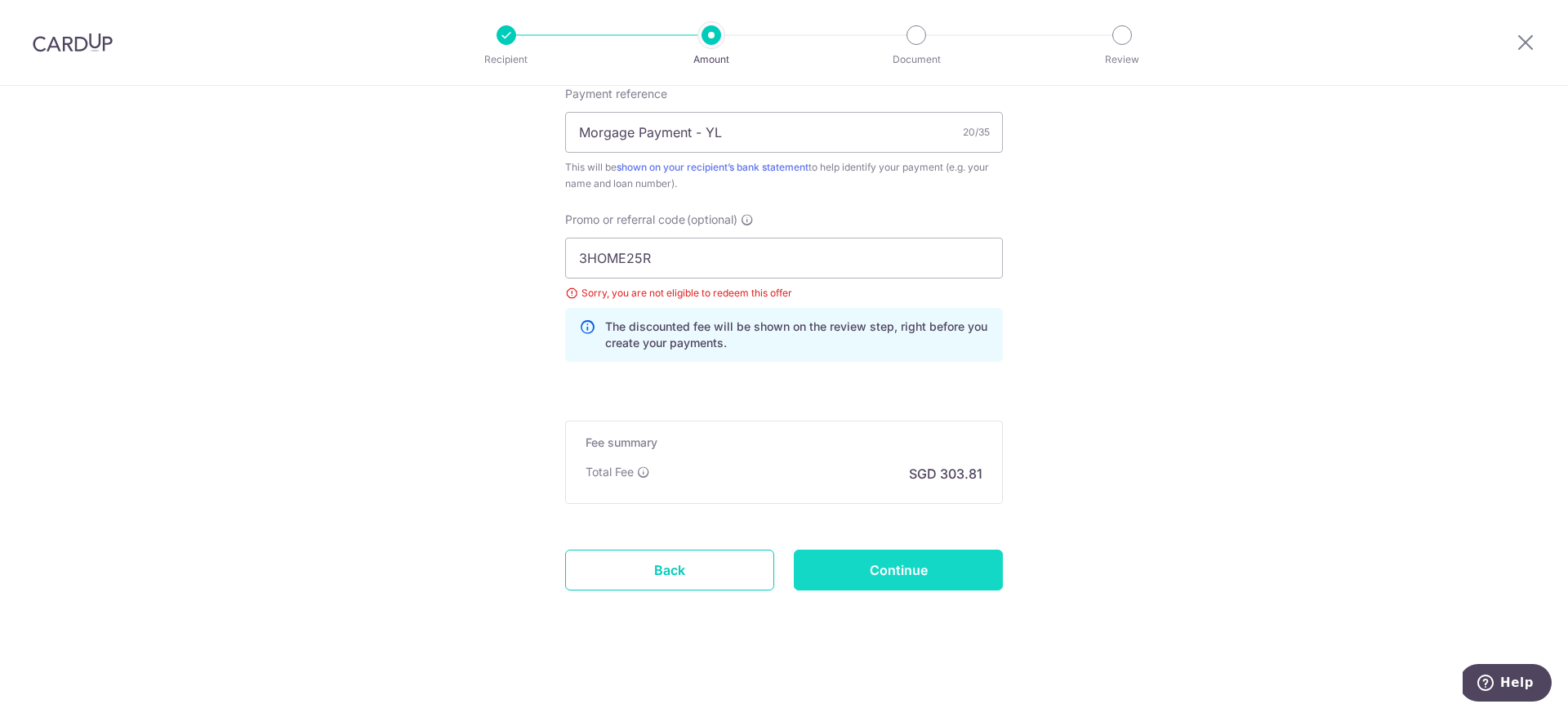
click at [919, 566] on input "Continue" at bounding box center [898, 569] width 209 height 40
type input "Update Schedule"
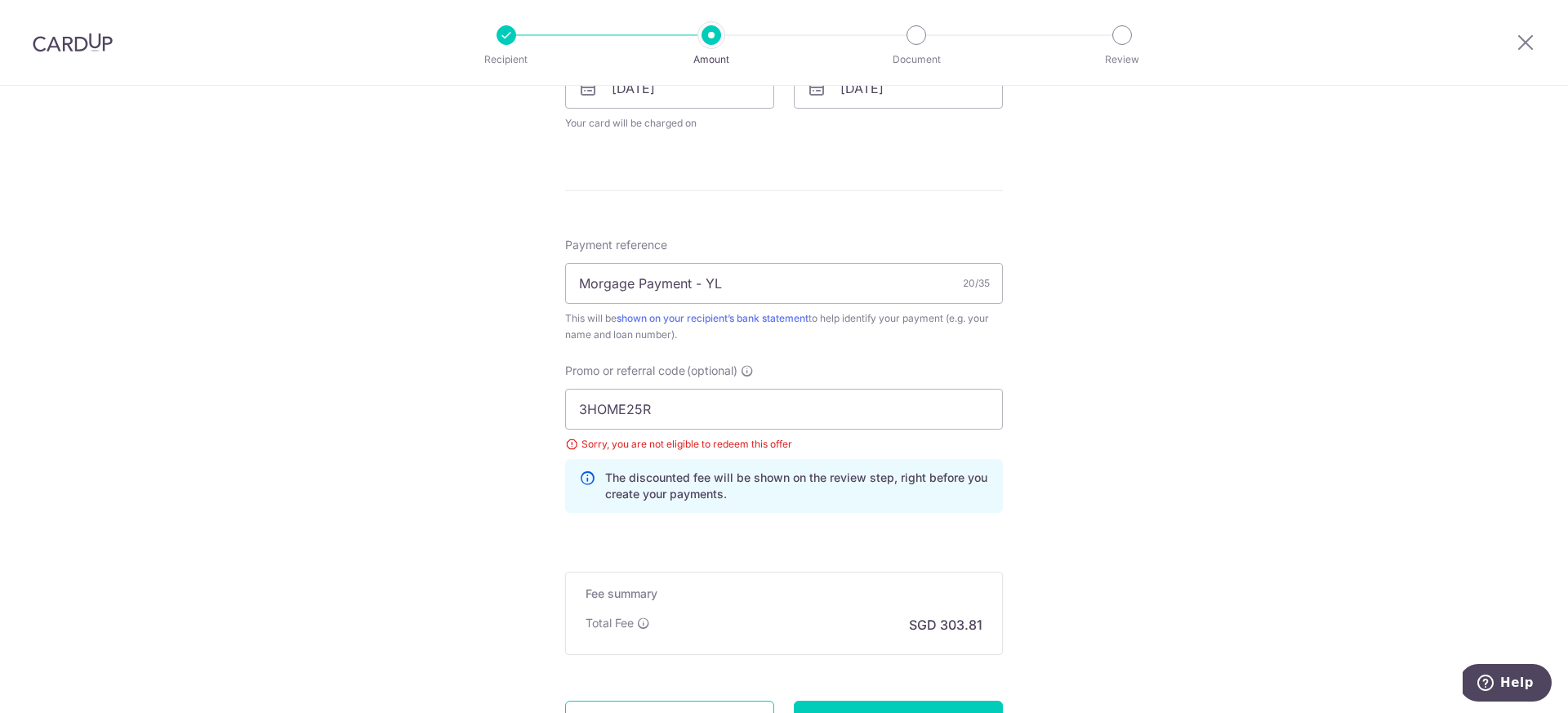
scroll to position [798, 0]
click at [909, 404] on input "3HOME25R" at bounding box center [784, 405] width 438 height 40
click at [576, 407] on input "3HOME25R" at bounding box center [784, 405] width 438 height 40
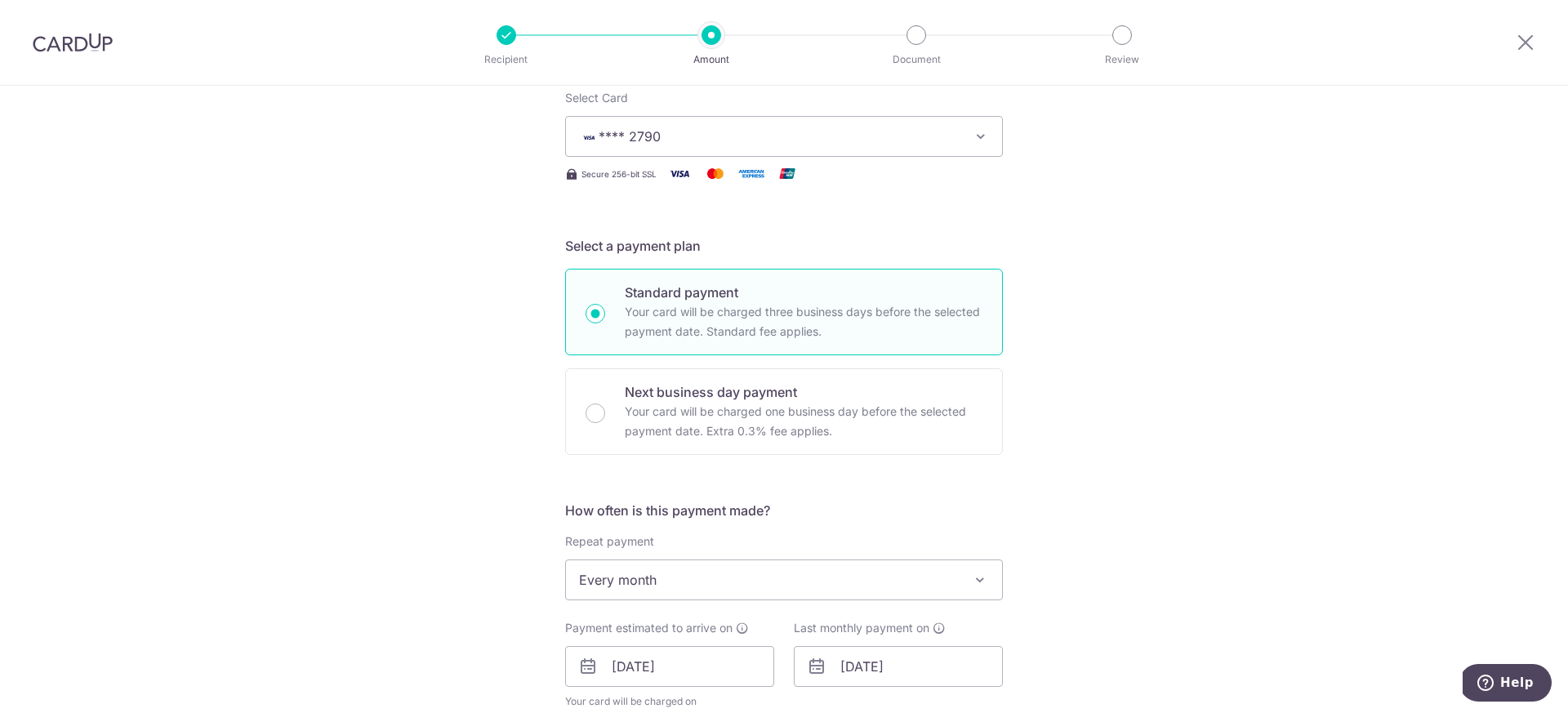
scroll to position [0, 0]
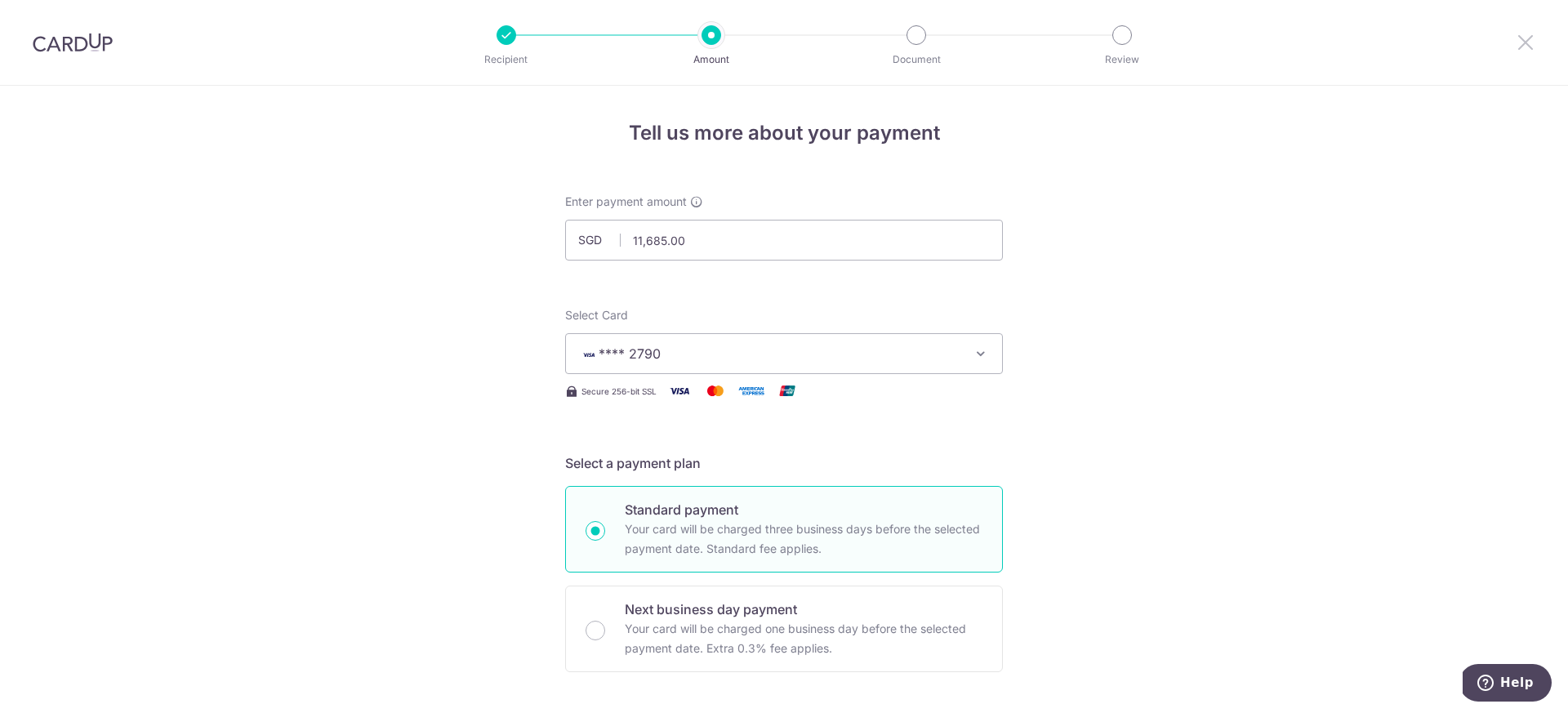
click at [1520, 44] on icon at bounding box center [1526, 41] width 20 height 21
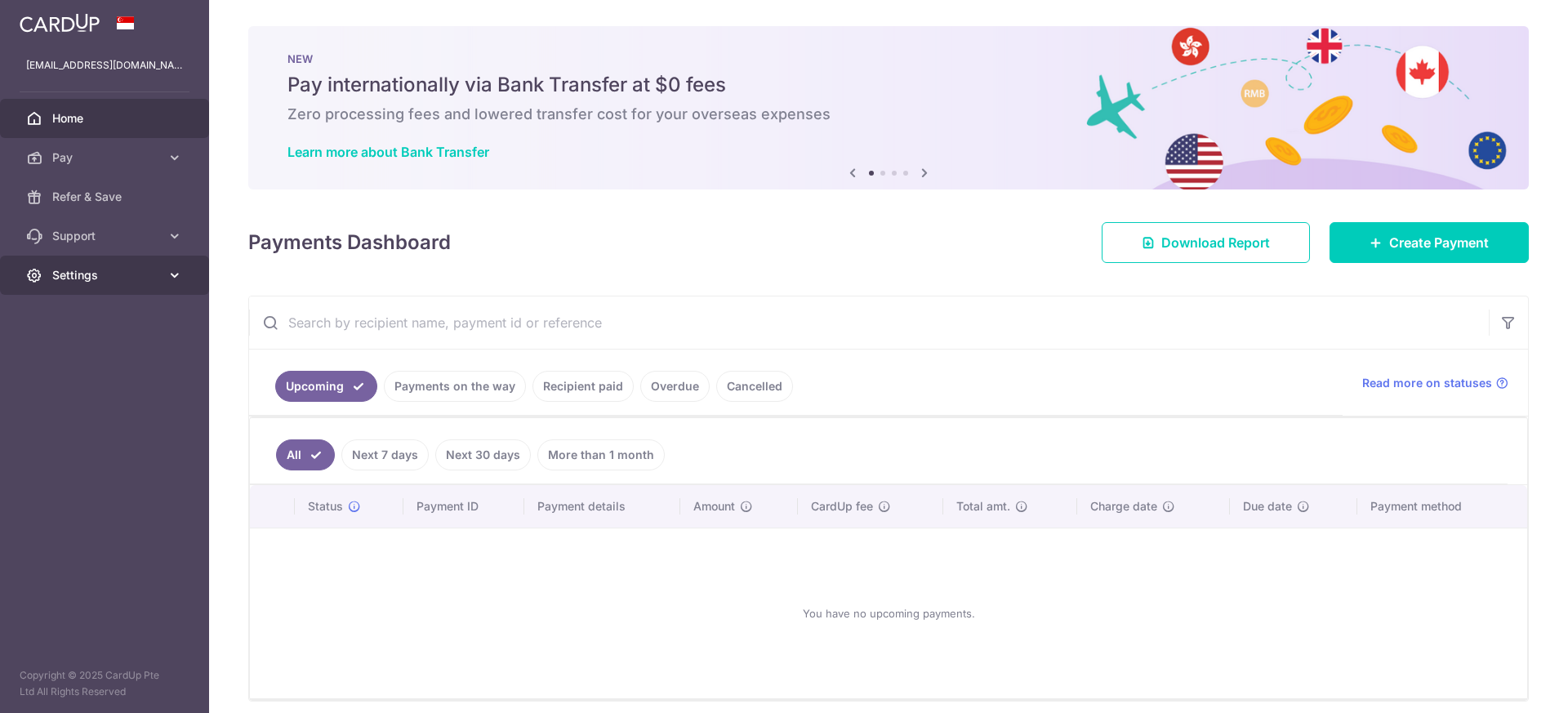
click at [79, 279] on span "Settings" at bounding box center [106, 275] width 108 height 17
click at [82, 347] on span "Logout" at bounding box center [106, 354] width 108 height 17
